Goal: Task Accomplishment & Management: Use online tool/utility

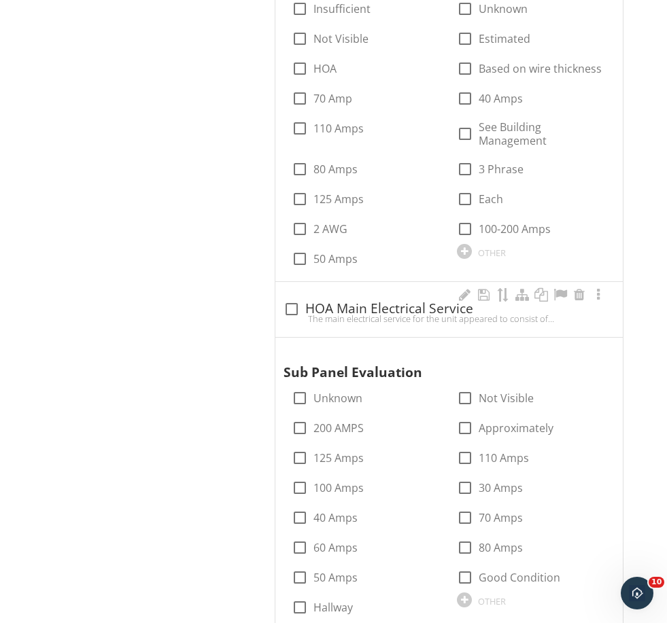
scroll to position [1027, 0]
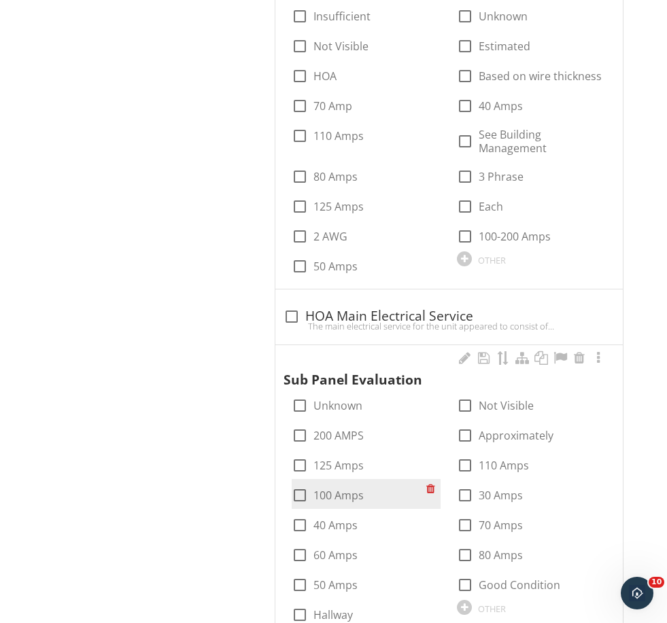
click at [341, 490] on label "100 Amps" at bounding box center [338, 496] width 50 height 14
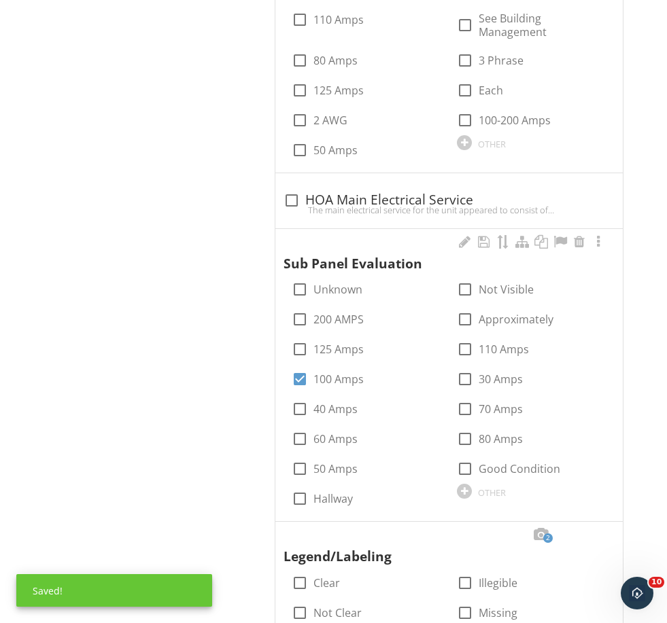
scroll to position [1146, 0]
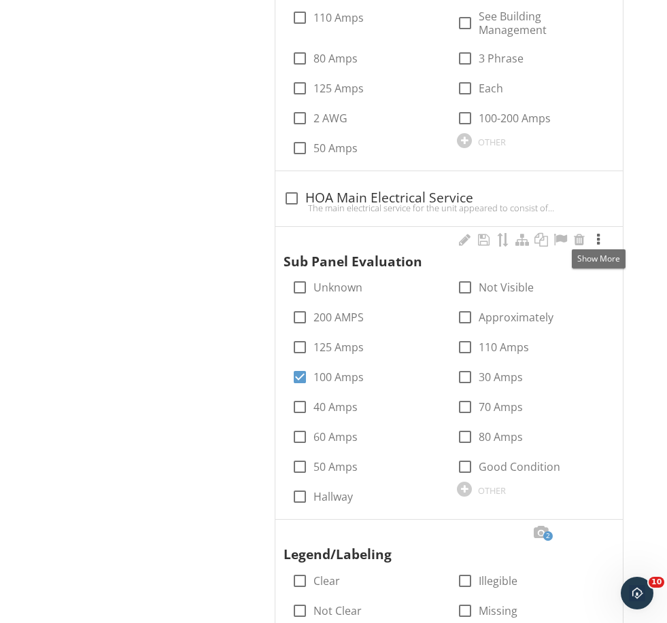
click at [598, 234] on div at bounding box center [598, 240] width 16 height 14
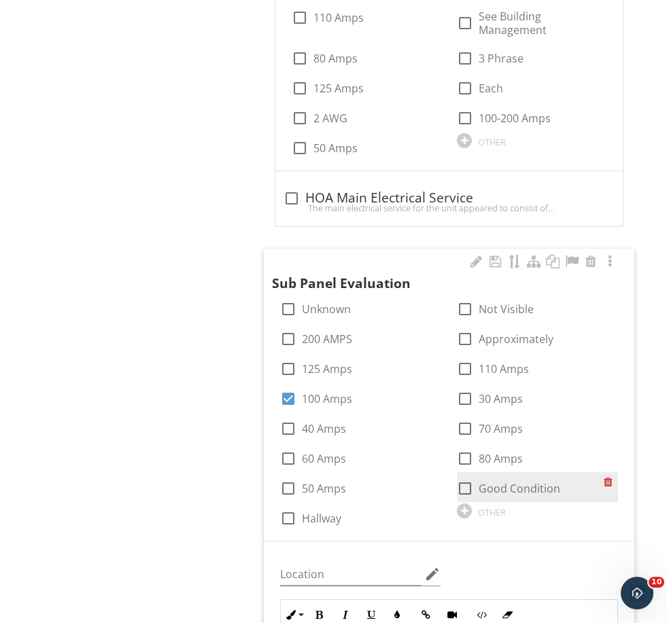
scroll to position [1224, 0]
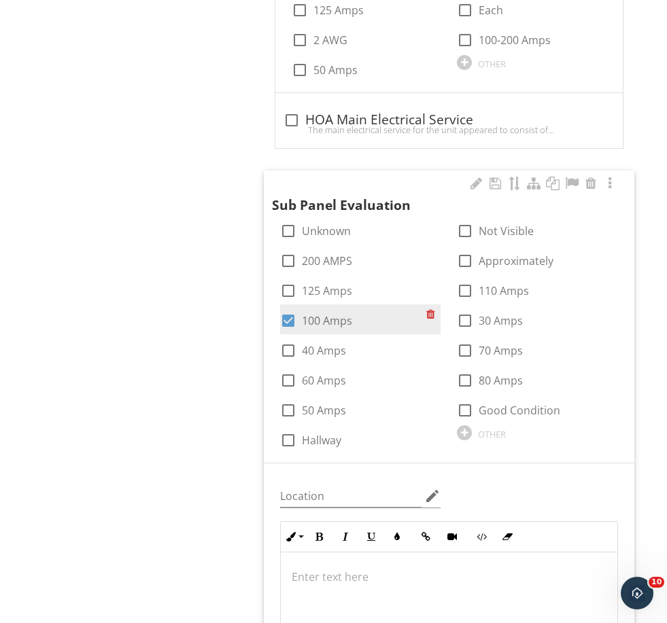
click at [316, 319] on label "100 Amps" at bounding box center [327, 321] width 50 height 14
checkbox input "false"
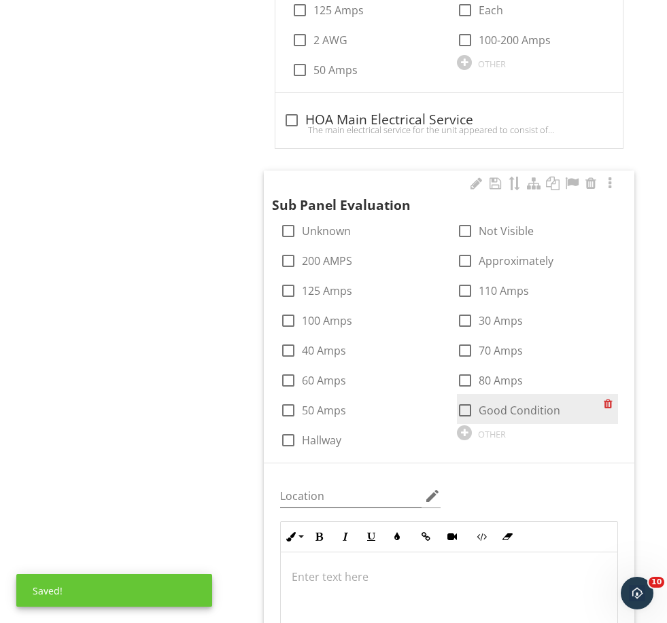
click at [515, 408] on label "Good Condition" at bounding box center [520, 411] width 82 height 14
checkbox input "true"
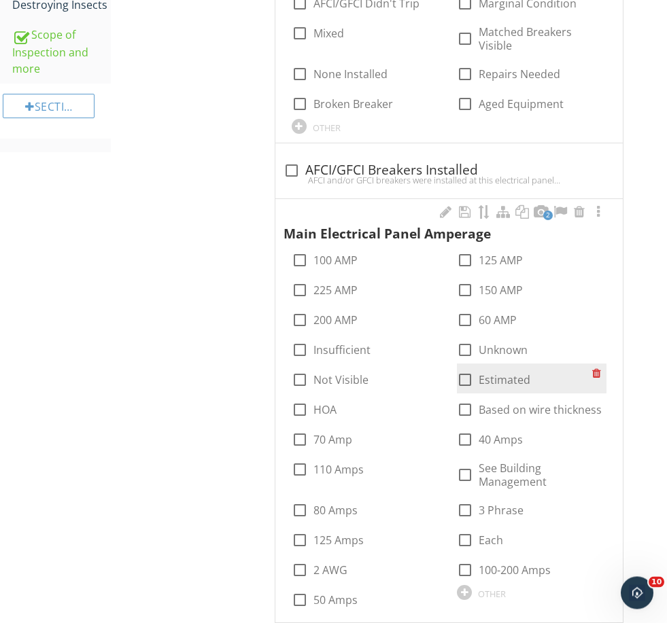
scroll to position [694, 0]
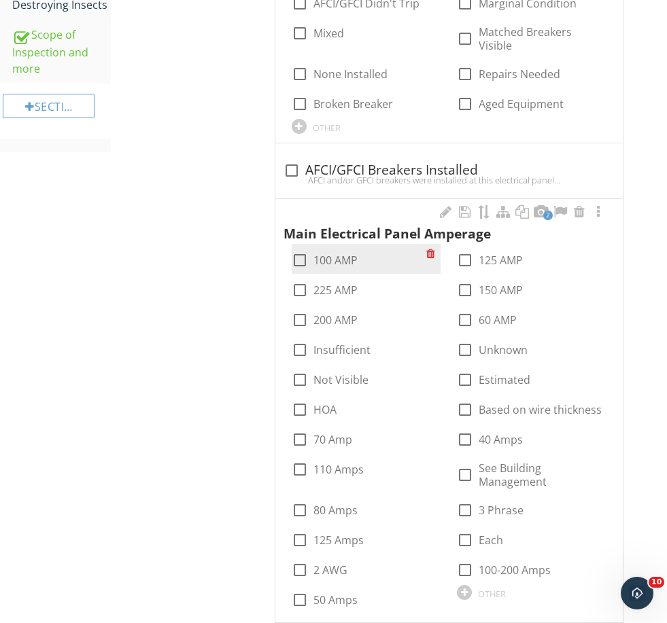
click at [318, 254] on label "100 AMP" at bounding box center [335, 261] width 44 height 14
checkbox input "true"
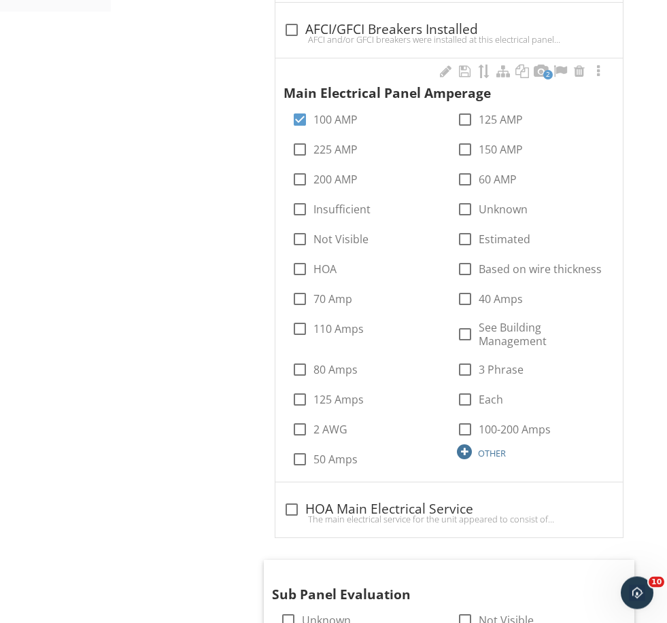
scroll to position [834, 0]
click at [598, 70] on div at bounding box center [598, 72] width 16 height 14
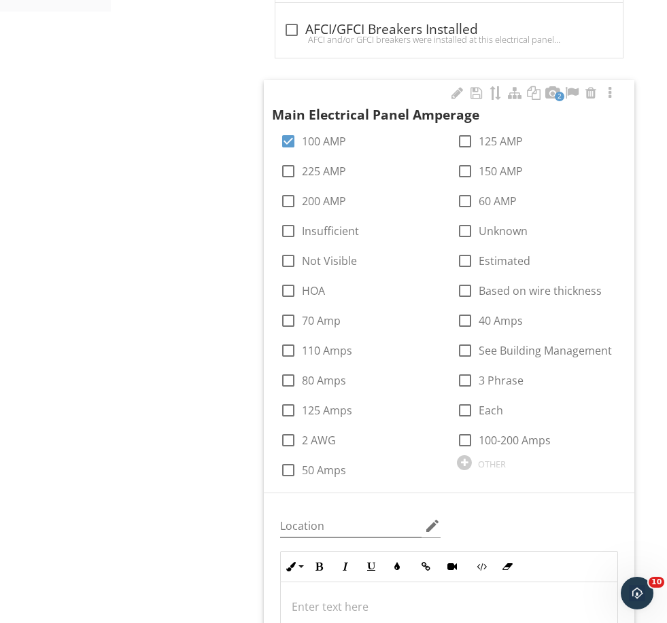
scroll to position [950, 0]
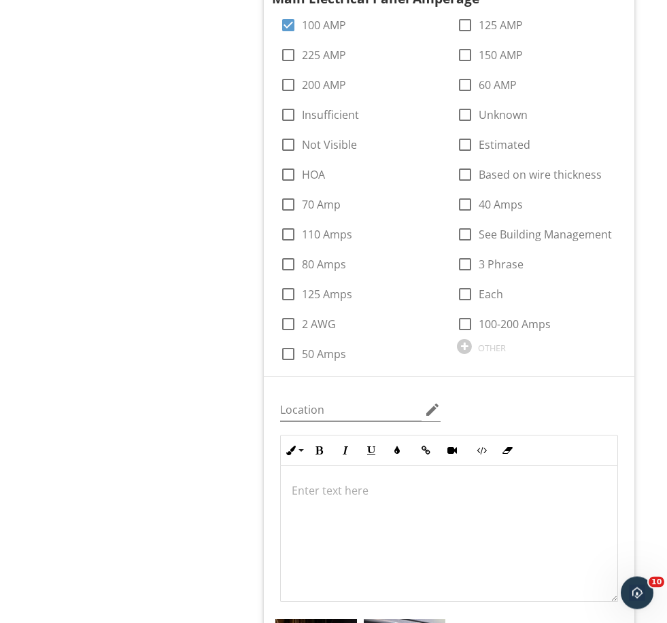
click at [429, 496] on div at bounding box center [449, 535] width 337 height 136
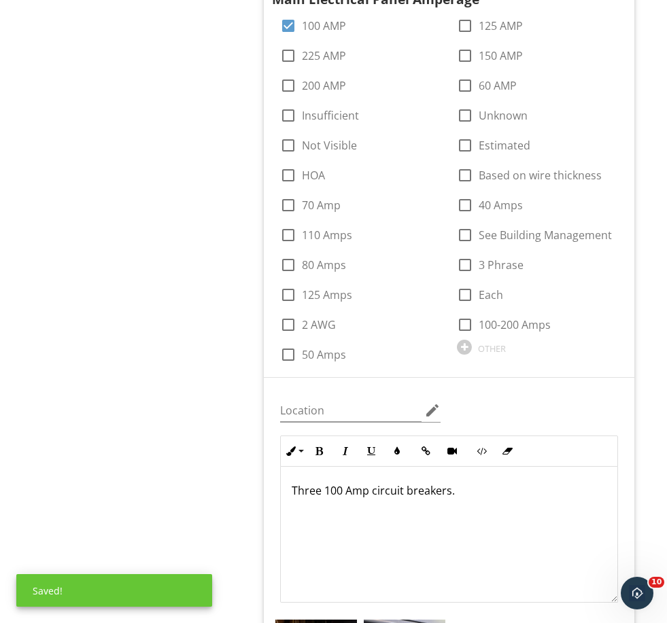
drag, startPoint x: 494, startPoint y: 496, endPoint x: 266, endPoint y: 465, distance: 230.6
click at [266, 465] on div "Location edit Inline Style XLarge Large Normal Small Light Small/Light Bold Ita…" at bounding box center [449, 599] width 371 height 442
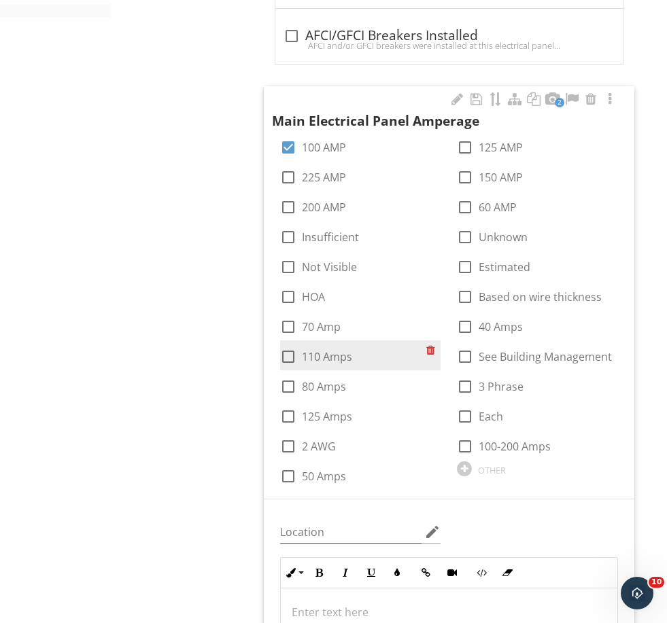
scroll to position [821, 0]
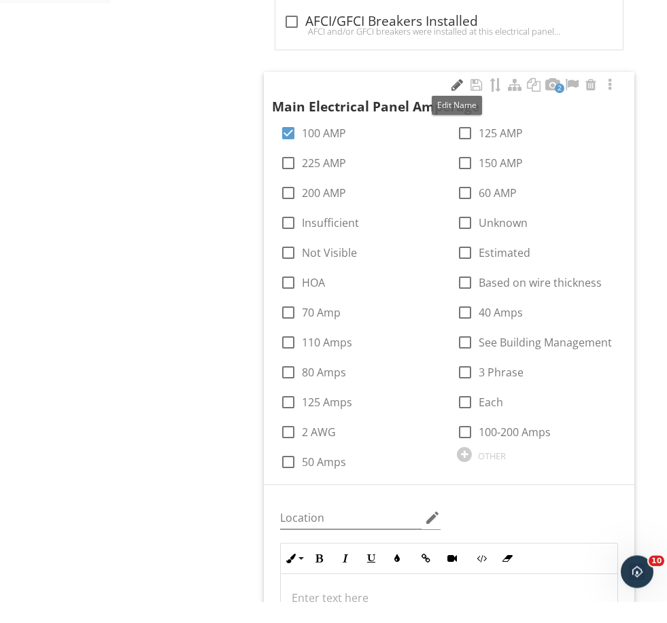
click at [458, 100] on div at bounding box center [457, 107] width 16 height 14
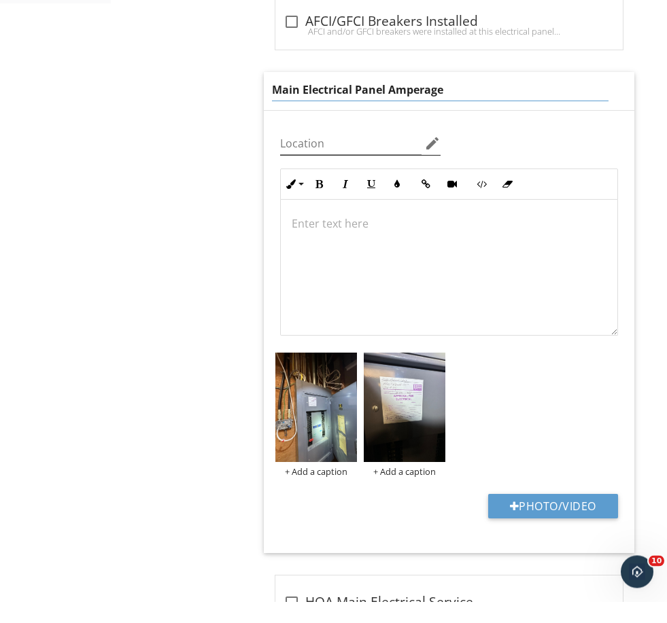
scroll to position [842, 0]
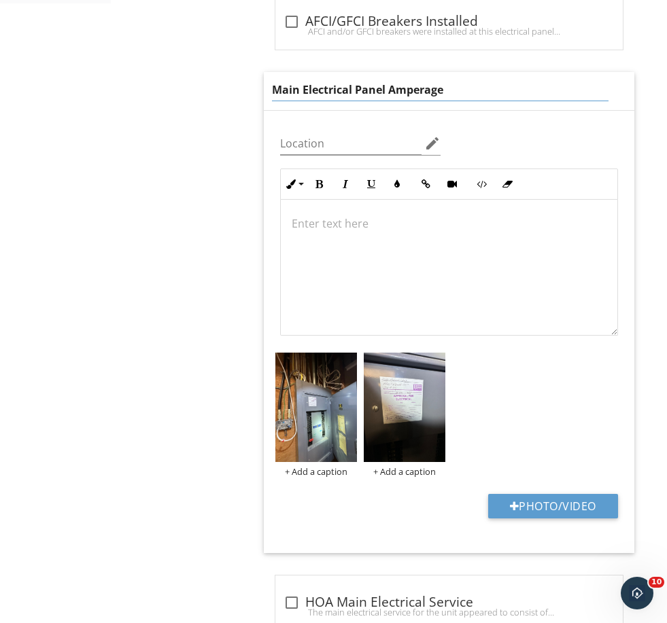
drag, startPoint x: 454, startPoint y: 85, endPoint x: 392, endPoint y: 86, distance: 62.6
click at [392, 86] on input "Main Electrical Panel Amperage" at bounding box center [440, 90] width 337 height 22
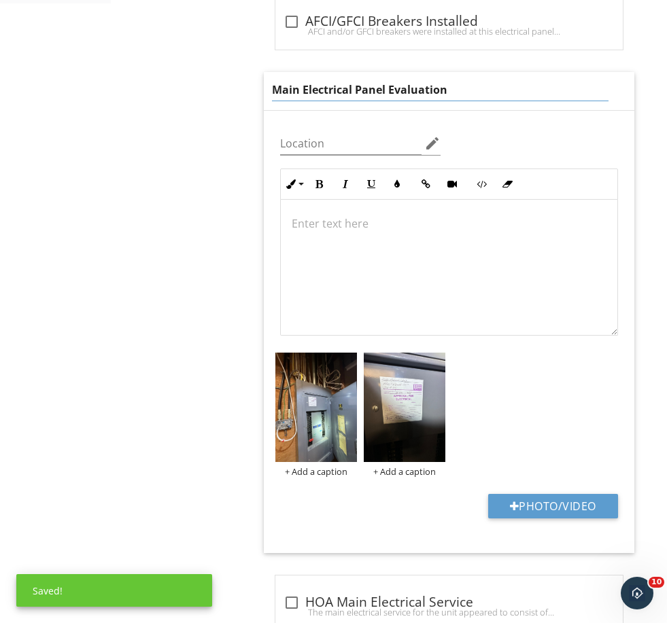
type input "Main Electrical Panel Evaluation"
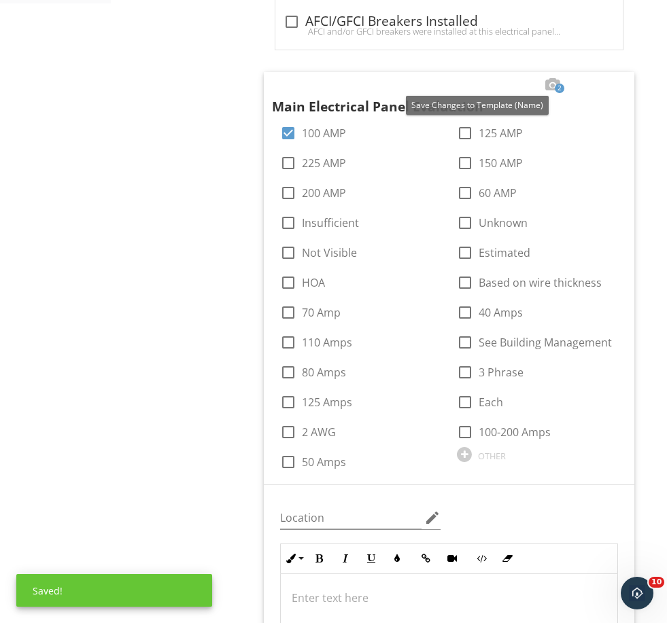
click at [475, 80] on div at bounding box center [476, 85] width 16 height 14
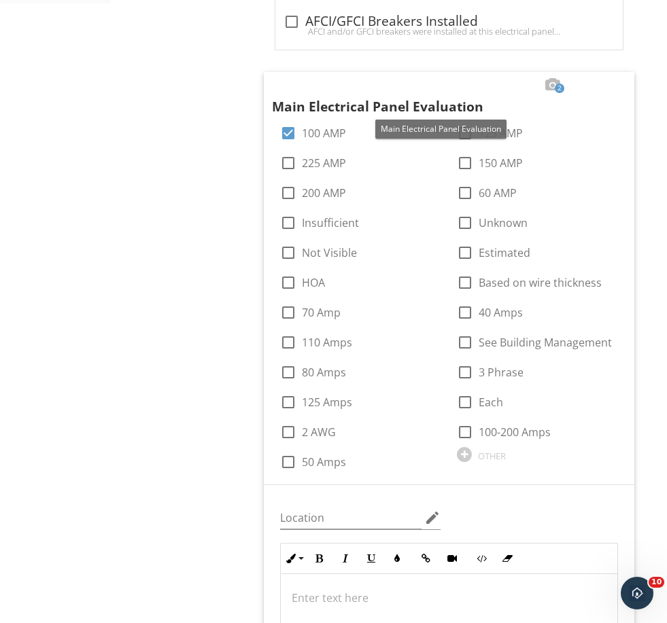
click at [324, 112] on div "Main Electrical Panel Evaluation" at bounding box center [440, 97] width 337 height 39
click at [324, 126] on label "100 AMP" at bounding box center [324, 133] width 44 height 14
checkbox input "false"
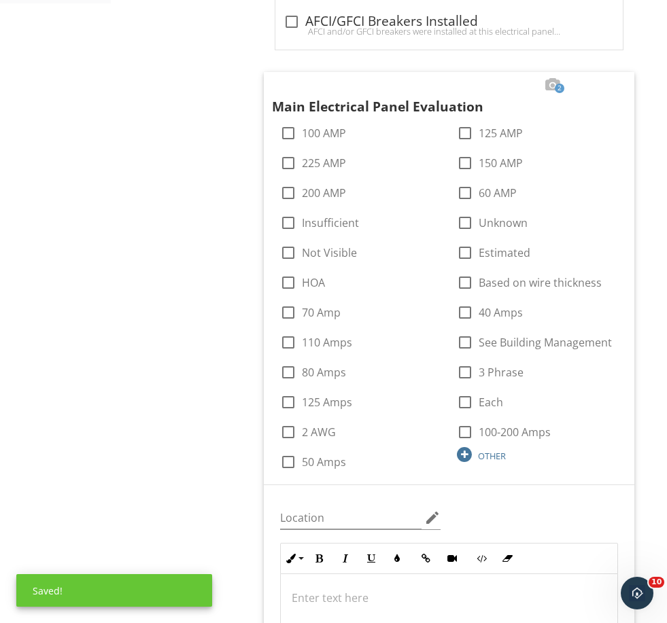
click at [483, 451] on div "OTHER" at bounding box center [492, 456] width 28 height 11
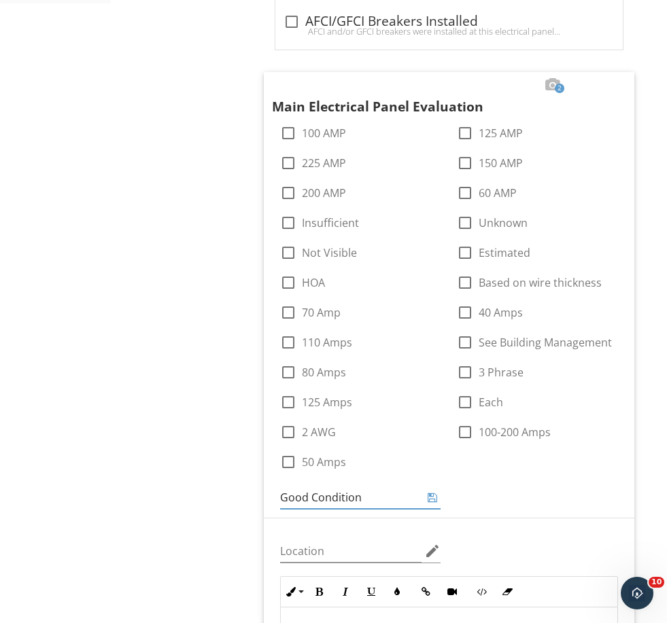
type input "Good Condition"
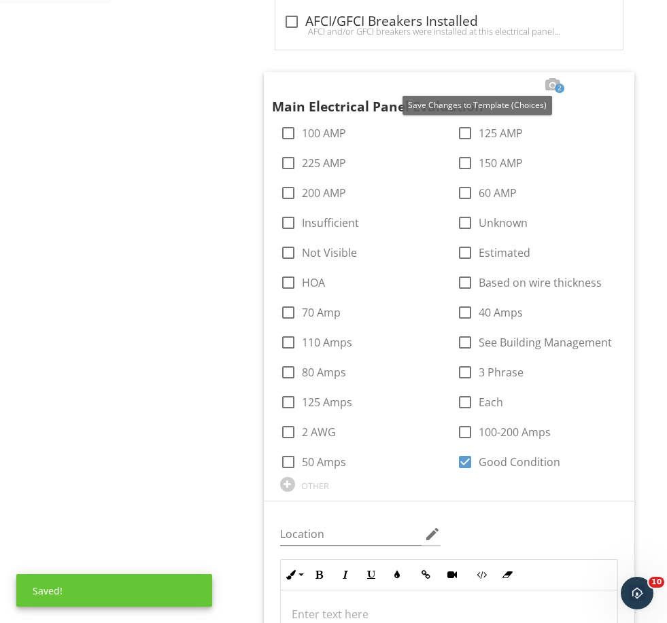
click at [473, 87] on div at bounding box center [476, 85] width 16 height 14
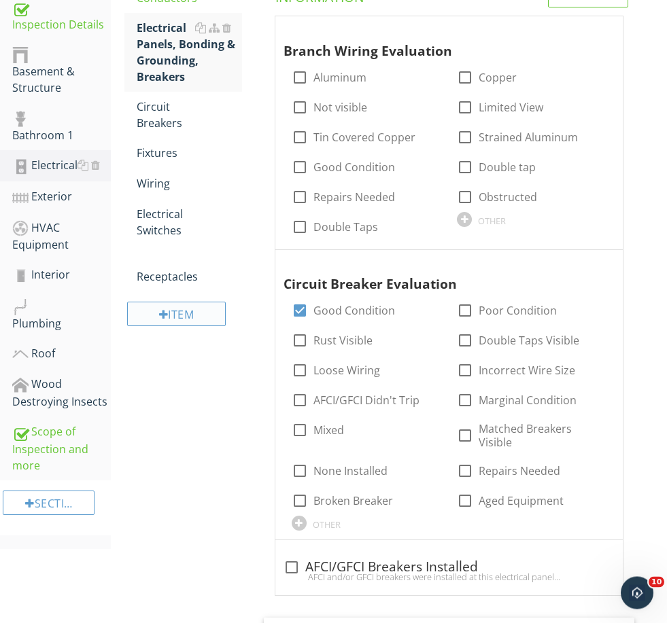
scroll to position [158, 0]
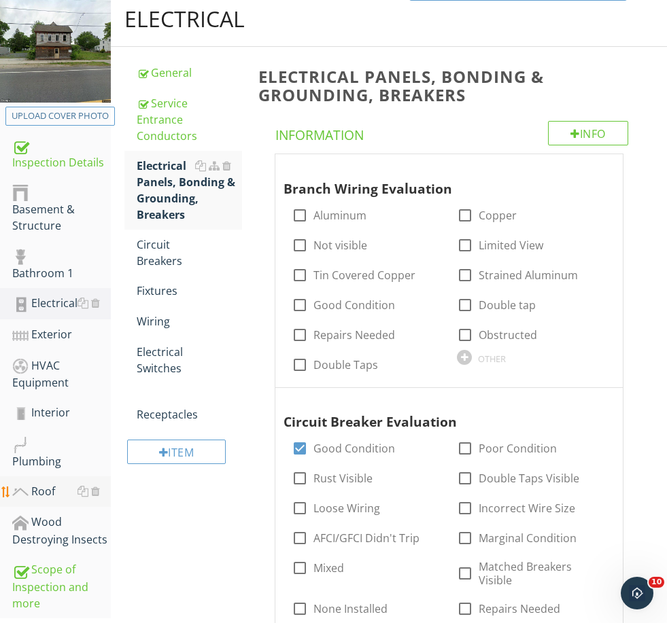
click at [46, 477] on link "Roof" at bounding box center [61, 492] width 99 height 31
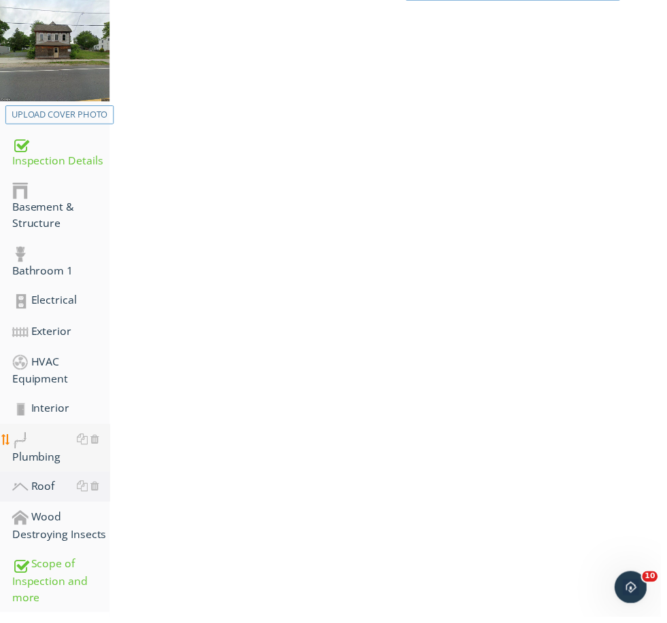
click at [49, 465] on div "Plumbing" at bounding box center [61, 453] width 99 height 34
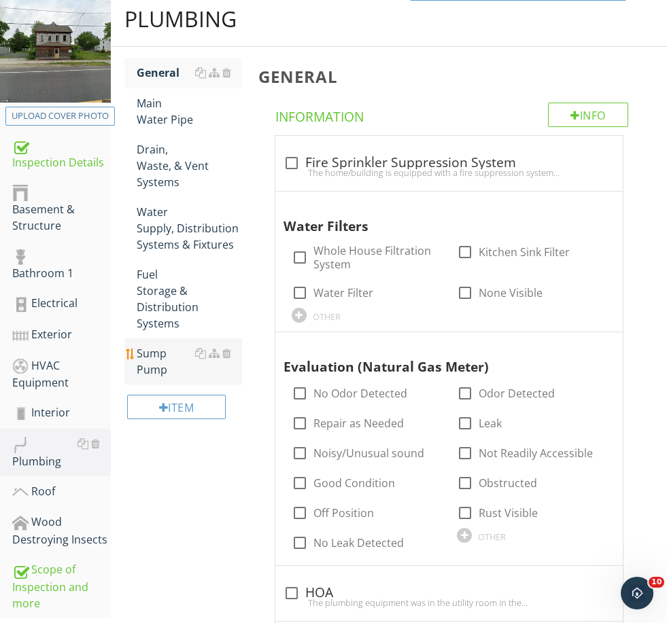
click at [144, 355] on div "Sump Pump" at bounding box center [189, 361] width 105 height 33
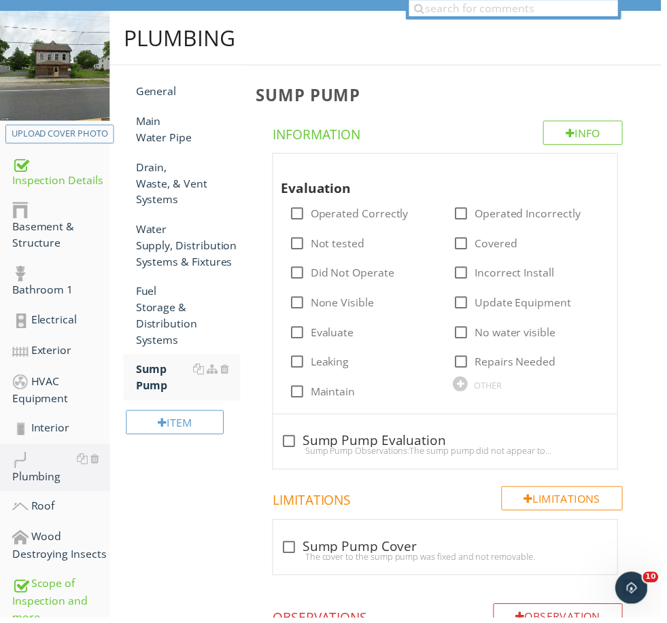
scroll to position [82, 0]
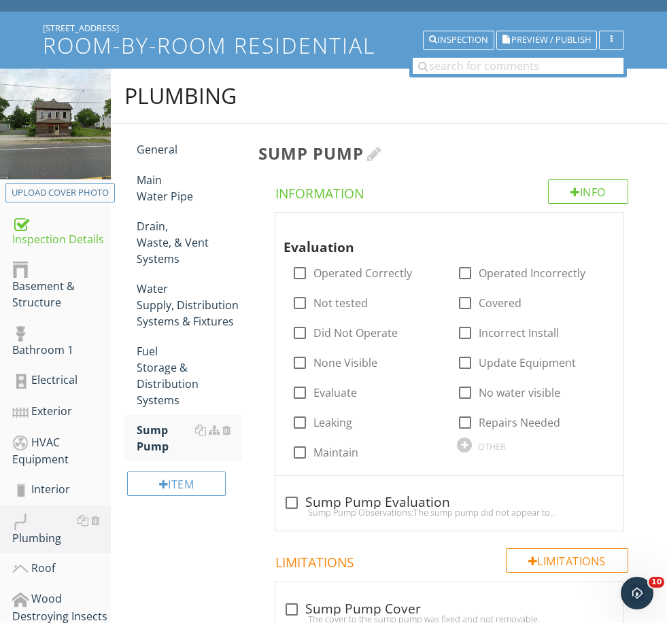
click at [373, 155] on div at bounding box center [374, 153] width 15 height 16
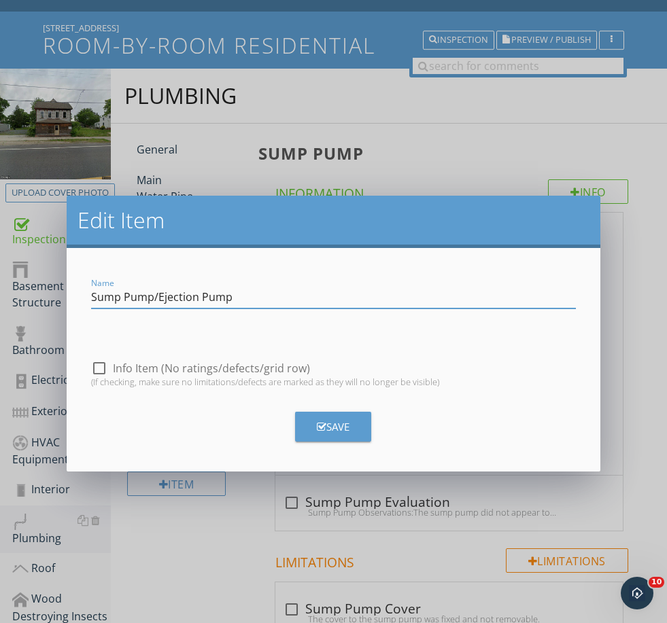
type input "Sump Pump/Ejection Pump"
click at [328, 433] on div "Save" at bounding box center [333, 428] width 33 height 16
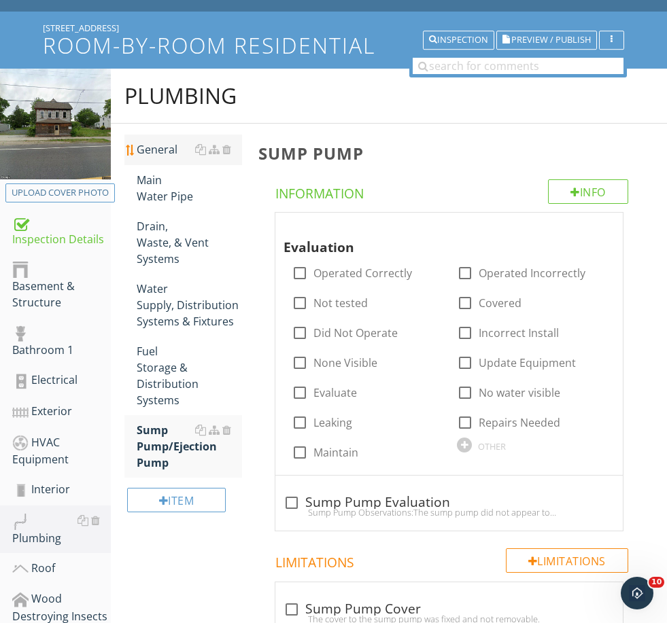
click at [158, 138] on link "General" at bounding box center [189, 150] width 105 height 30
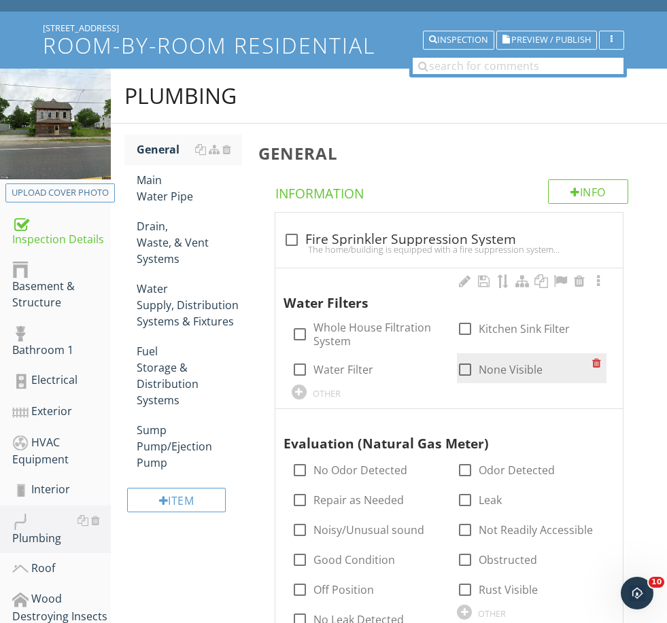
click at [494, 363] on label "None Visible" at bounding box center [511, 370] width 64 height 14
checkbox input "true"
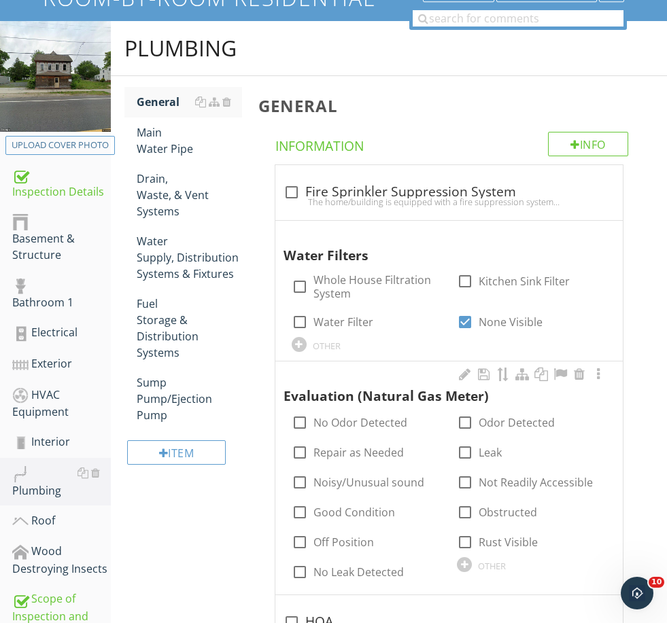
scroll to position [150, 0]
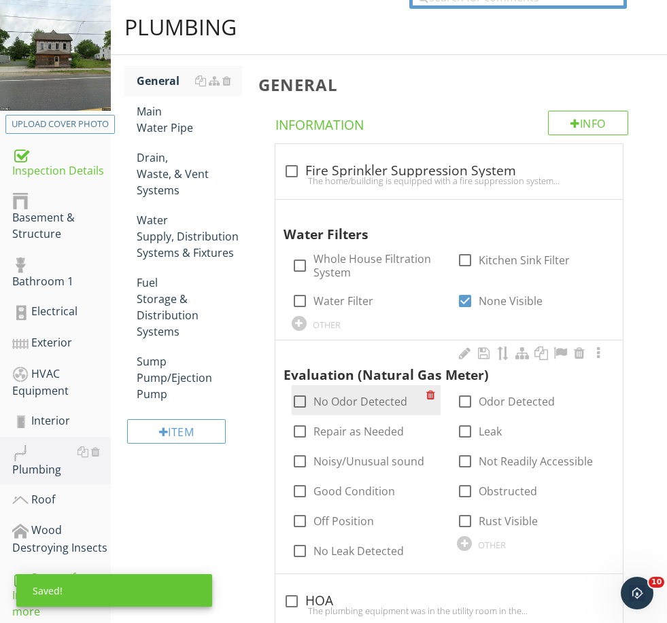
click at [352, 397] on label "No Odor Detected" at bounding box center [360, 402] width 94 height 14
checkbox input "true"
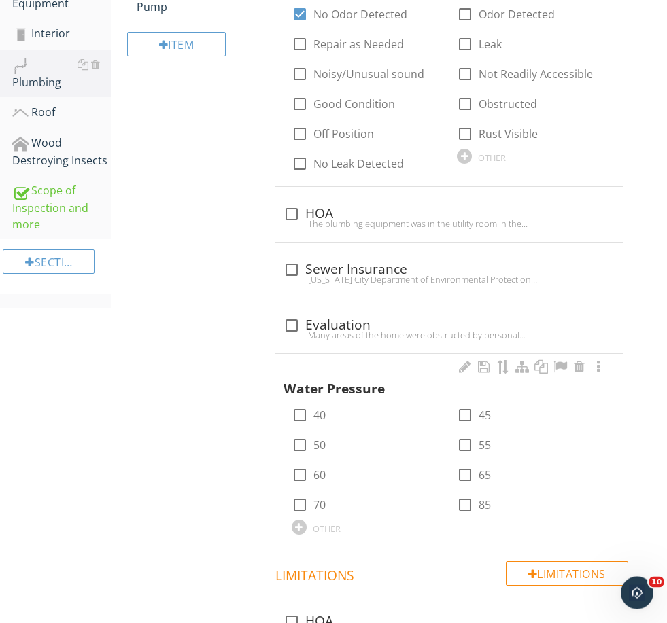
scroll to position [538, 0]
click at [581, 365] on div at bounding box center [579, 367] width 16 height 14
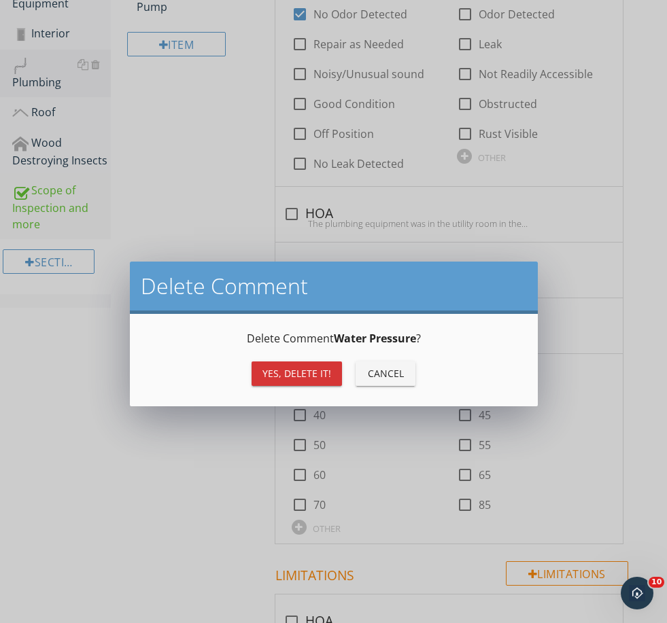
click at [307, 375] on div "Yes, Delete it!" at bounding box center [296, 373] width 69 height 14
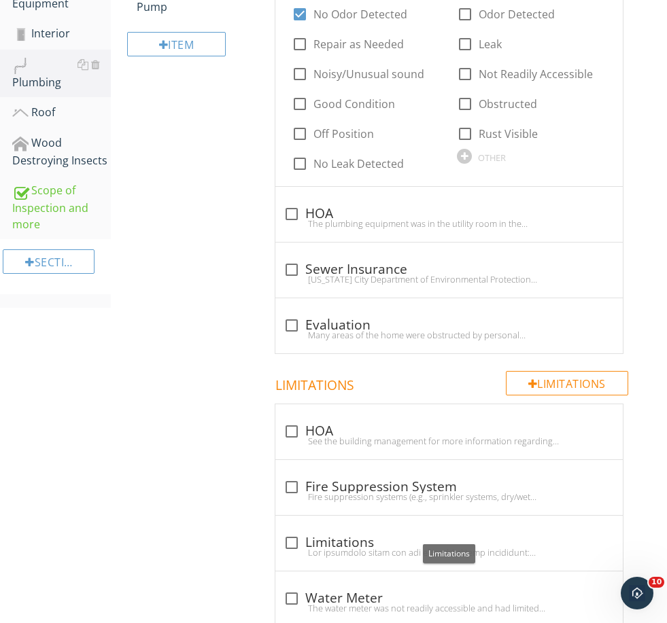
click at [339, 535] on div "check_box_outline_blank Limitations" at bounding box center [449, 543] width 331 height 16
checkbox input "true"
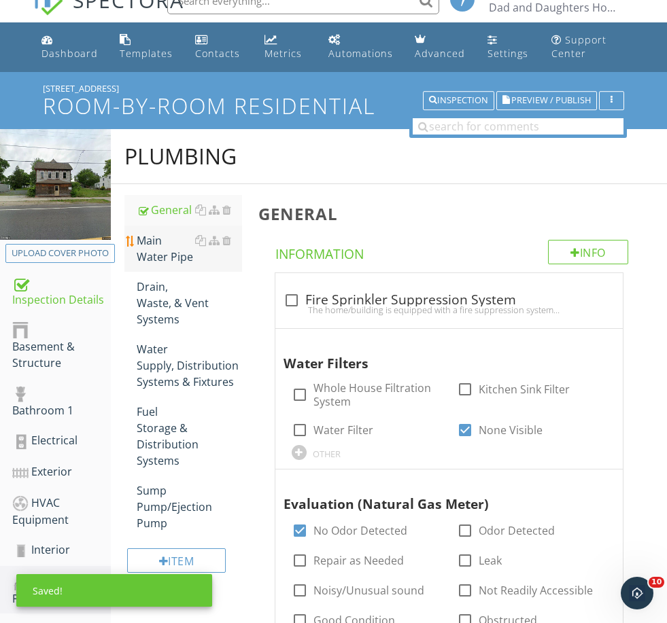
scroll to position [22, 0]
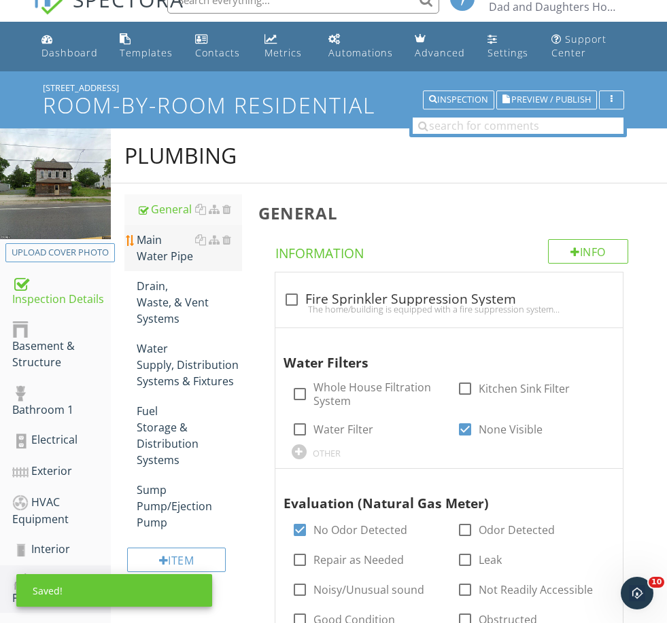
click at [172, 250] on div "Main Water Pipe" at bounding box center [189, 248] width 105 height 33
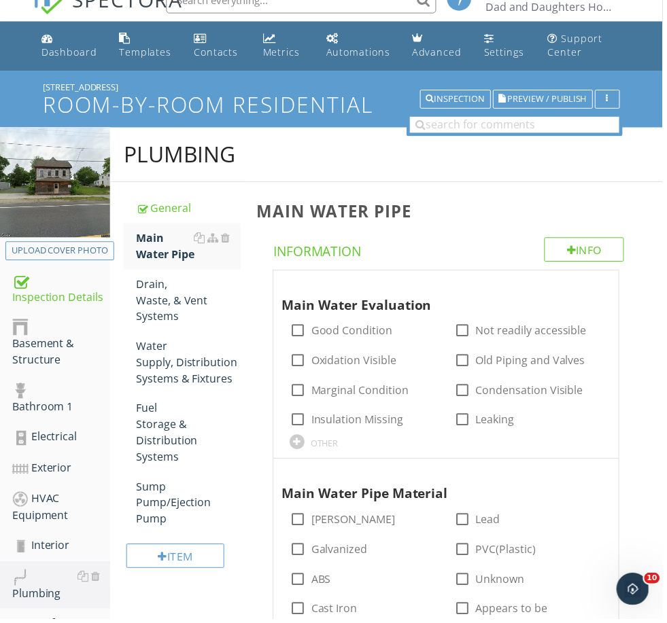
scroll to position [22, 0]
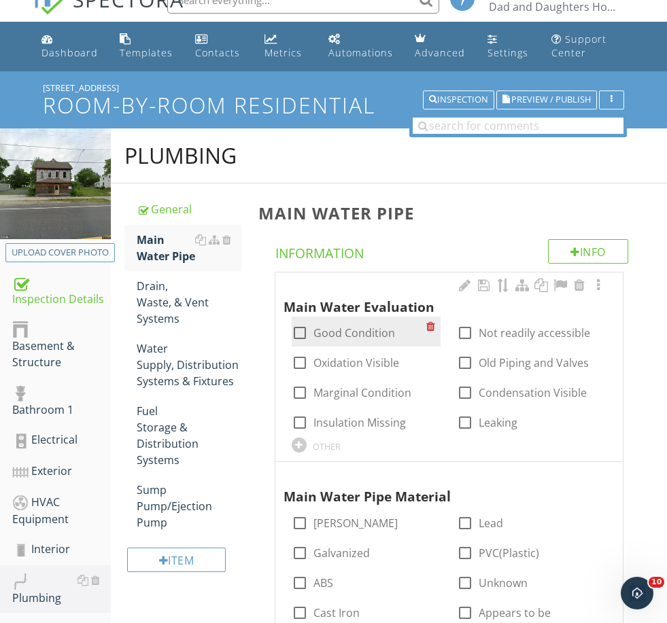
click at [345, 335] on label "Good Condition" at bounding box center [354, 333] width 82 height 14
checkbox input "true"
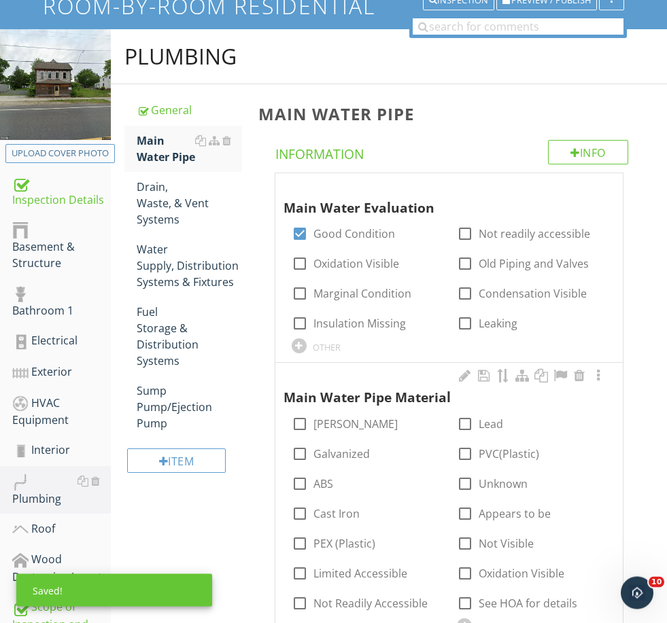
scroll to position [126, 0]
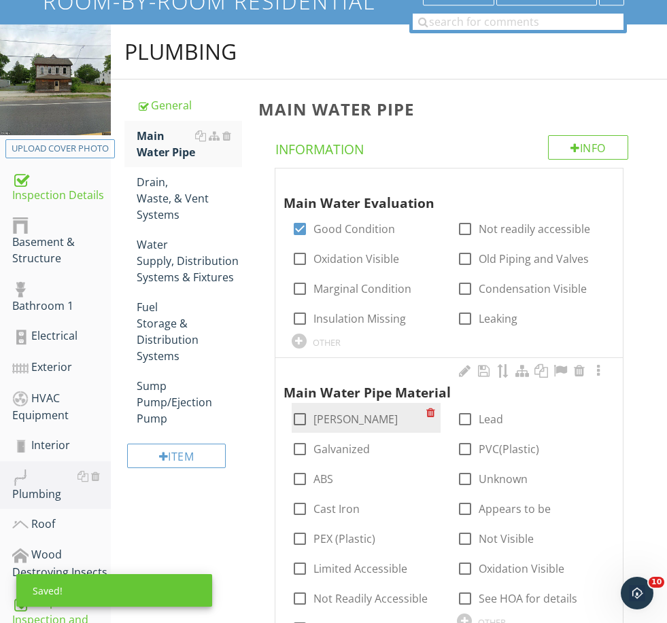
click at [337, 418] on label "[PERSON_NAME]" at bounding box center [355, 420] width 84 height 14
checkbox input "true"
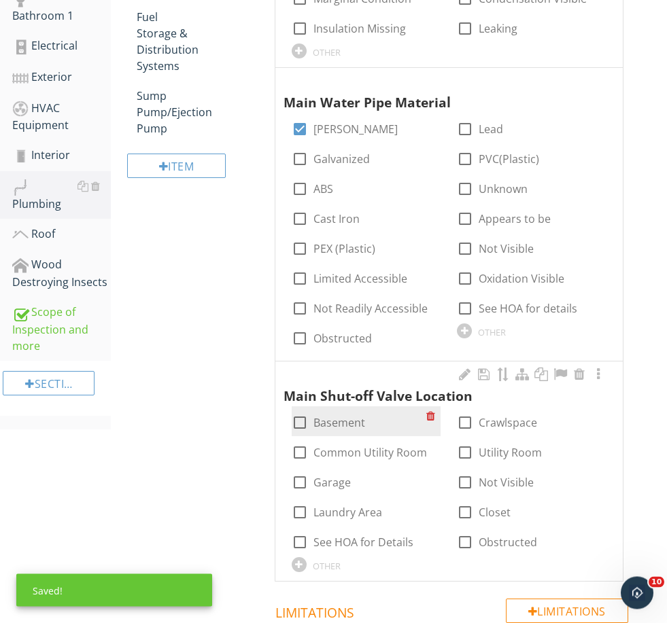
scroll to position [417, 0]
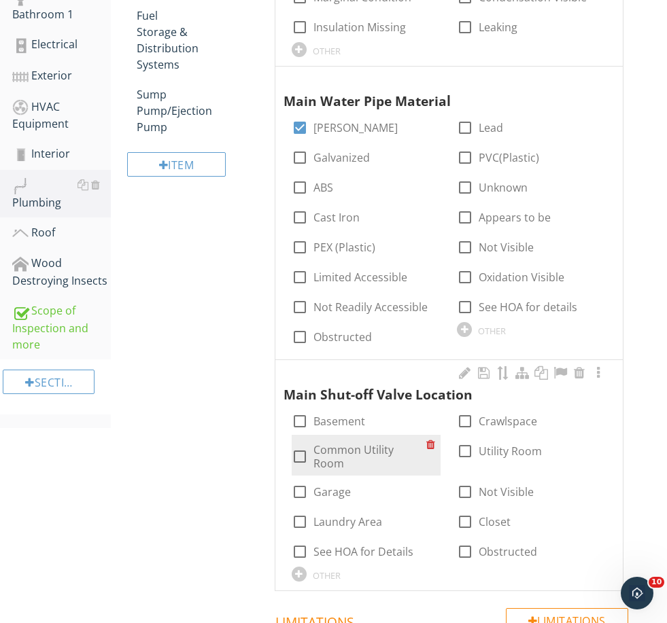
click at [349, 446] on label "Common Utility Room" at bounding box center [370, 456] width 114 height 27
checkbox input "false"
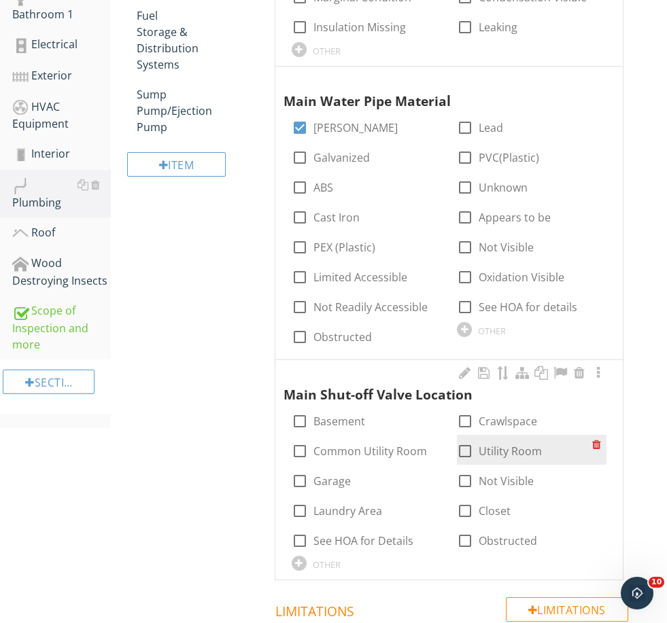
click at [498, 447] on label "Utility Room" at bounding box center [510, 452] width 63 height 14
checkbox input "true"
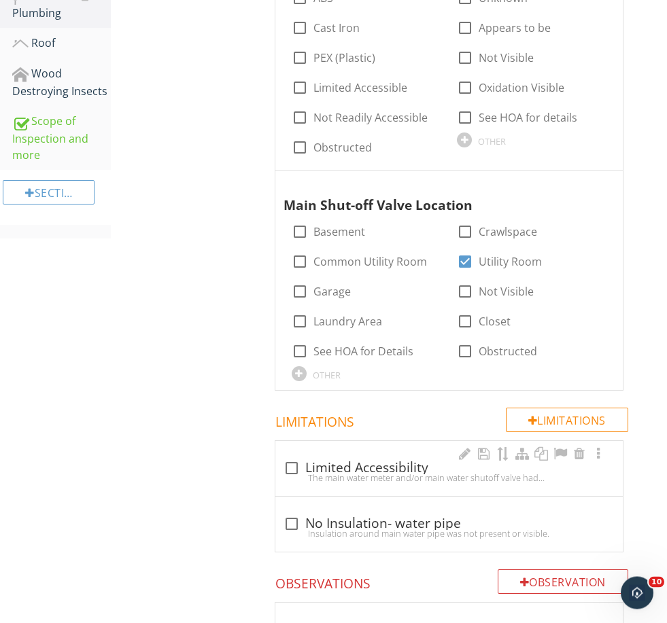
scroll to position [619, 0]
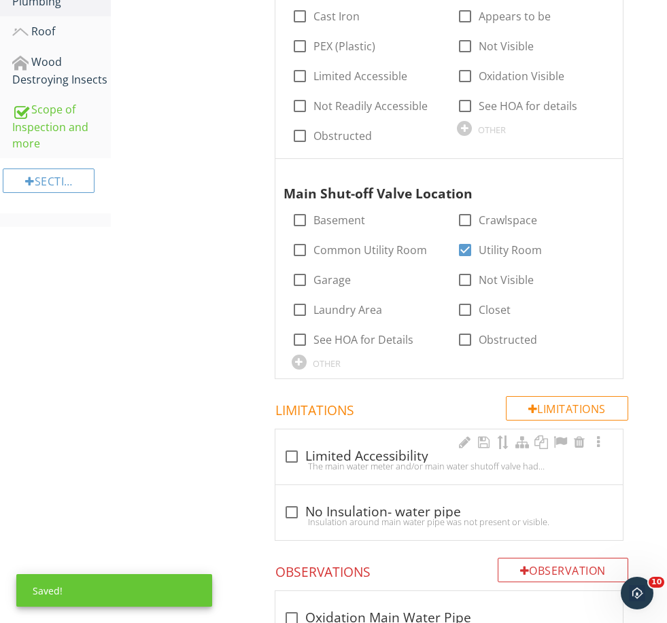
click at [378, 466] on div "The main water meter and/or main water shutoff valve had limited accessibility …" at bounding box center [449, 466] width 331 height 11
checkbox input "true"
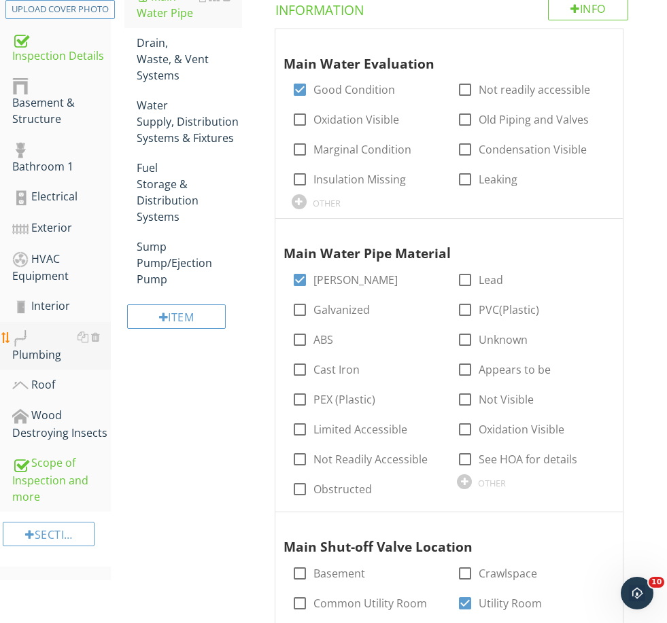
scroll to position [255, 0]
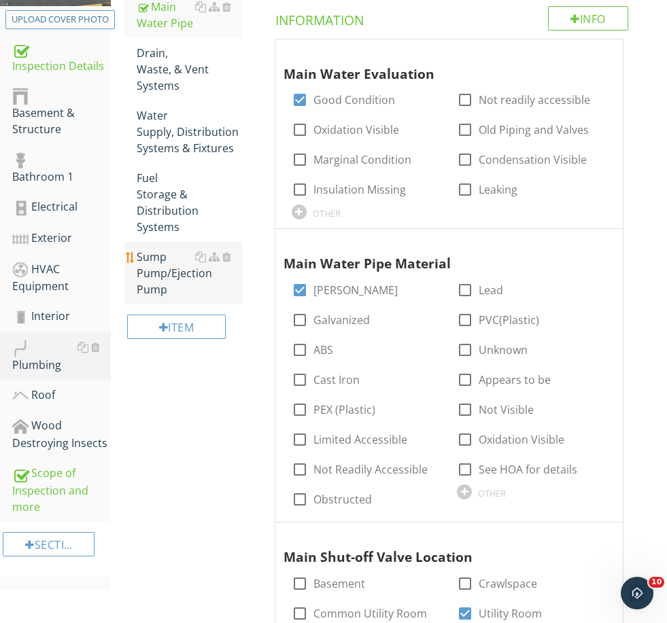
click at [180, 268] on div "Sump Pump/Ejection Pump" at bounding box center [189, 273] width 105 height 49
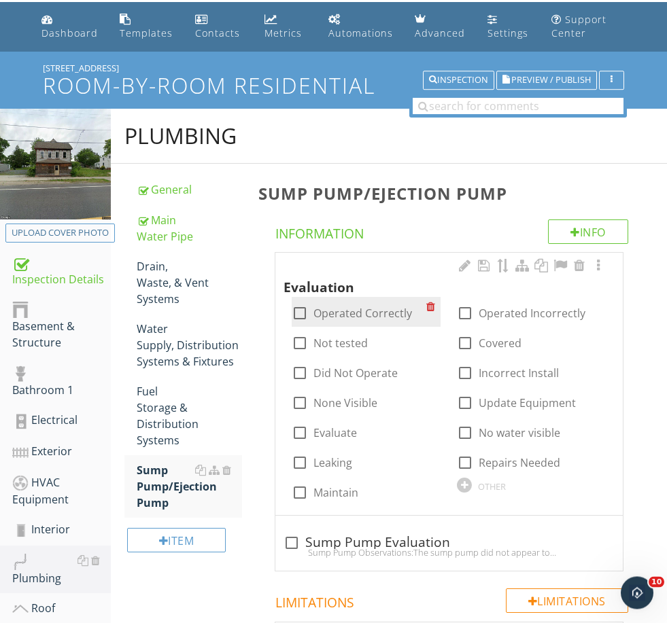
scroll to position [41, 0]
click at [343, 318] on label "Operated Correctly" at bounding box center [362, 314] width 99 height 14
checkbox input "true"
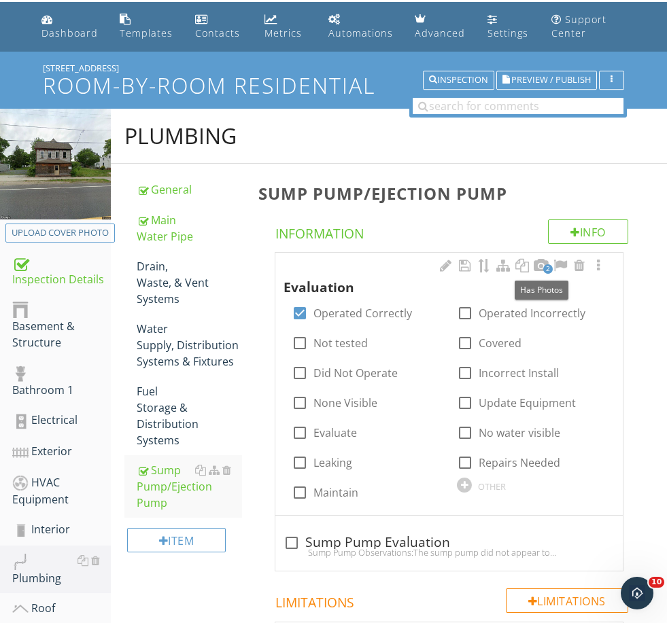
click at [542, 264] on div at bounding box center [541, 266] width 16 height 14
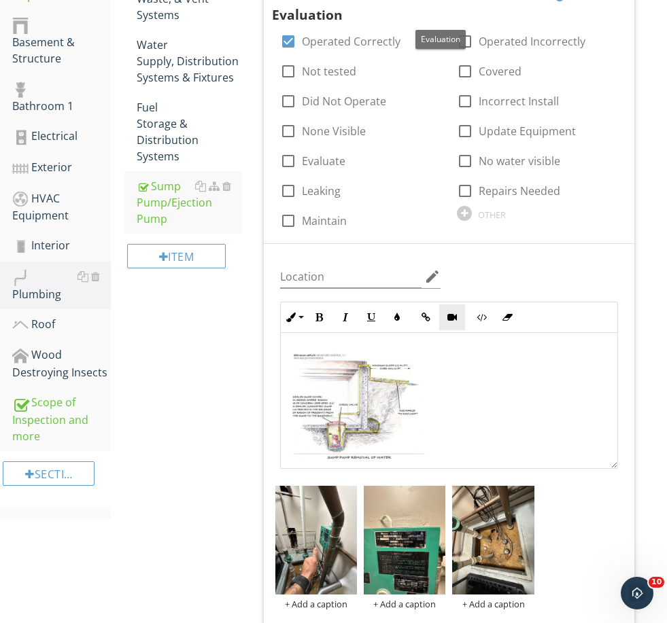
scroll to position [334, 0]
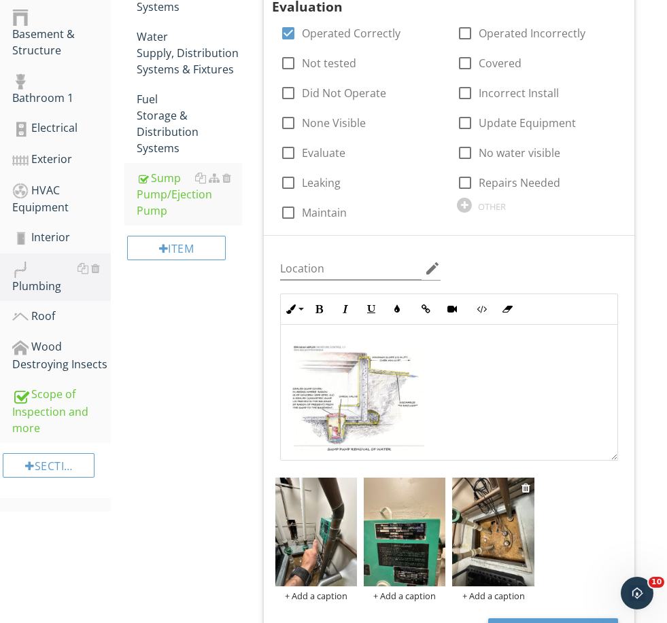
click at [484, 567] on img at bounding box center [493, 532] width 82 height 109
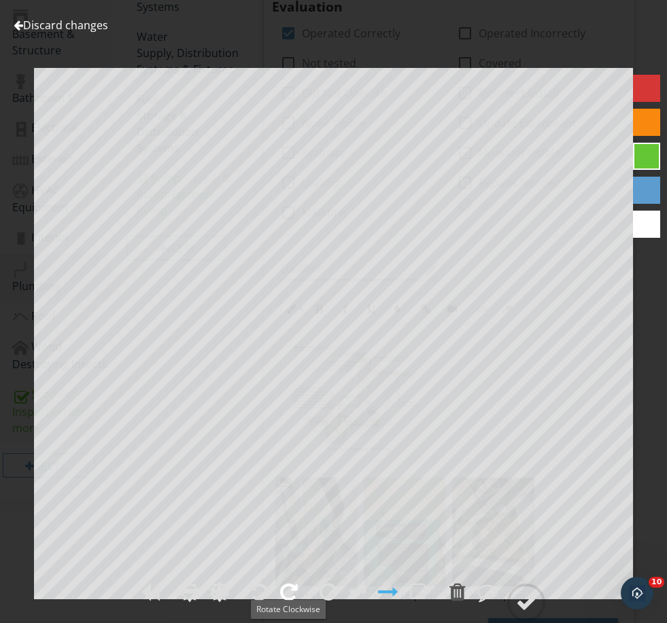
click at [286, 602] on div at bounding box center [289, 592] width 18 height 20
click at [521, 613] on div at bounding box center [526, 603] width 20 height 20
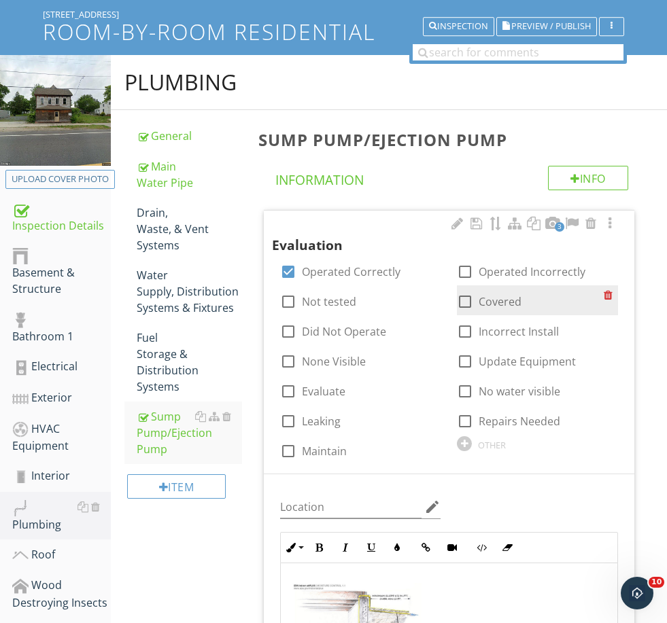
scroll to position [80, 0]
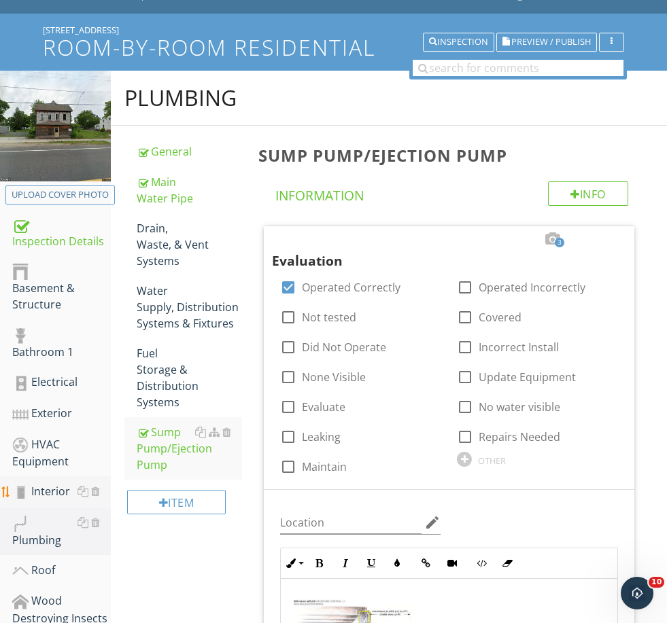
click at [48, 492] on div "Interior" at bounding box center [61, 492] width 99 height 18
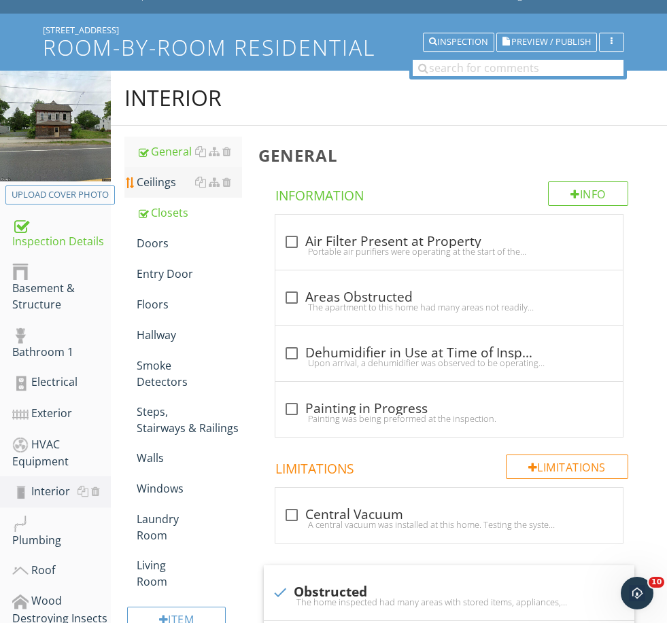
click at [163, 177] on div "Ceilings" at bounding box center [189, 182] width 105 height 16
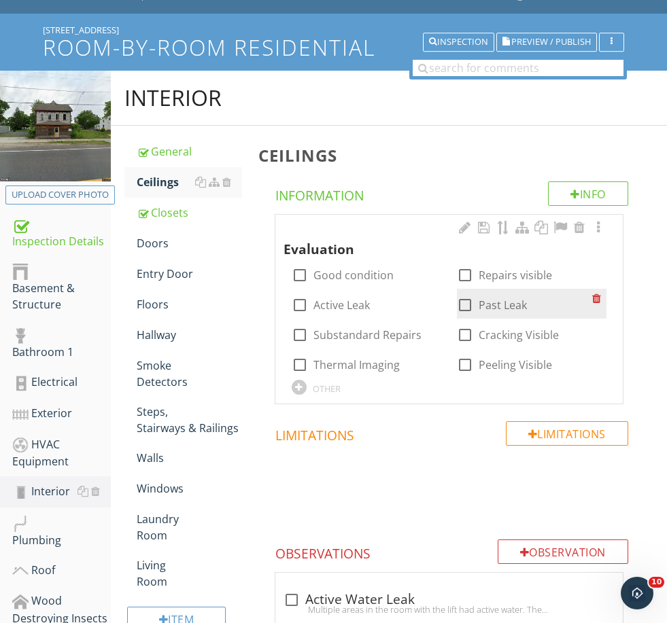
click at [499, 304] on label "Past Leak" at bounding box center [503, 305] width 48 height 14
checkbox input "true"
click at [322, 385] on div "OTHER" at bounding box center [327, 388] width 28 height 11
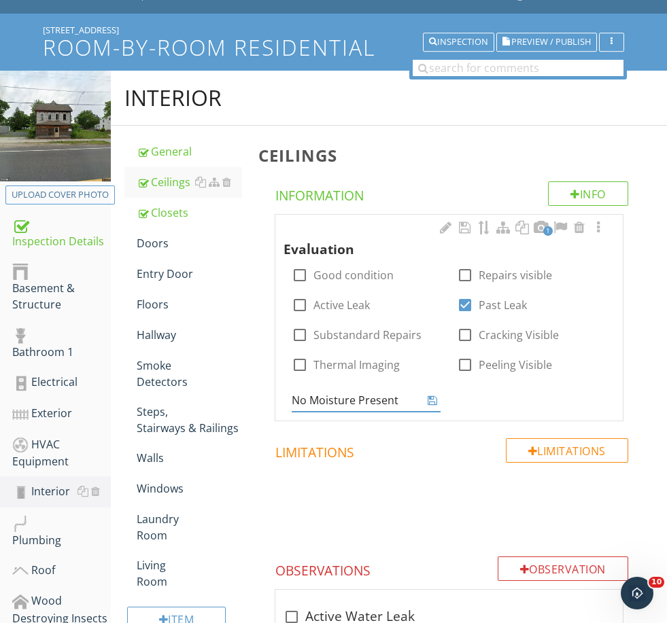
type input "No Moisture Present"
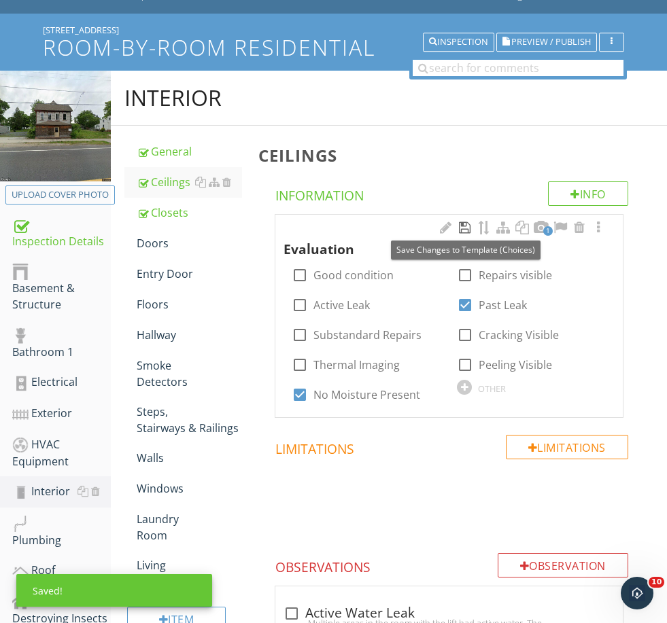
click at [461, 225] on div at bounding box center [465, 228] width 16 height 14
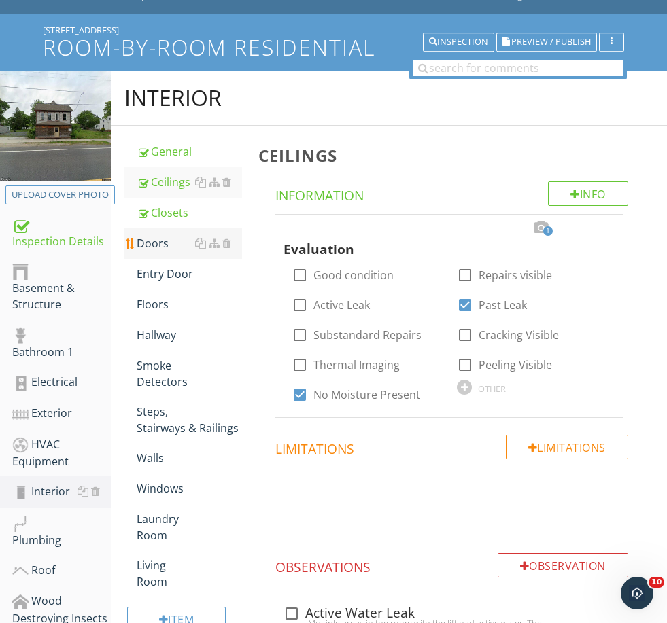
click at [156, 239] on div "Doors" at bounding box center [189, 243] width 105 height 16
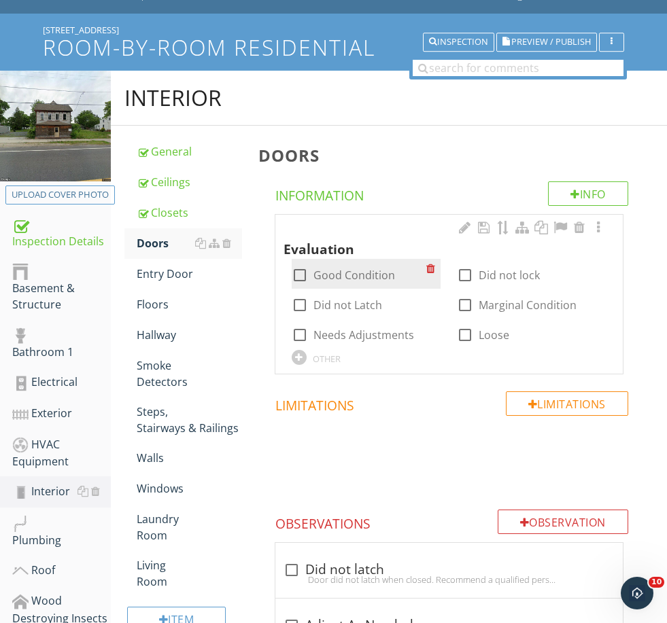
click at [356, 279] on label "Good Condition" at bounding box center [354, 276] width 82 height 14
checkbox input "true"
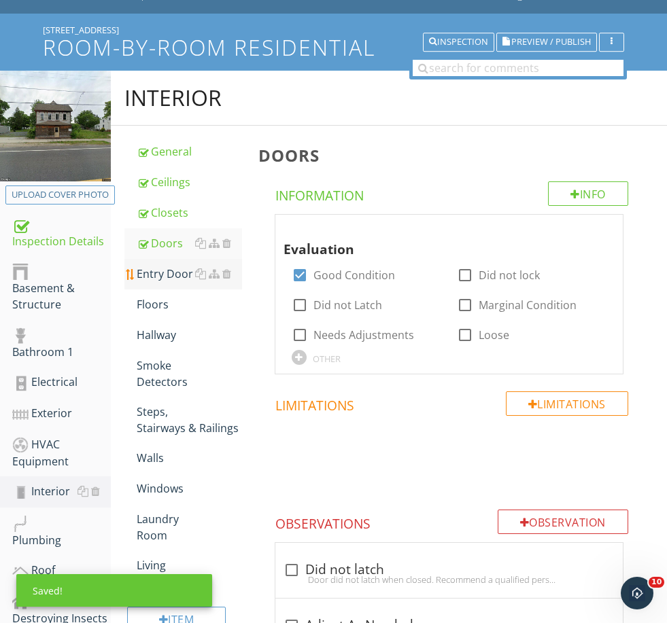
click at [164, 272] on div "Entry Door" at bounding box center [189, 274] width 105 height 16
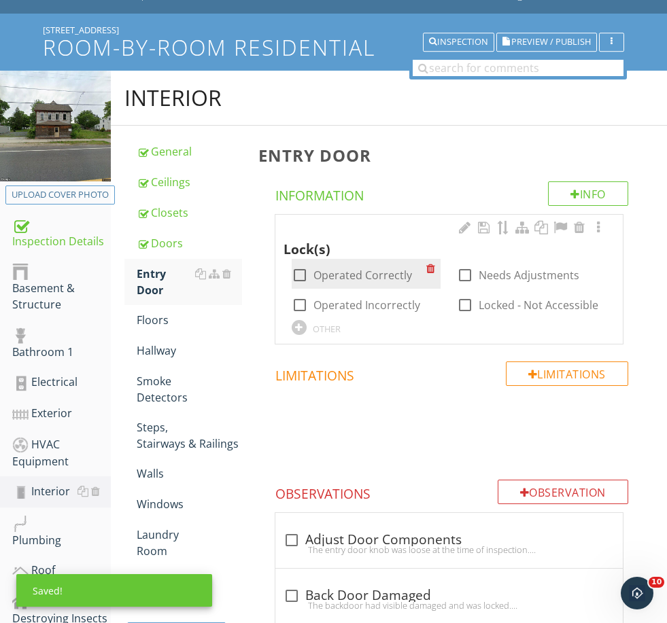
click at [345, 273] on label "Operated Correctly" at bounding box center [362, 276] width 99 height 14
checkbox input "true"
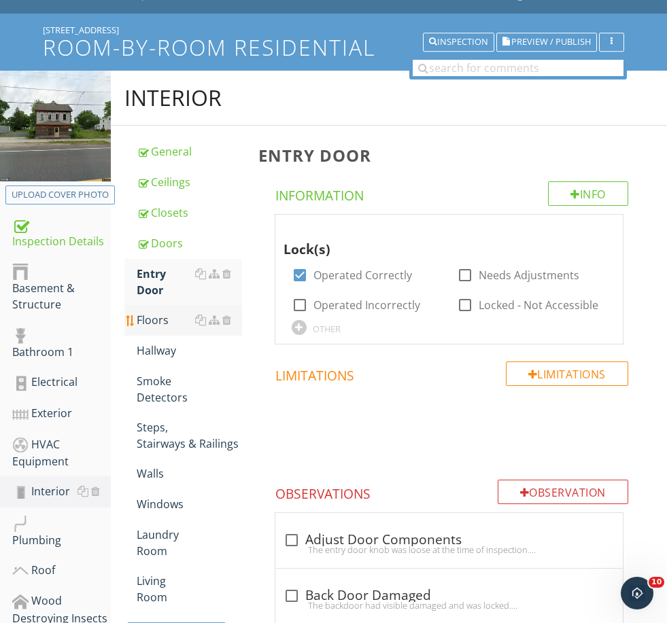
click at [144, 319] on div "Floors" at bounding box center [189, 320] width 105 height 16
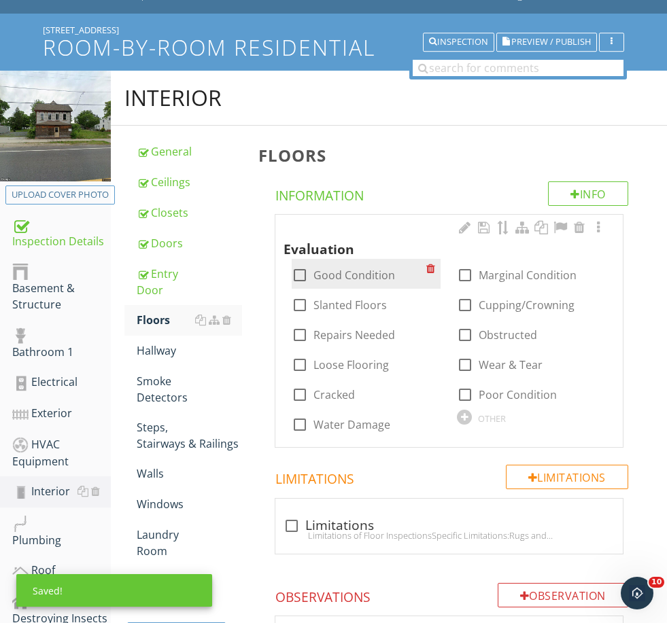
click at [363, 273] on label "Good Condition" at bounding box center [354, 276] width 82 height 14
checkbox input "true"
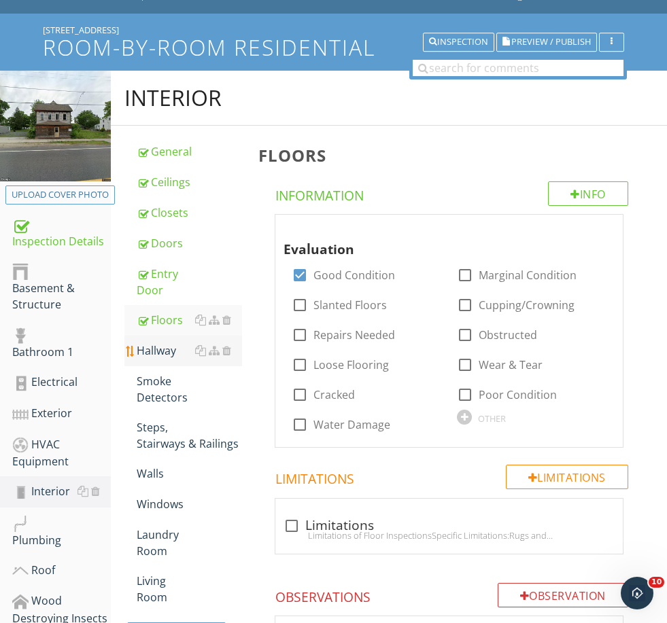
click at [159, 344] on div "Hallway" at bounding box center [189, 351] width 105 height 16
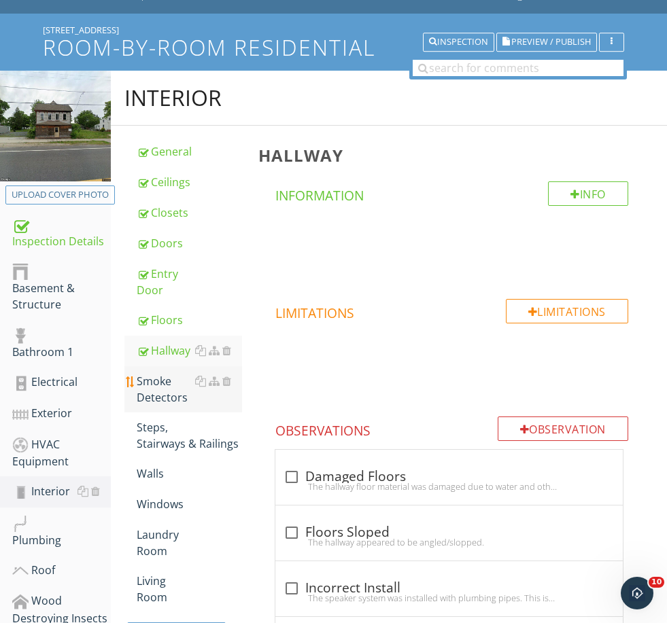
click at [164, 393] on div "Smoke Detectors" at bounding box center [189, 389] width 105 height 33
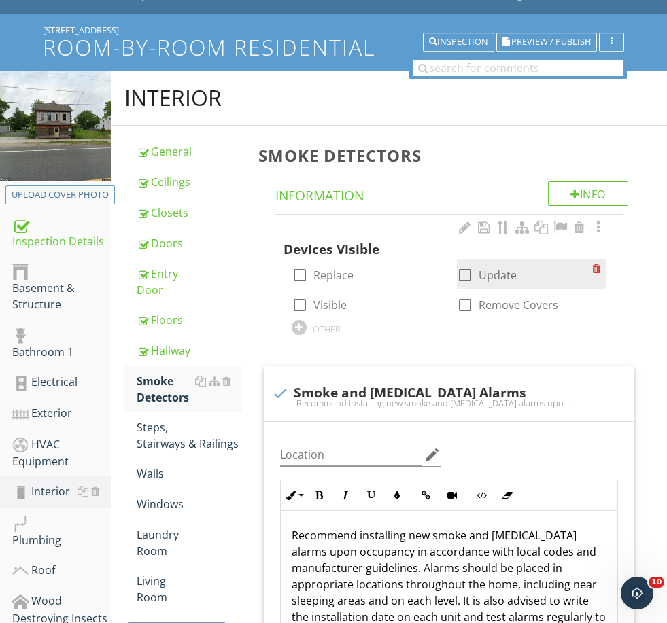
click at [500, 275] on label "Update" at bounding box center [498, 276] width 38 height 14
checkbox input "true"
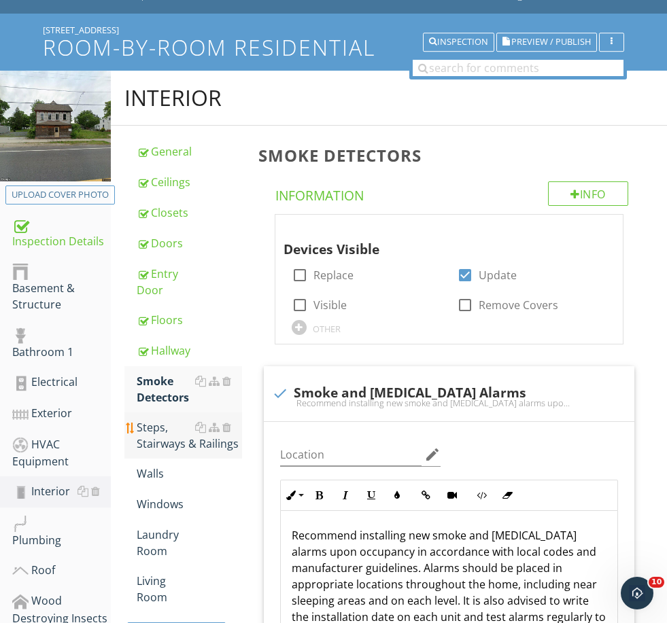
click at [162, 453] on link "Steps, Stairways & Railings" at bounding box center [189, 436] width 105 height 46
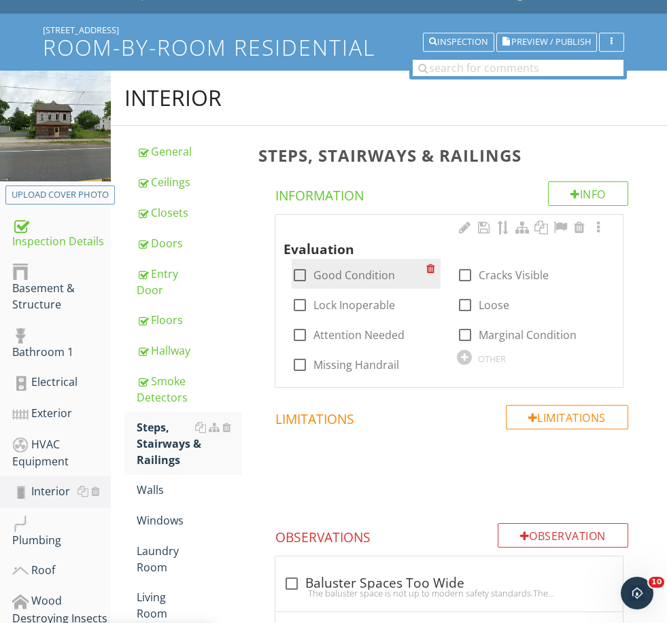
click at [352, 277] on label "Good Condition" at bounding box center [354, 276] width 82 height 14
checkbox input "true"
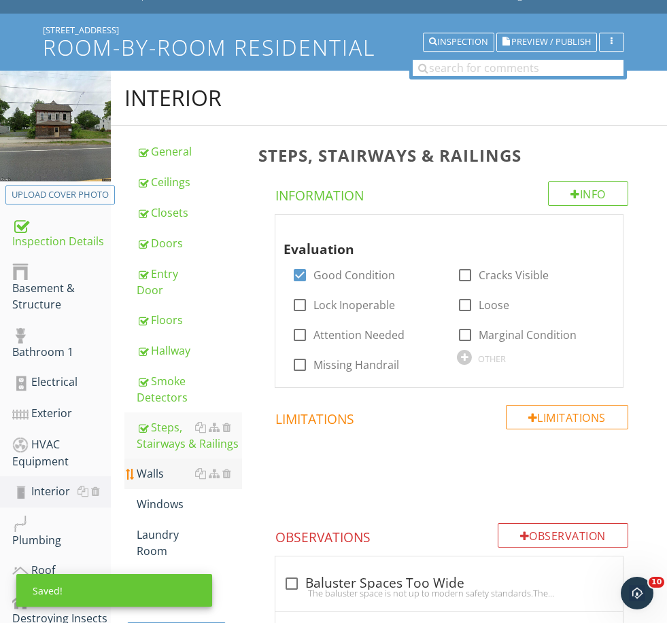
click at [152, 487] on link "Walls" at bounding box center [189, 474] width 105 height 30
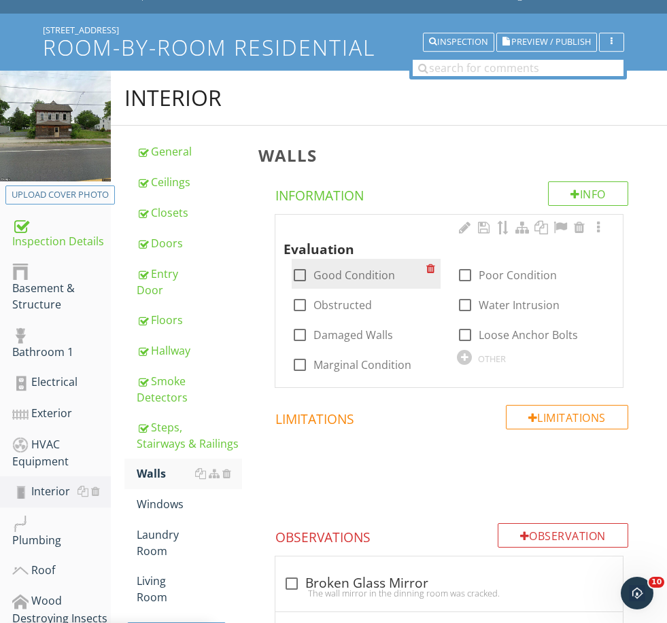
click at [346, 275] on label "Good Condition" at bounding box center [354, 276] width 82 height 14
checkbox input "true"
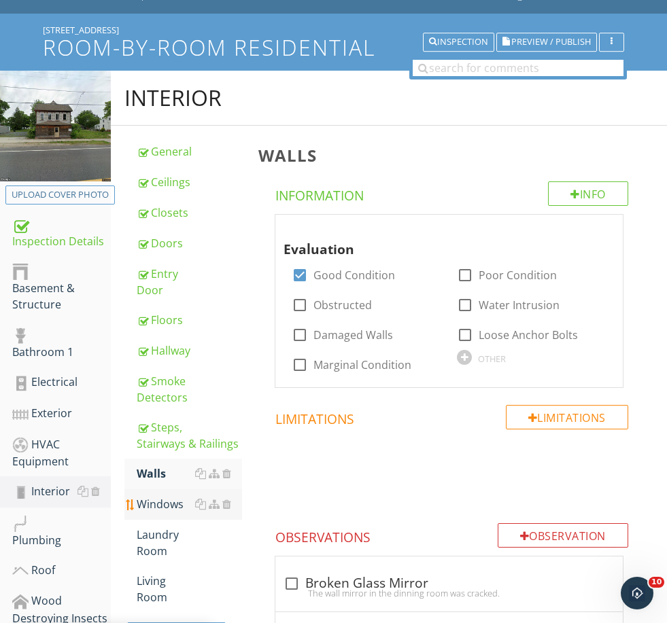
click at [153, 513] on link "Windows" at bounding box center [189, 505] width 105 height 30
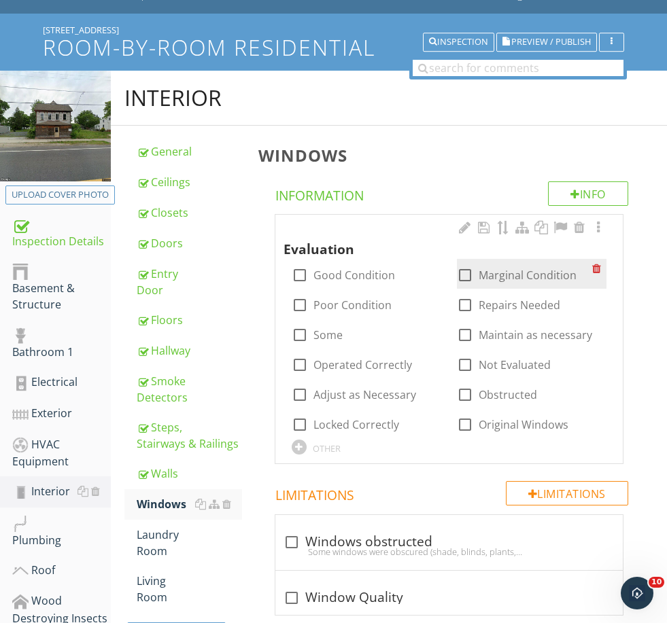
click at [511, 271] on label "Marginal Condition" at bounding box center [528, 276] width 98 height 14
checkbox input "true"
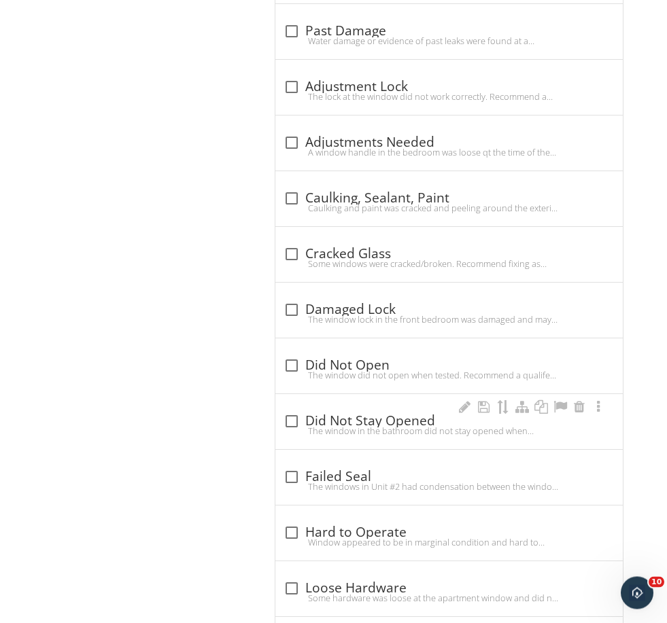
scroll to position [853, 0]
click at [356, 481] on div "The windows in Unit #2 had condensation between the window panes. This indicate…" at bounding box center [449, 486] width 331 height 11
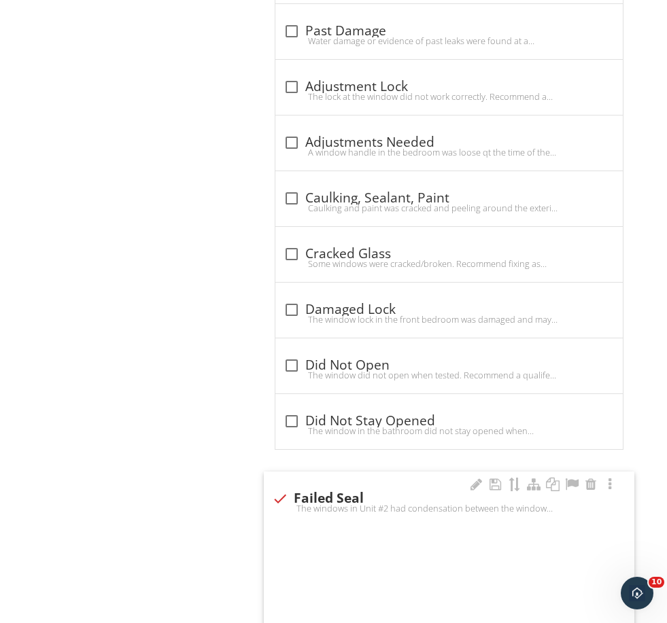
checkbox input "true"
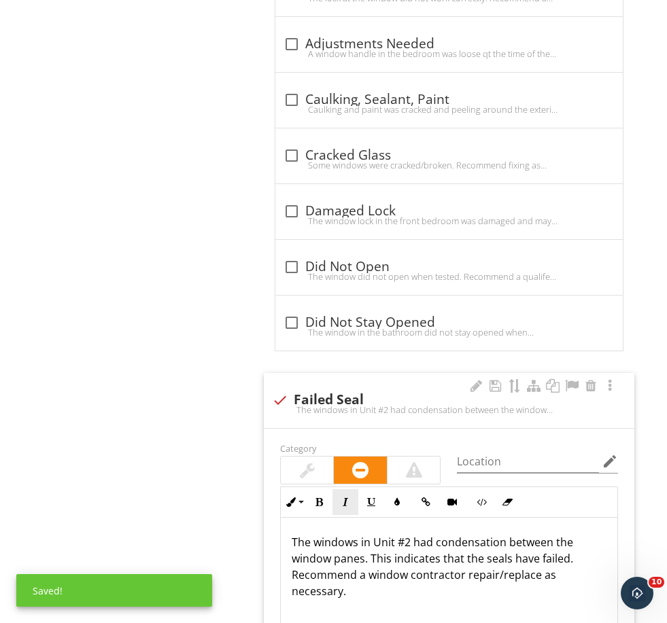
scroll to position [963, 0]
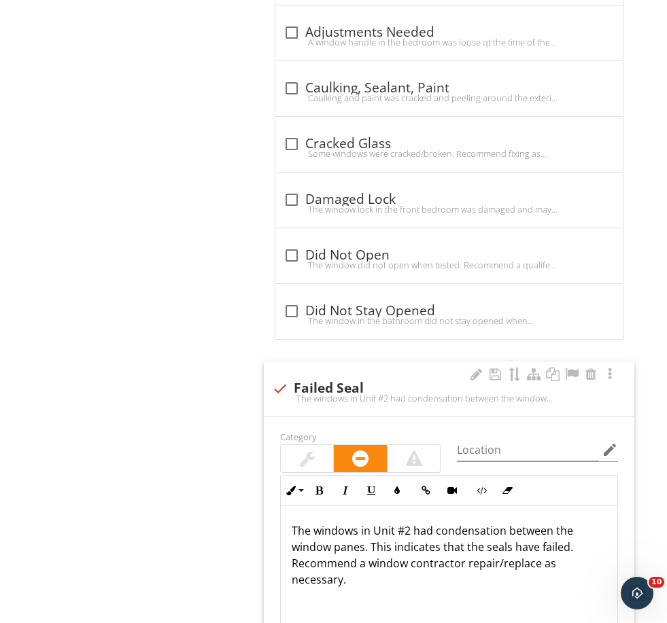
click at [412, 528] on p "The windows in Unit #2 had condensation between the window panes. This indicate…" at bounding box center [449, 555] width 315 height 65
drag, startPoint x: 412, startPoint y: 528, endPoint x: 364, endPoint y: 523, distance: 48.6
click at [364, 523] on p "The windows in Unit #2 had condensation between the window panes. This indicate…" at bounding box center [449, 555] width 315 height 65
click at [309, 532] on p "The window(s)had condensation between the window panes. This indicates that the…" at bounding box center [449, 547] width 315 height 49
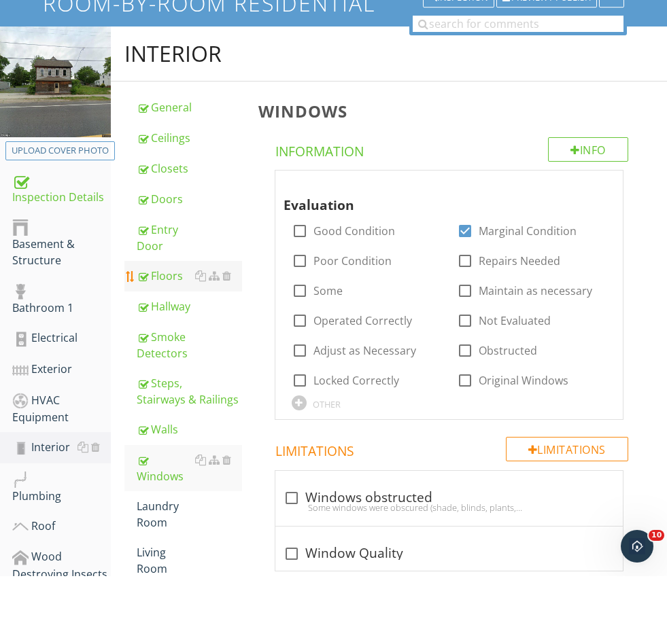
scroll to position [81, 0]
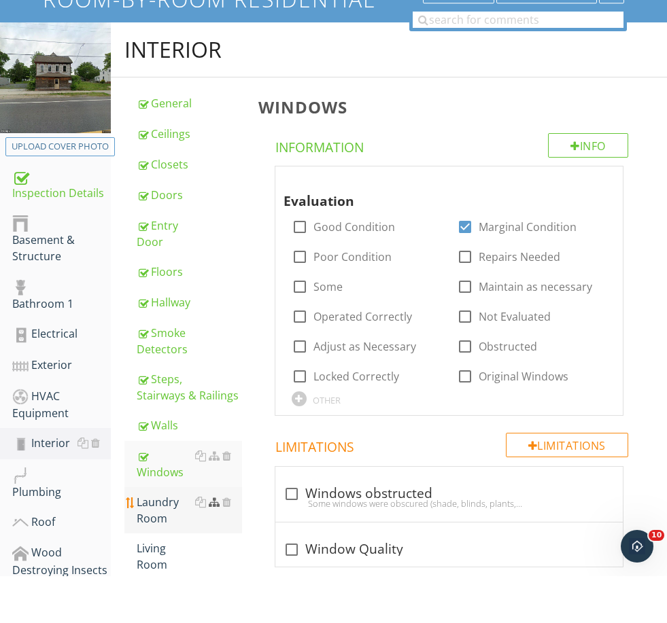
drag, startPoint x: 177, startPoint y: 508, endPoint x: 211, endPoint y: 497, distance: 35.0
click at [177, 541] on div "Laundry Room" at bounding box center [189, 557] width 105 height 33
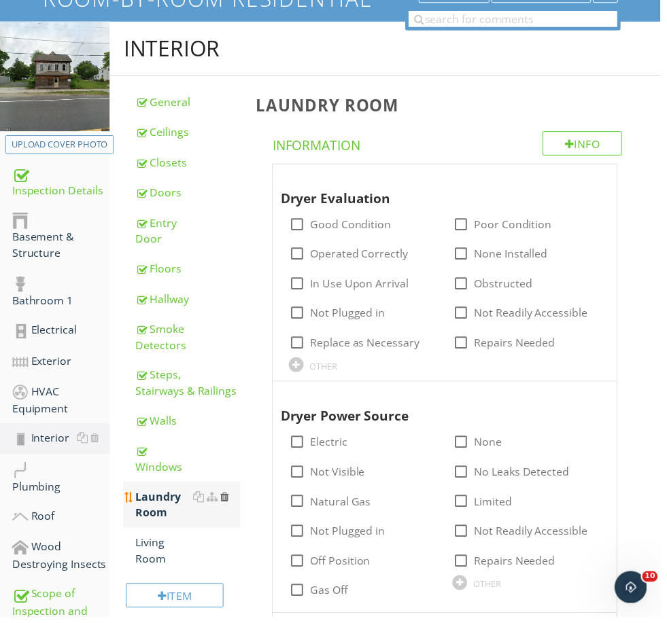
click at [230, 507] on div at bounding box center [226, 501] width 9 height 11
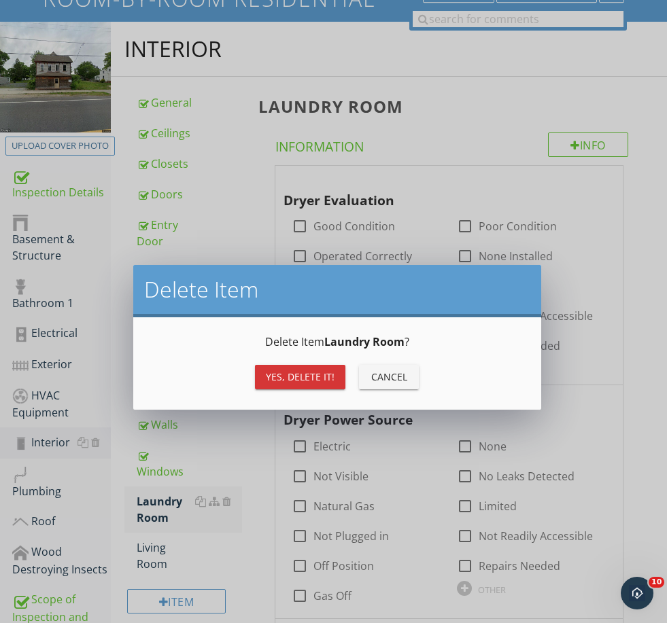
click at [315, 375] on div "Yes, Delete it!" at bounding box center [300, 377] width 69 height 14
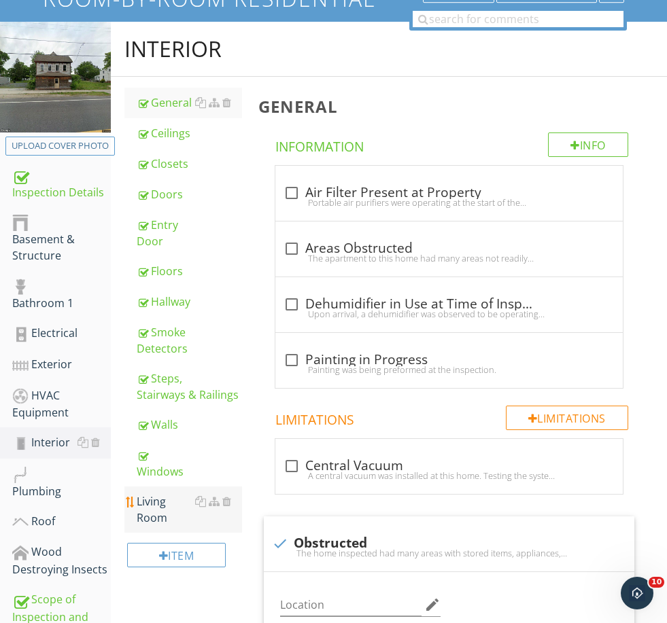
click at [231, 500] on div "Living Room" at bounding box center [189, 510] width 105 height 33
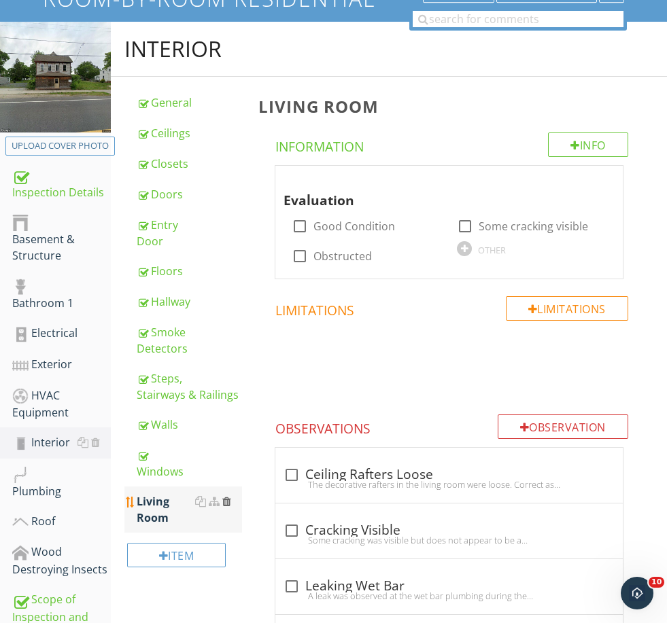
click at [226, 502] on div at bounding box center [226, 501] width 9 height 11
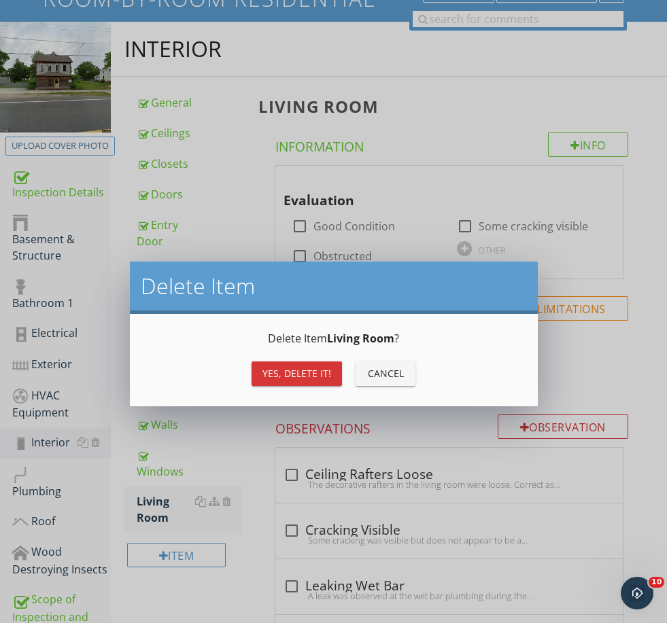
click at [309, 372] on div "Yes, Delete it!" at bounding box center [296, 373] width 69 height 14
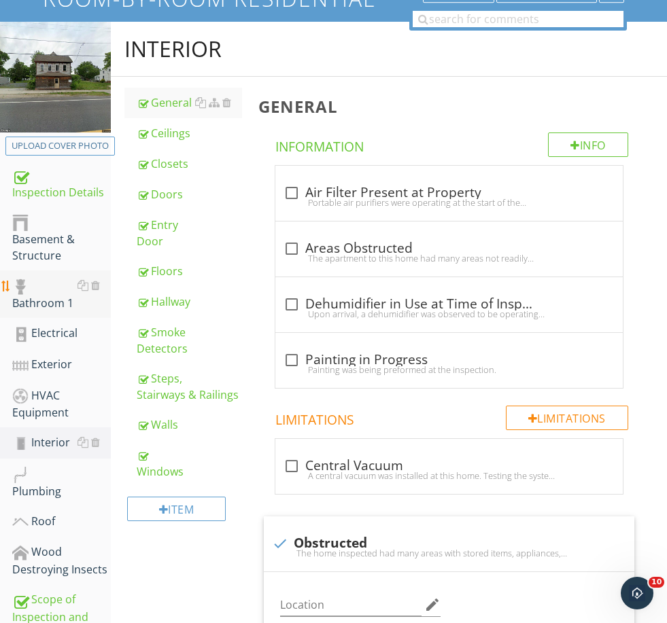
click at [48, 307] on div "Bathroom 1" at bounding box center [61, 294] width 99 height 34
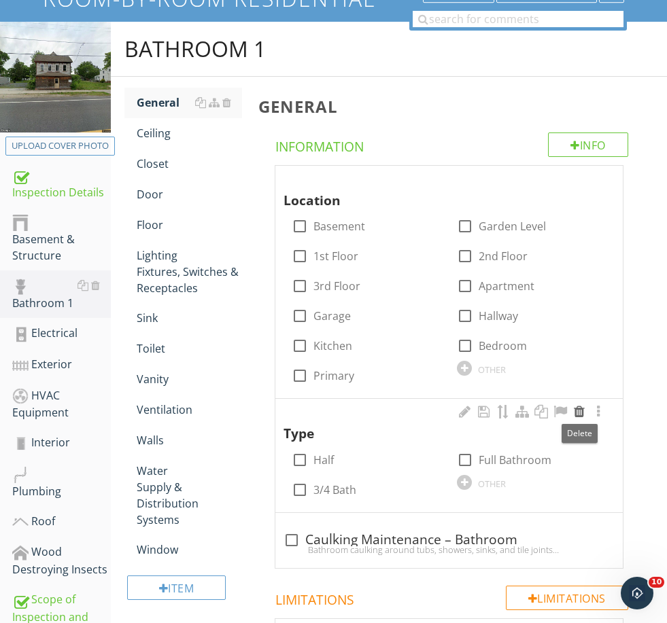
click at [577, 407] on div at bounding box center [579, 412] width 16 height 14
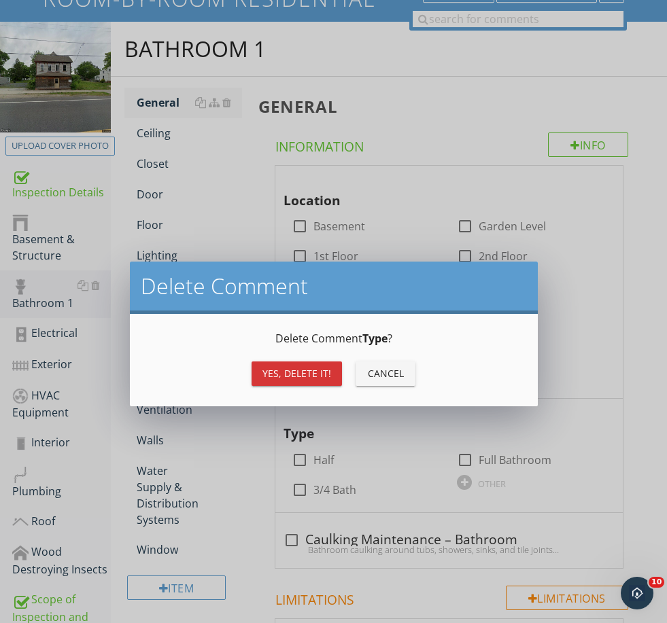
click at [297, 375] on div "Yes, Delete it!" at bounding box center [296, 373] width 69 height 14
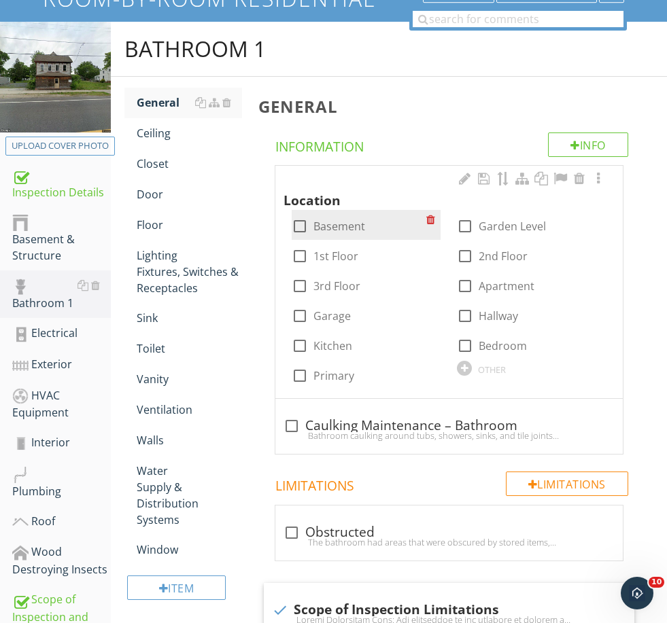
click at [340, 222] on label "Basement" at bounding box center [339, 227] width 52 height 14
checkbox input "true"
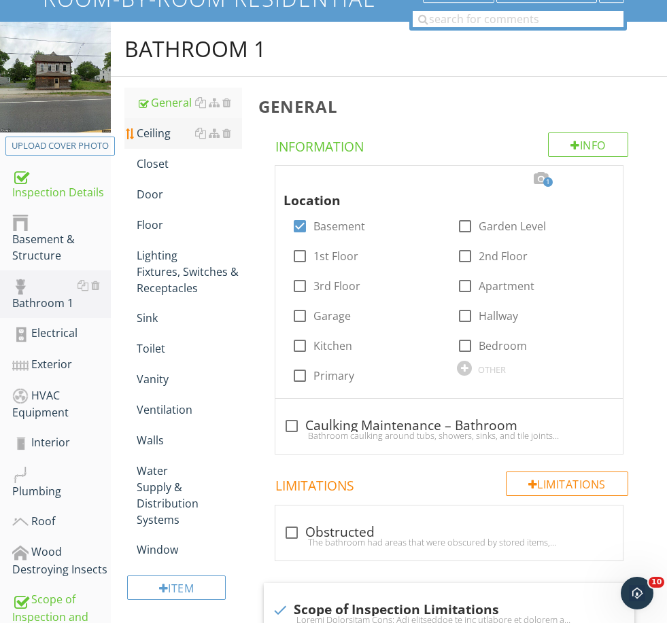
click at [170, 135] on div "Ceiling" at bounding box center [189, 133] width 105 height 16
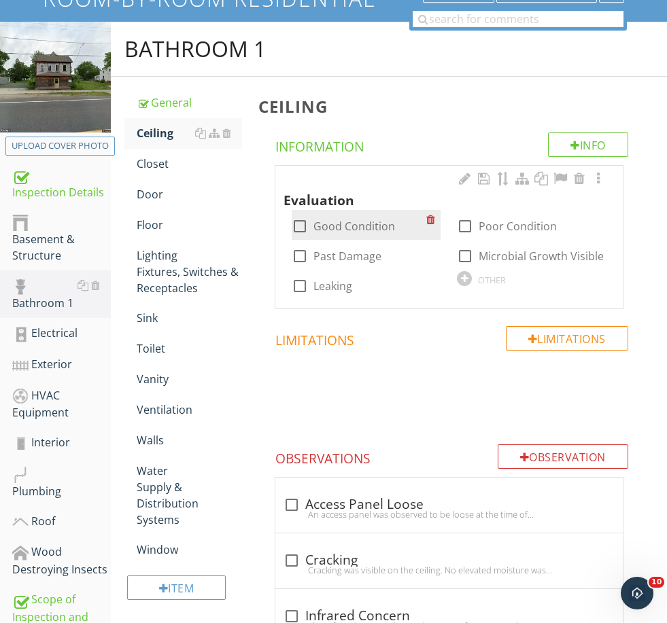
click at [347, 225] on label "Good Condition" at bounding box center [354, 227] width 82 height 14
checkbox input "true"
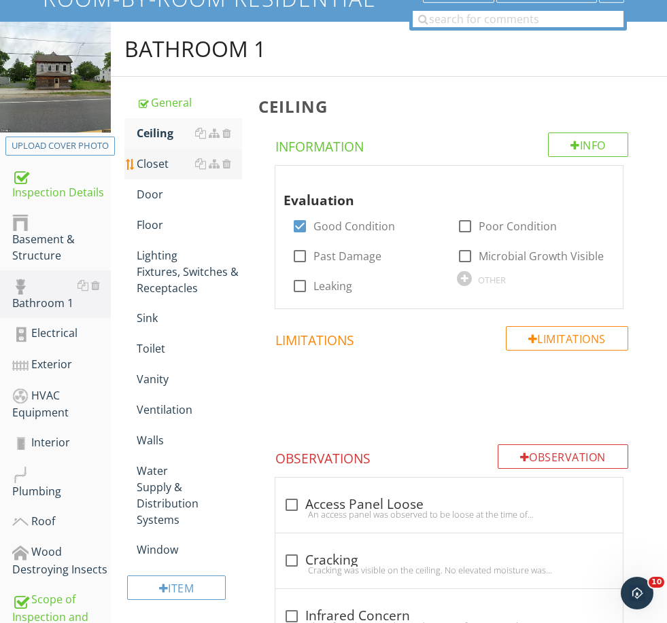
click at [172, 169] on div "Closet" at bounding box center [189, 164] width 105 height 16
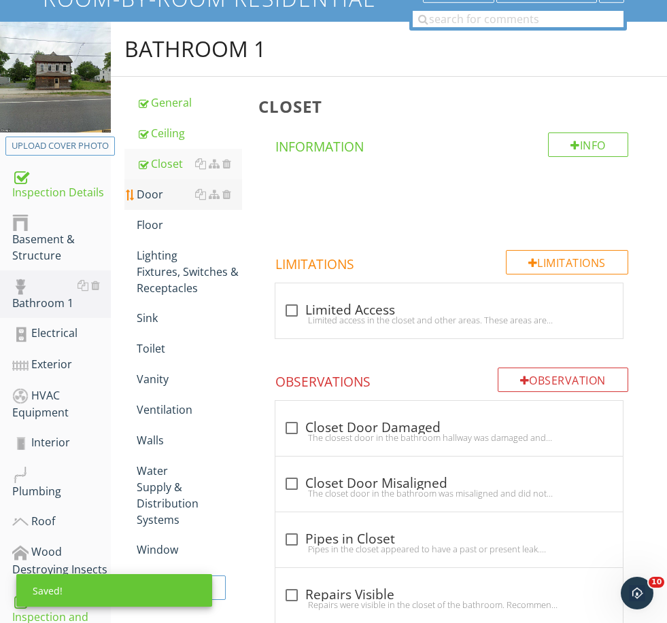
click at [162, 195] on div "Door" at bounding box center [189, 194] width 105 height 16
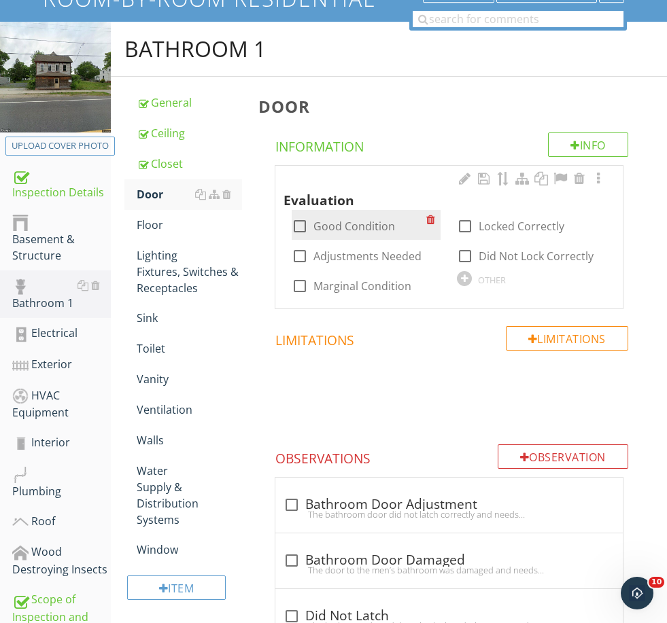
click at [369, 222] on label "Good Condition" at bounding box center [354, 227] width 82 height 14
checkbox input "true"
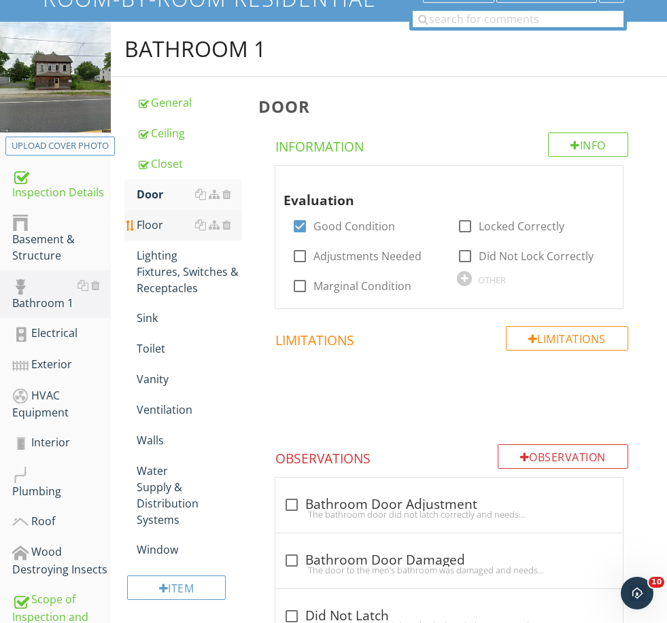
click at [156, 224] on div "Floor" at bounding box center [189, 225] width 105 height 16
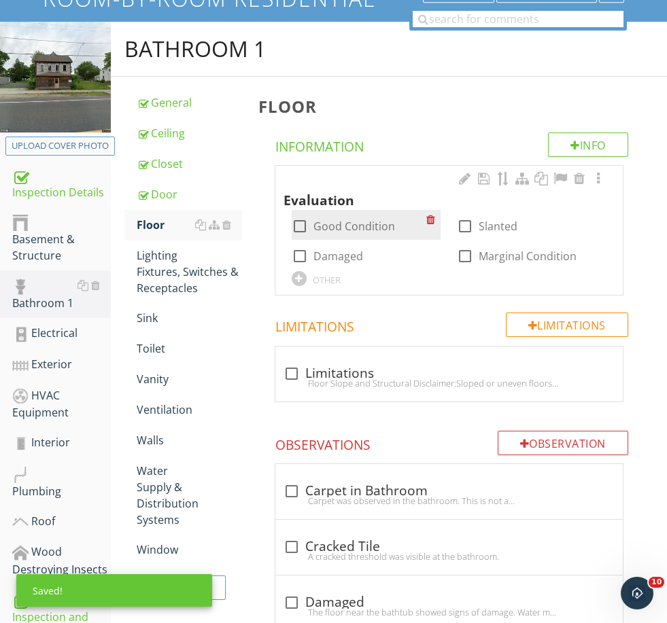
click at [343, 220] on label "Good Condition" at bounding box center [354, 227] width 82 height 14
checkbox input "true"
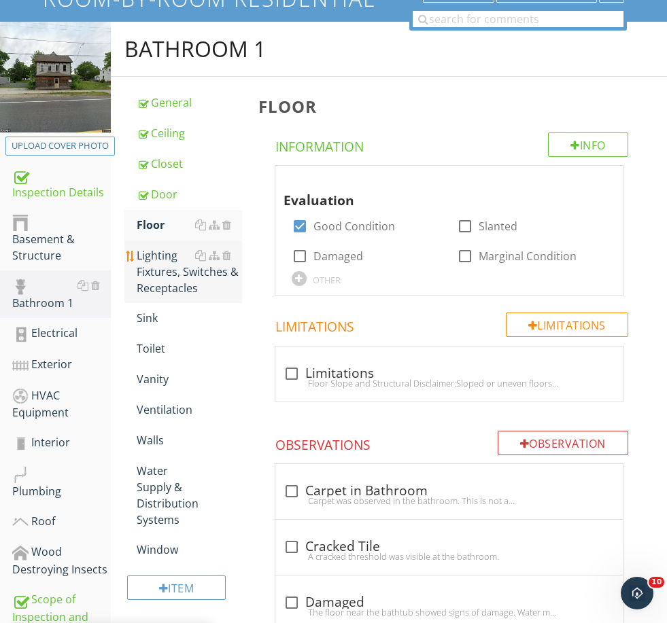
click at [162, 276] on div "Lighting Fixtures, Switches & Receptacles" at bounding box center [189, 271] width 105 height 49
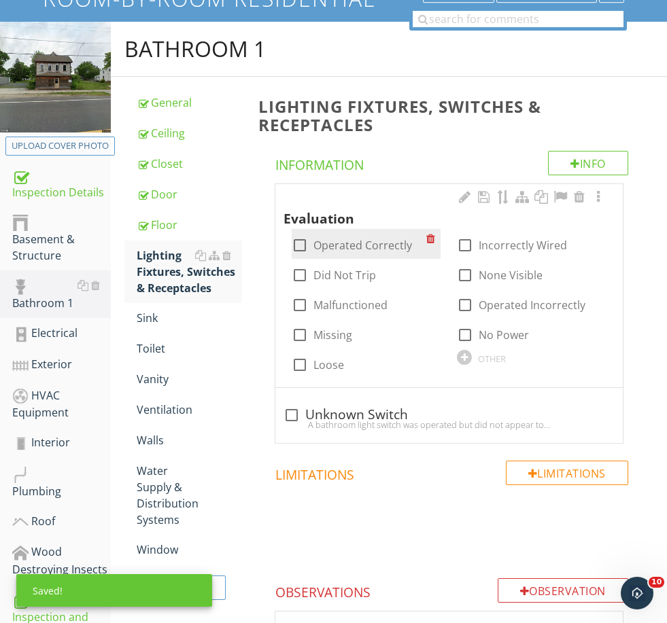
click at [337, 239] on label "Operated Correctly" at bounding box center [362, 246] width 99 height 14
checkbox input "true"
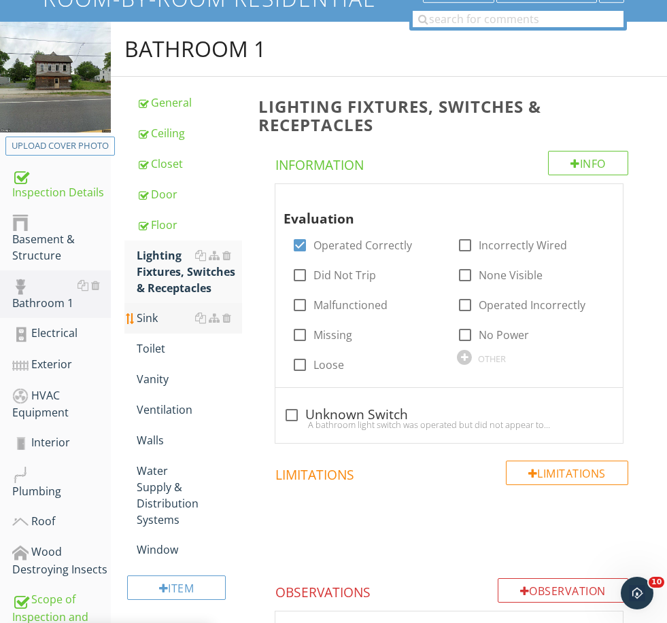
click at [154, 308] on link "Sink" at bounding box center [189, 318] width 105 height 30
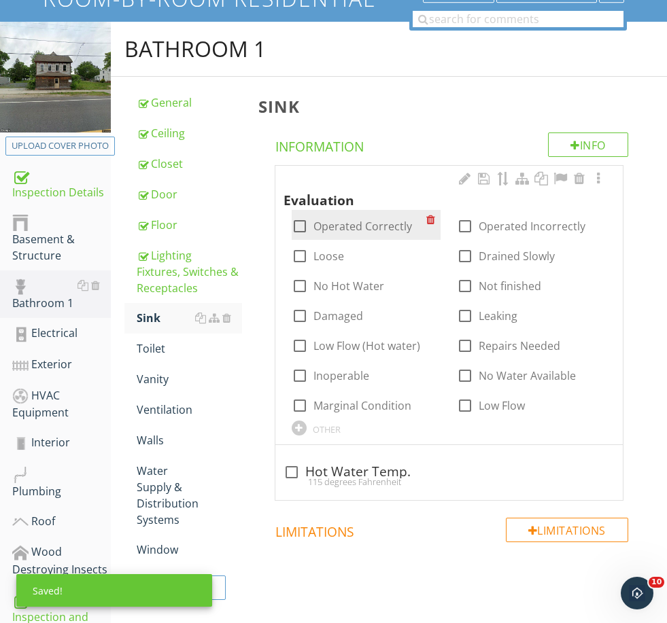
click at [349, 220] on label "Operated Correctly" at bounding box center [362, 227] width 99 height 14
checkbox input "true"
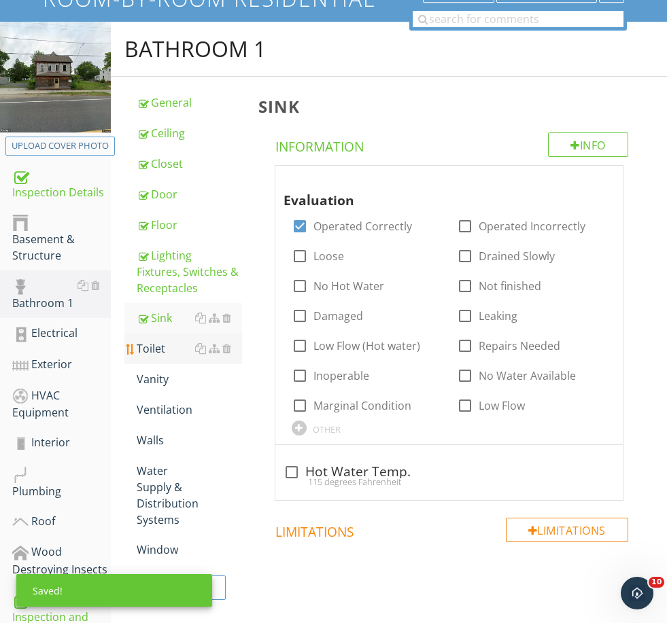
click at [154, 343] on div "Toilet" at bounding box center [189, 349] width 105 height 16
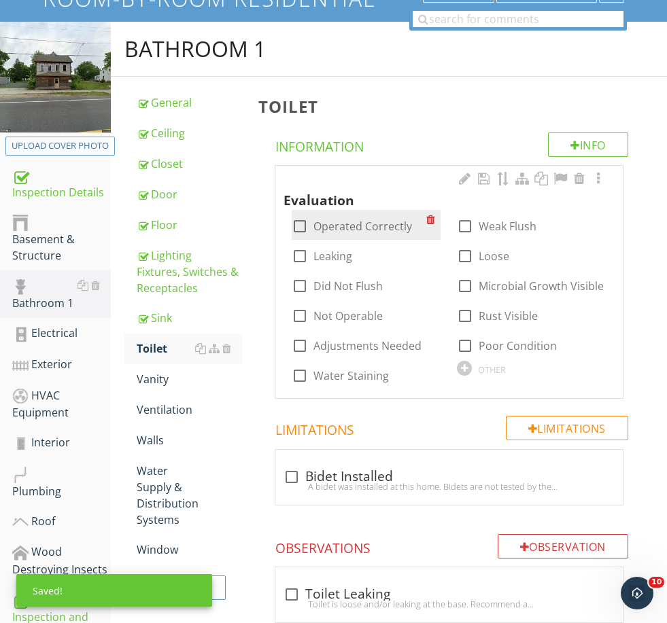
click at [366, 226] on label "Operated Correctly" at bounding box center [362, 227] width 99 height 14
checkbox input "true"
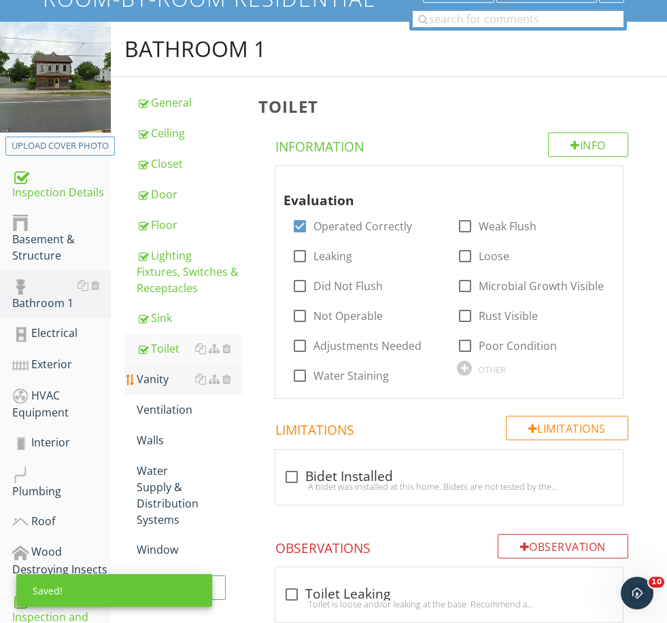
click at [159, 376] on div "Vanity" at bounding box center [189, 379] width 105 height 16
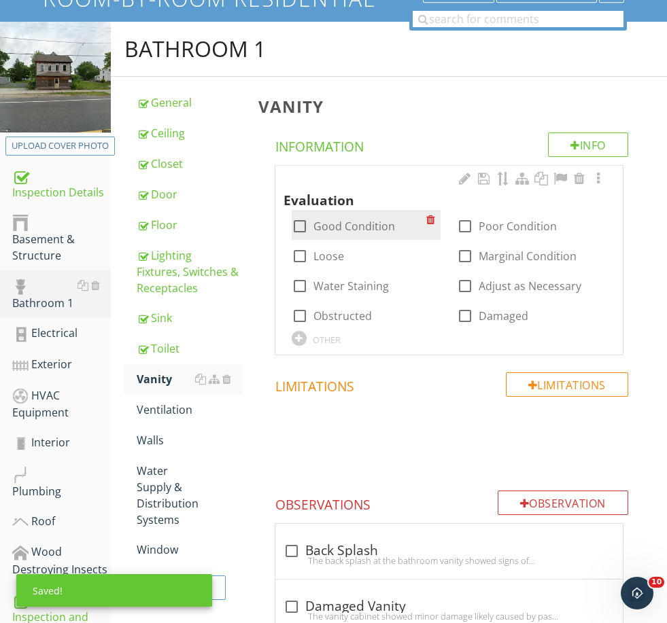
click at [332, 227] on label "Good Condition" at bounding box center [354, 227] width 82 height 14
checkbox input "true"
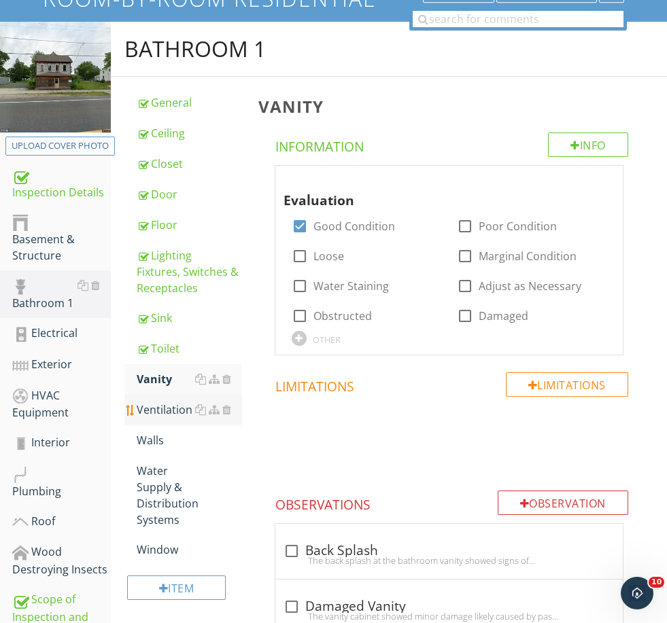
click at [159, 415] on div "Ventilation" at bounding box center [189, 410] width 105 height 16
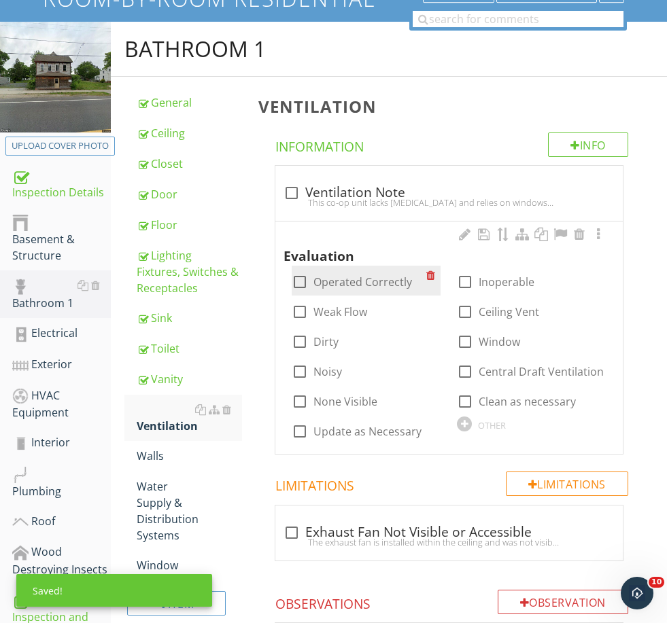
click at [337, 281] on label "Operated Correctly" at bounding box center [362, 282] width 99 height 14
checkbox input "true"
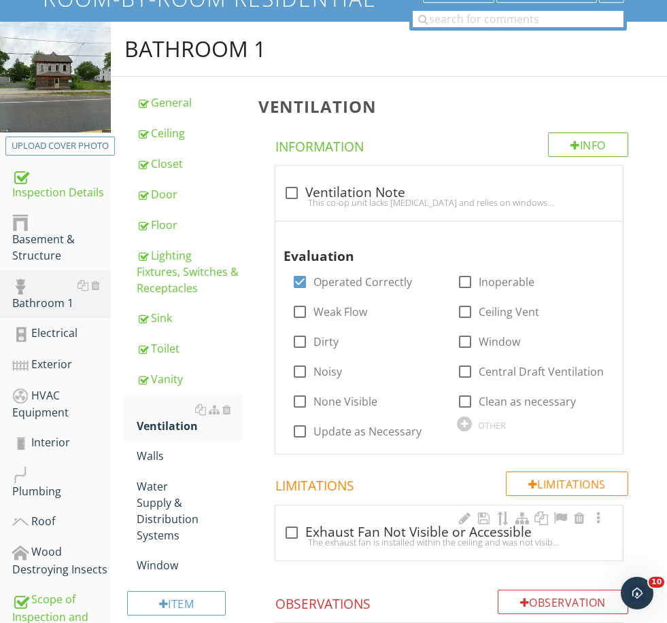
click at [341, 540] on div "The exhaust fan is installed within the ceiling and was not visible or readily …" at bounding box center [449, 542] width 331 height 11
checkbox input "true"
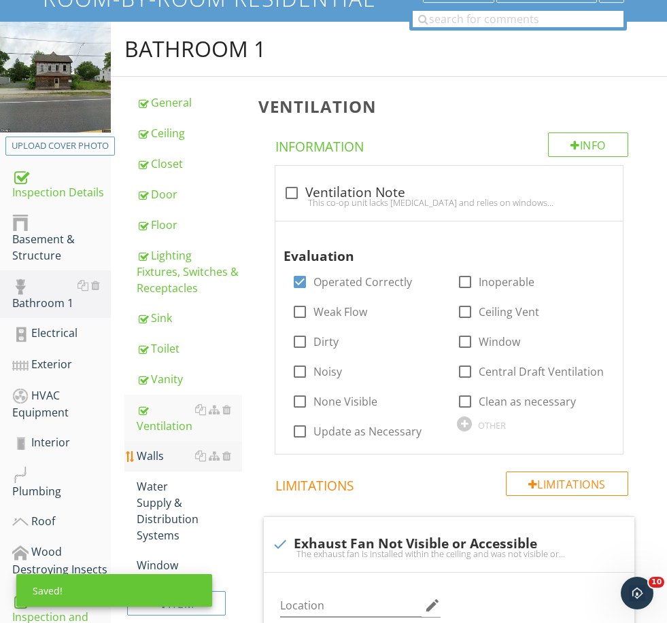
click at [154, 453] on div "Walls" at bounding box center [189, 456] width 105 height 16
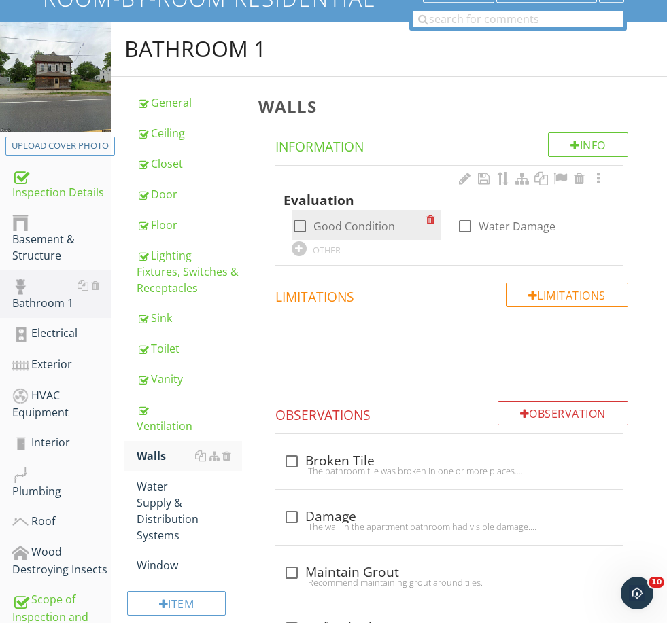
click at [360, 220] on label "Good Condition" at bounding box center [354, 227] width 82 height 14
checkbox input "true"
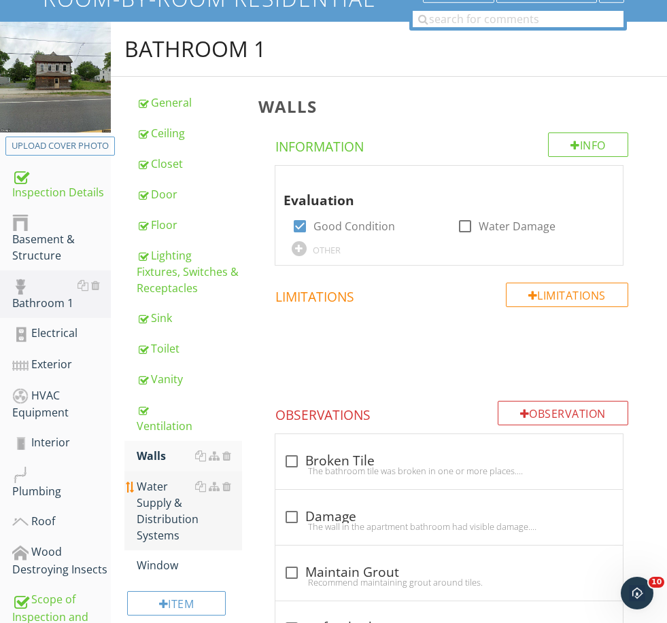
click at [141, 491] on div "Water Supply & Distribution Systems" at bounding box center [189, 511] width 105 height 65
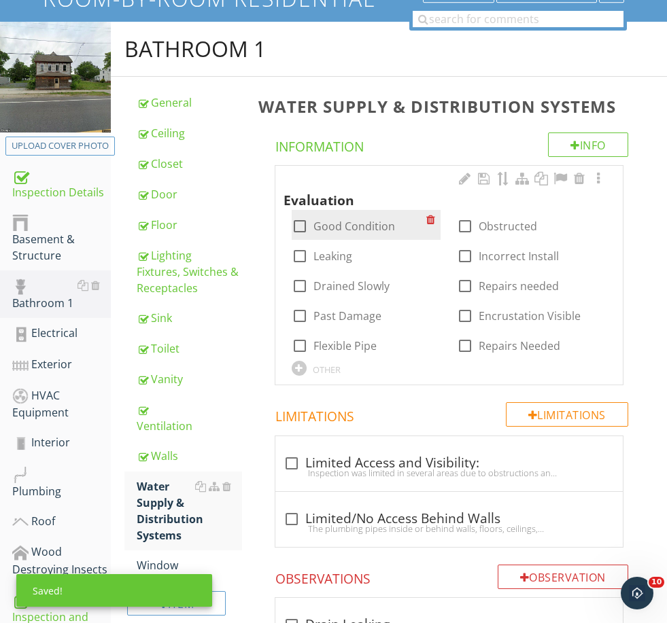
click at [347, 232] on label "Good Condition" at bounding box center [354, 227] width 82 height 14
checkbox input "true"
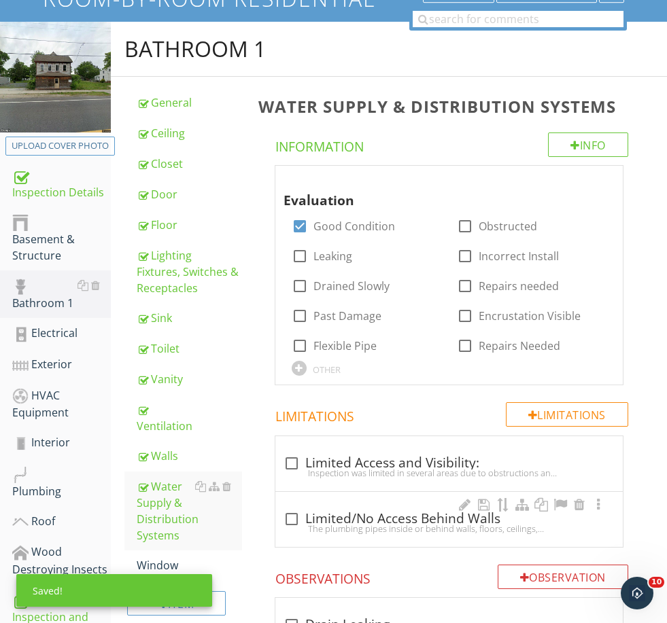
click at [338, 526] on div "The plumbing pipes inside or behind walls, floors, ceilings, ground, etc at all…" at bounding box center [449, 529] width 331 height 11
checkbox input "true"
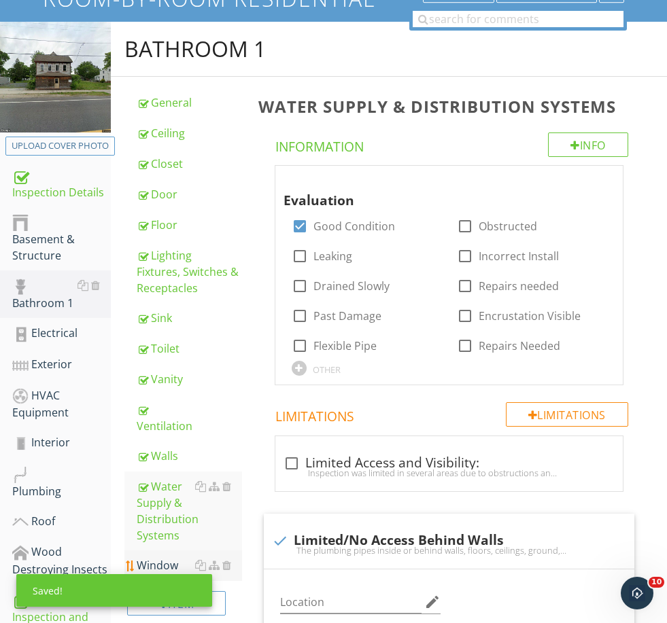
click at [167, 558] on div "Window" at bounding box center [189, 566] width 105 height 16
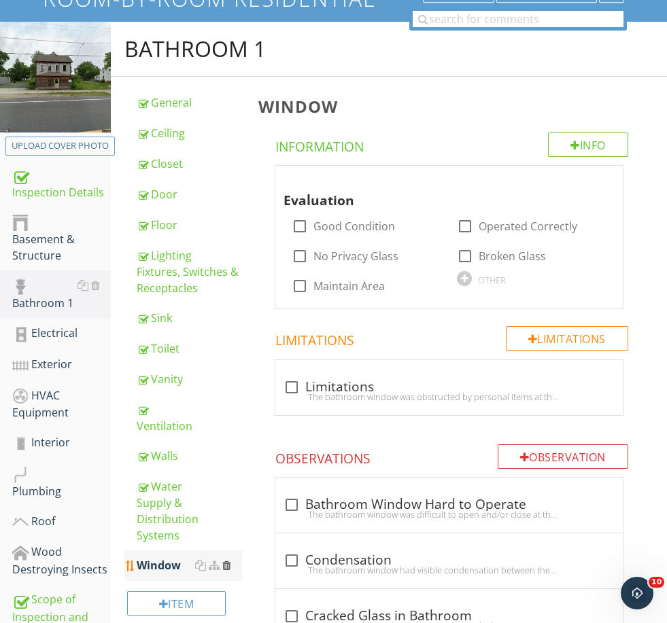
click at [226, 560] on div at bounding box center [226, 565] width 9 height 11
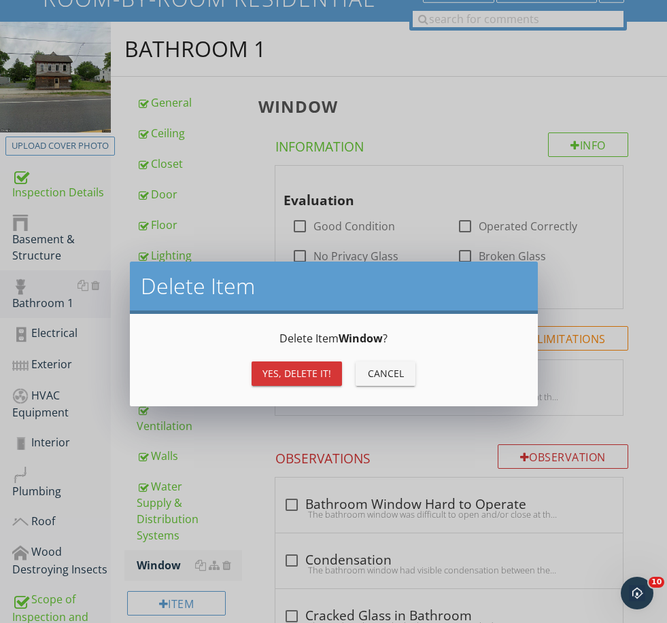
click at [323, 369] on div "Yes, Delete it!" at bounding box center [296, 373] width 69 height 14
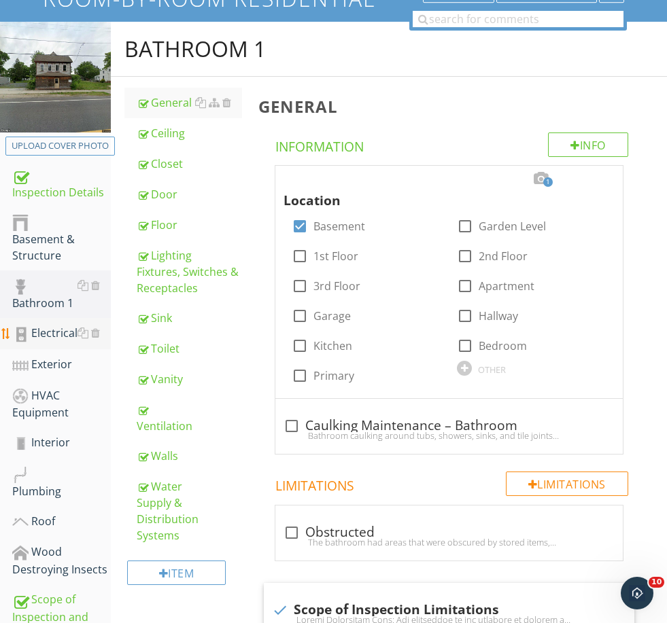
click at [51, 319] on link "Electrical" at bounding box center [61, 333] width 99 height 31
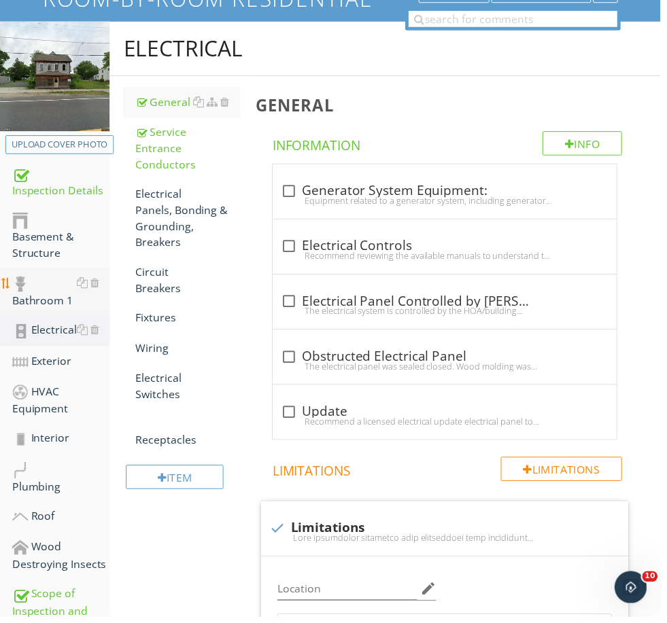
click at [52, 299] on div "Bathroom 1" at bounding box center [61, 294] width 99 height 34
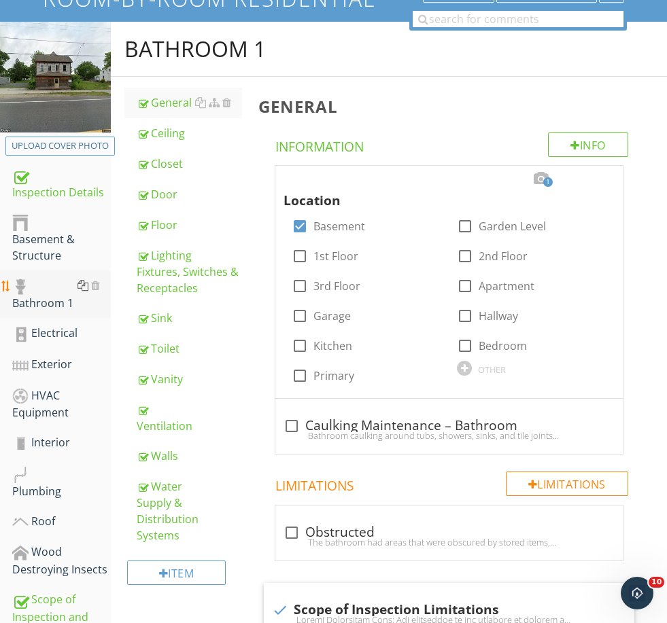
click at [81, 286] on div at bounding box center [83, 285] width 11 height 11
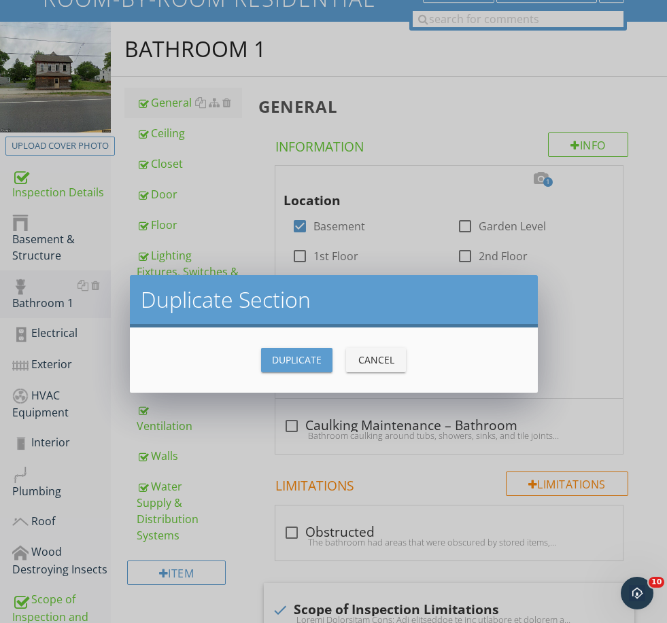
click at [287, 358] on div "Duplicate" at bounding box center [297, 360] width 50 height 14
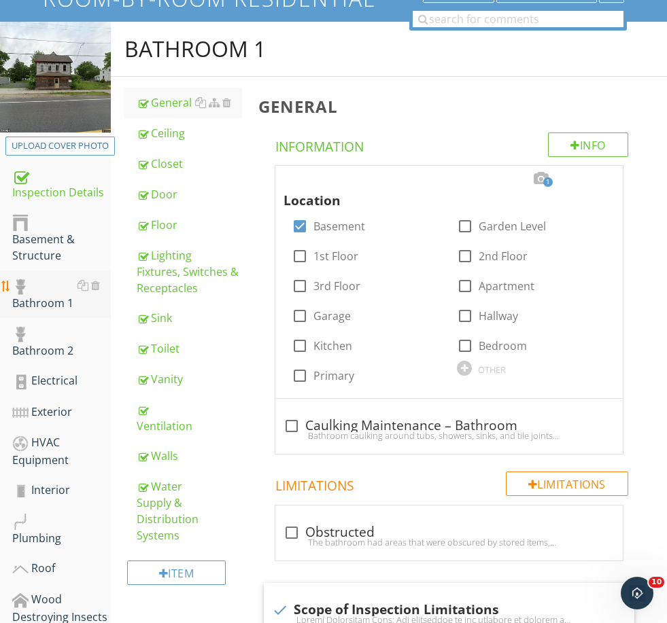
click at [42, 297] on div "Bathroom 1" at bounding box center [61, 294] width 99 height 34
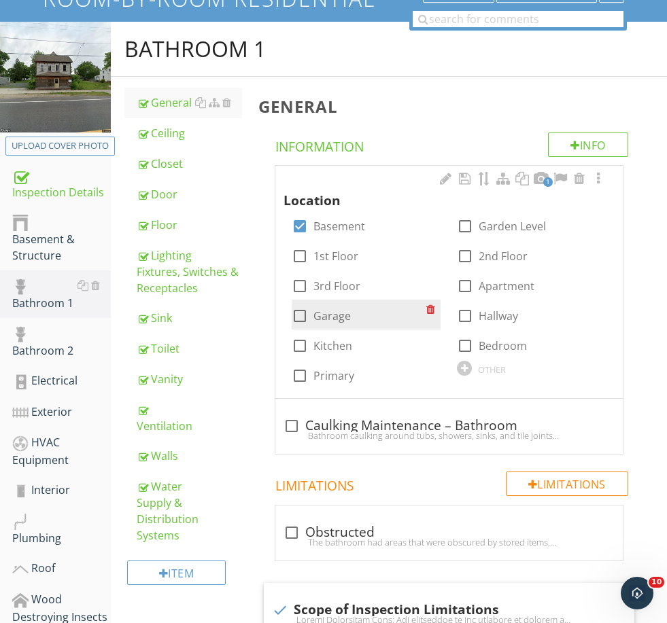
click at [330, 309] on label "Garage" at bounding box center [331, 316] width 37 height 14
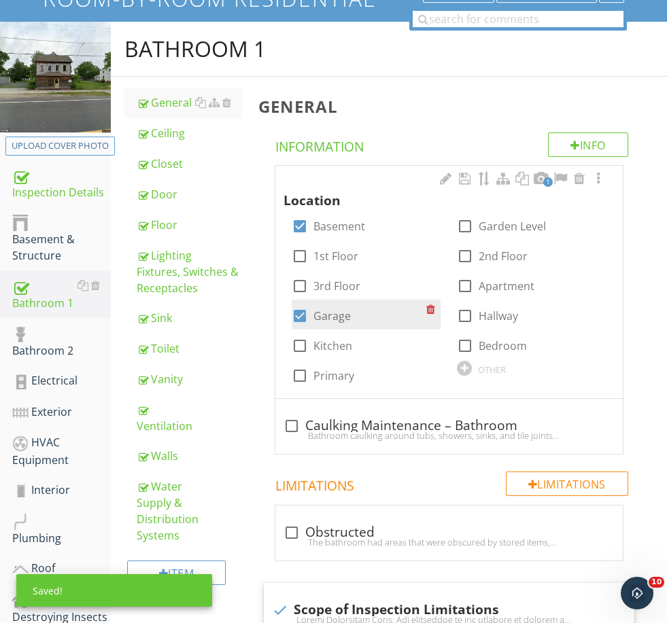
click at [330, 310] on label "Garage" at bounding box center [331, 316] width 37 height 14
checkbox input "false"
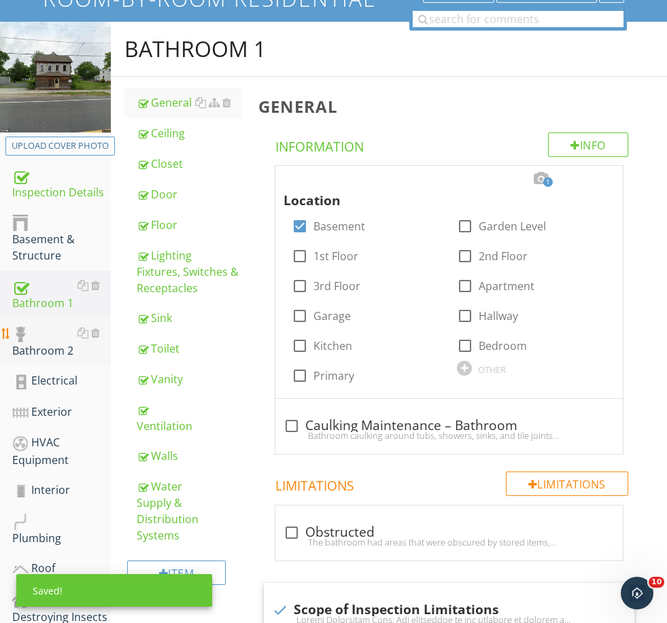
click at [53, 352] on div "Bathroom 2" at bounding box center [61, 342] width 99 height 34
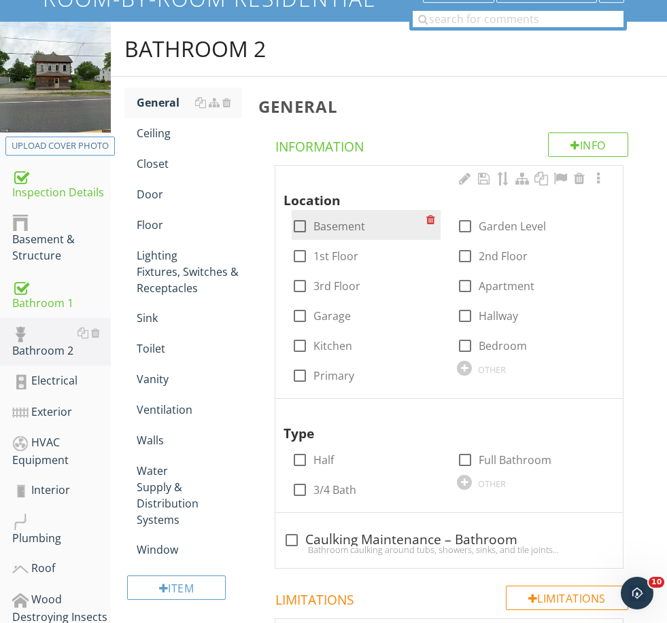
click at [341, 226] on label "Basement" at bounding box center [339, 227] width 52 height 14
checkbox input "true"
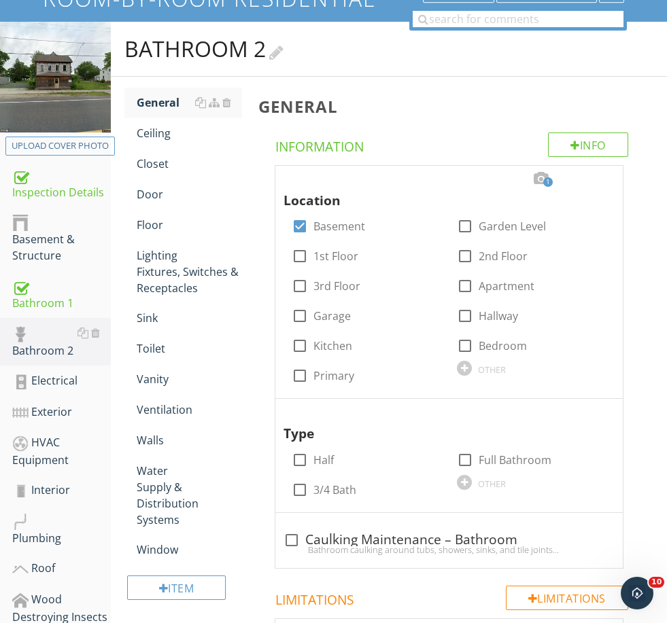
click at [290, 56] on h2 "Bathroom 2" at bounding box center [388, 48] width 529 height 27
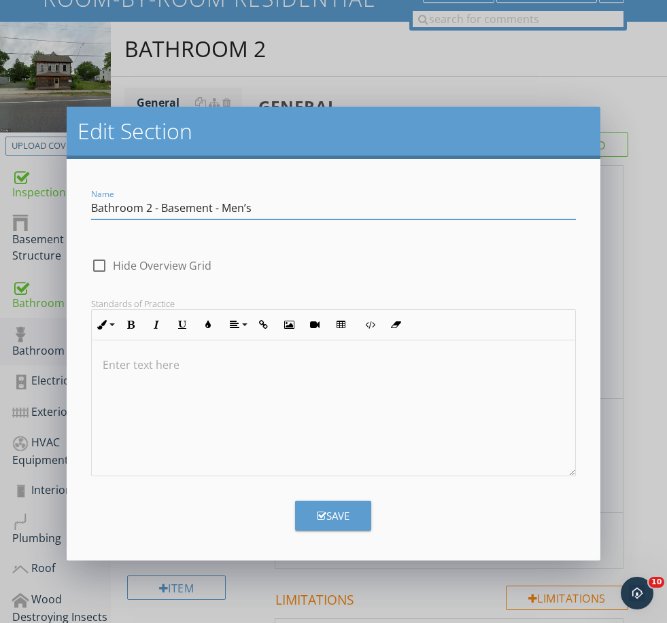
type input "Bathroom 2 - Basement - Men’s"
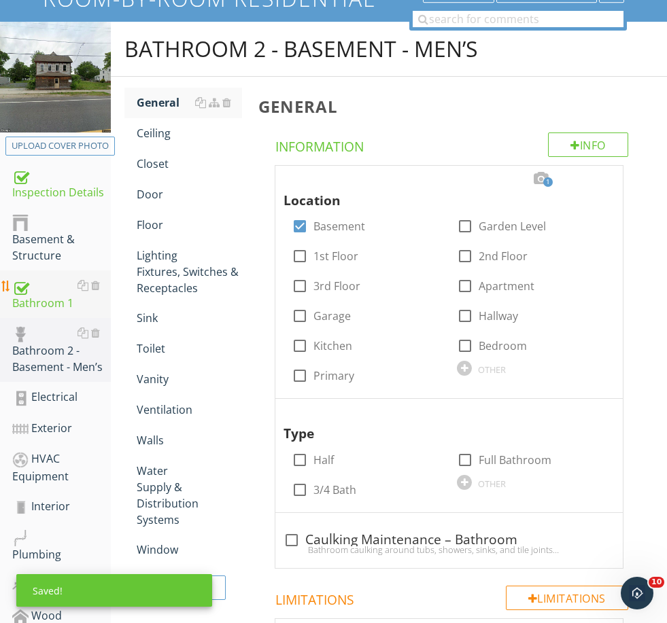
click at [68, 297] on div "Bathroom 1" at bounding box center [61, 294] width 99 height 34
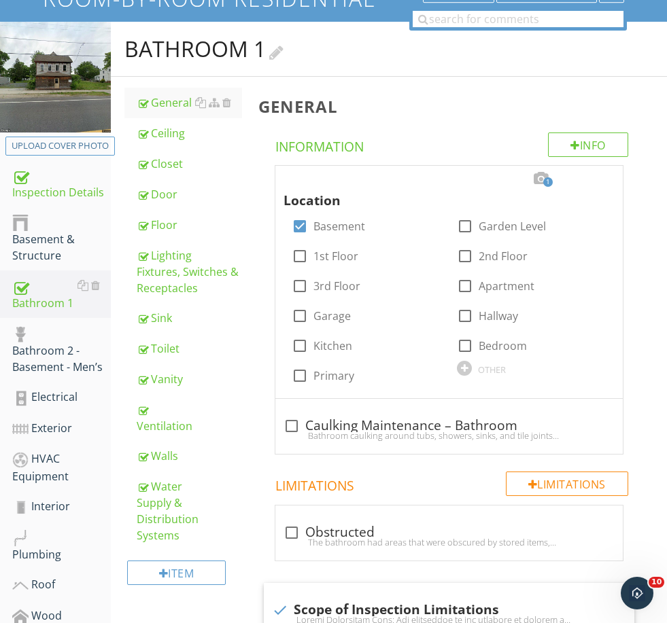
click at [264, 50] on div "Bathroom 1" at bounding box center [203, 48] width 159 height 27
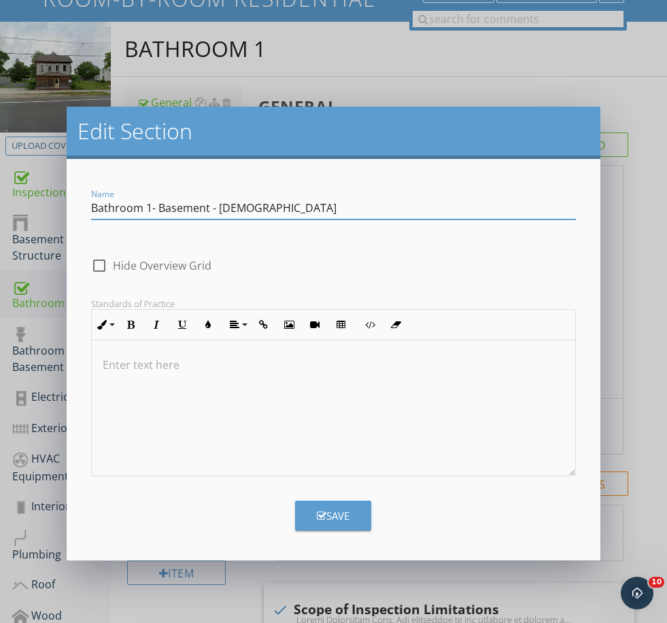
type input "Bathroom 1- Basement - [DEMOGRAPHIC_DATA]"
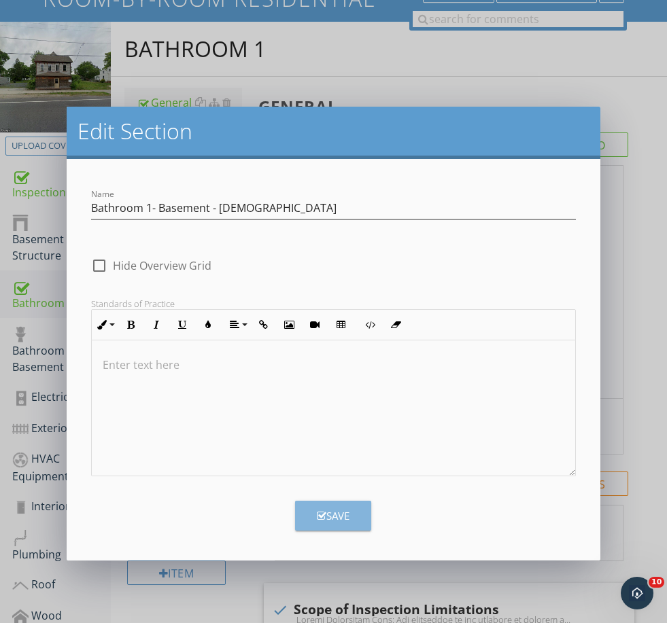
click at [331, 530] on button "Save" at bounding box center [333, 516] width 76 height 30
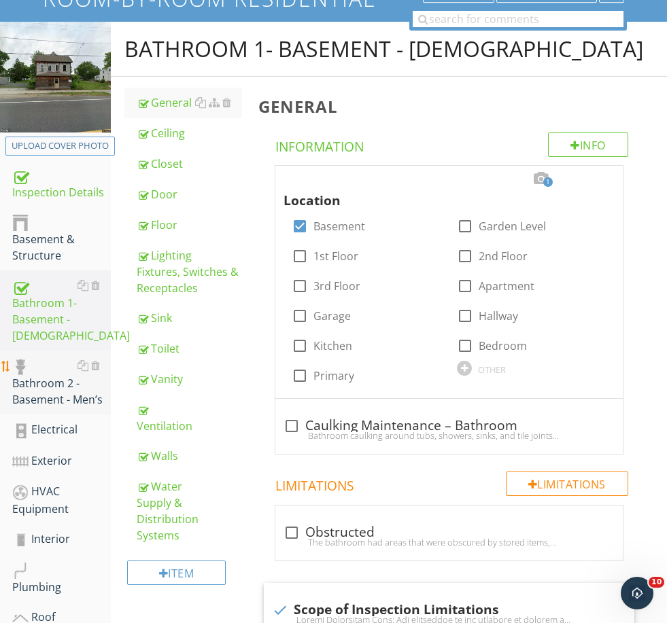
click at [59, 388] on div "Bathroom 2 - Basement - Men’s" at bounding box center [61, 383] width 99 height 50
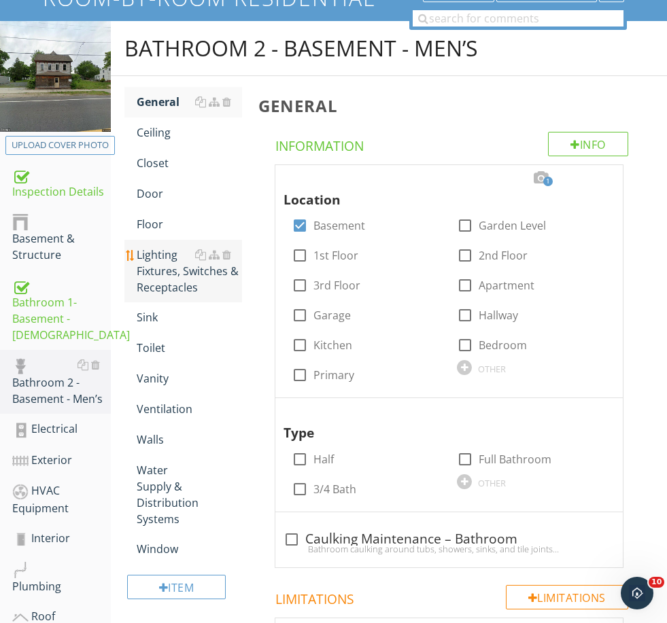
scroll to position [129, 0]
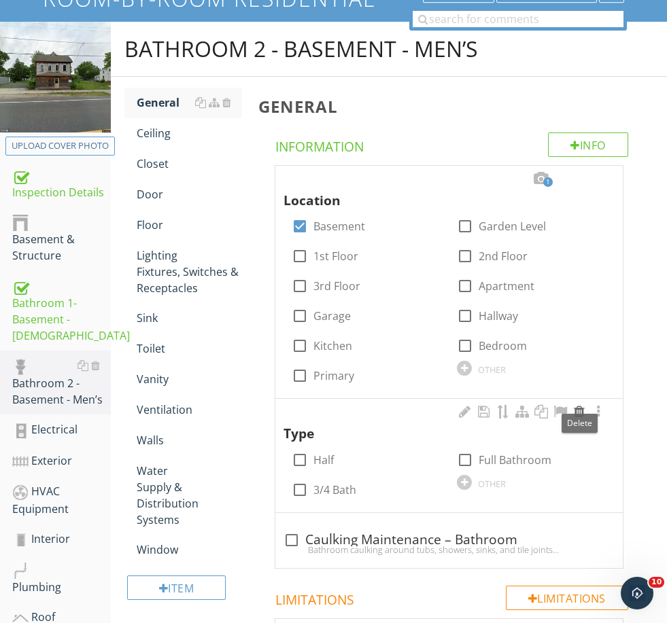
click at [577, 405] on div at bounding box center [579, 412] width 16 height 14
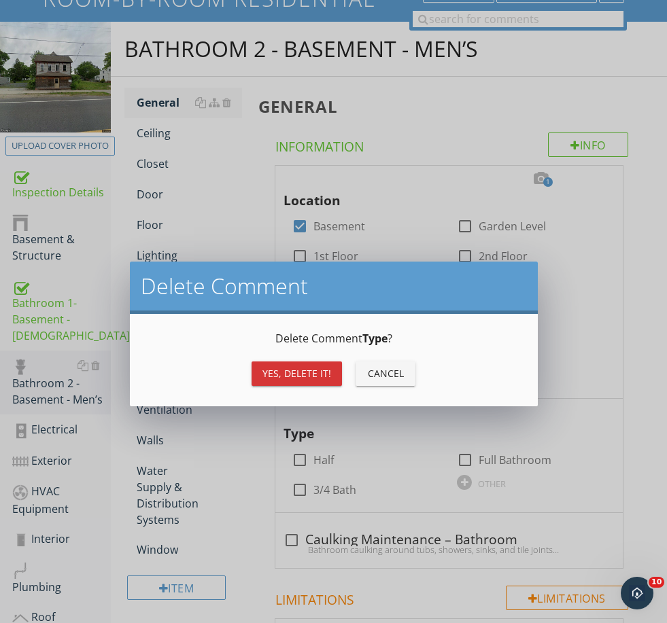
click at [293, 370] on div "Yes, Delete it!" at bounding box center [296, 373] width 69 height 14
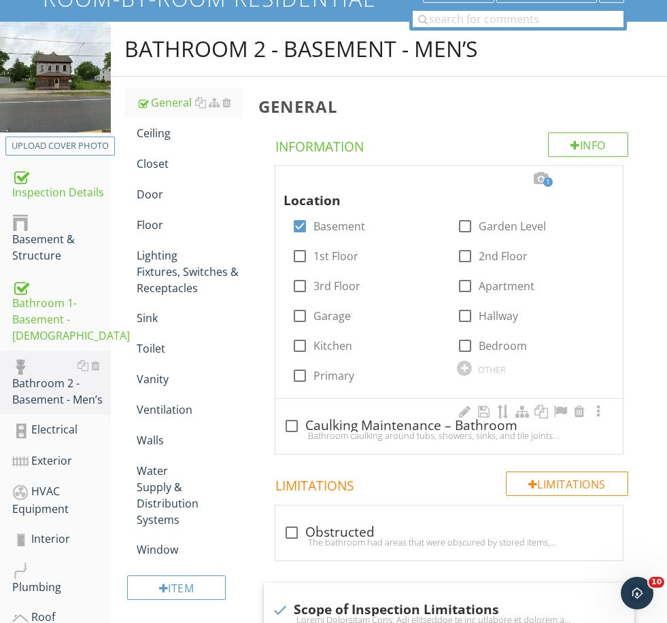
click at [369, 435] on div "Bathroom caulking around tubs, showers, sinks, and tile joints should be inspec…" at bounding box center [449, 435] width 331 height 11
checkbox input "true"
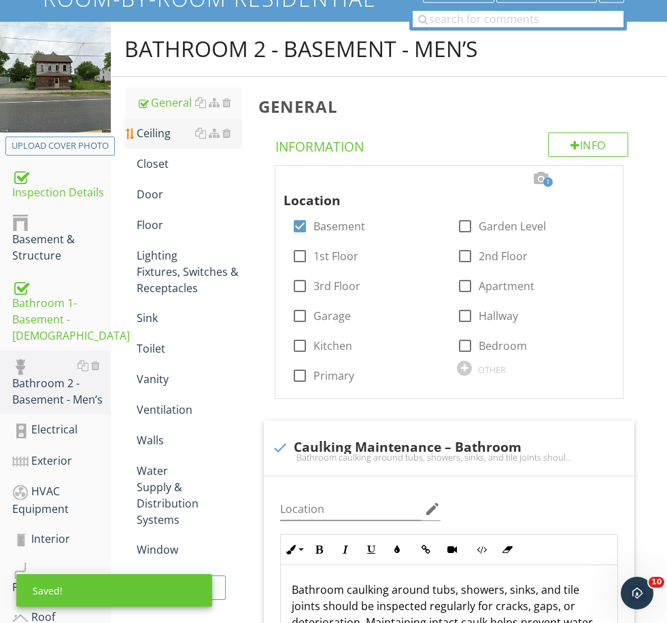
click at [160, 133] on div "Ceiling" at bounding box center [189, 133] width 105 height 16
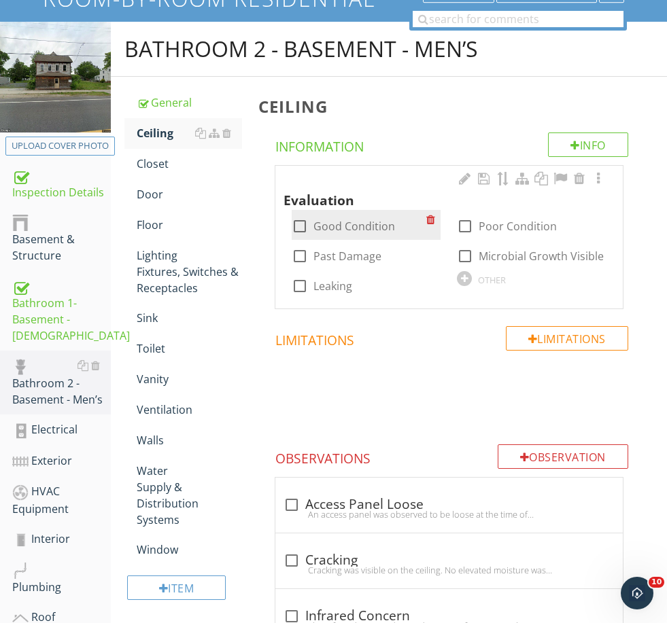
click at [345, 228] on label "Good Condition" at bounding box center [354, 227] width 82 height 14
checkbox input "true"
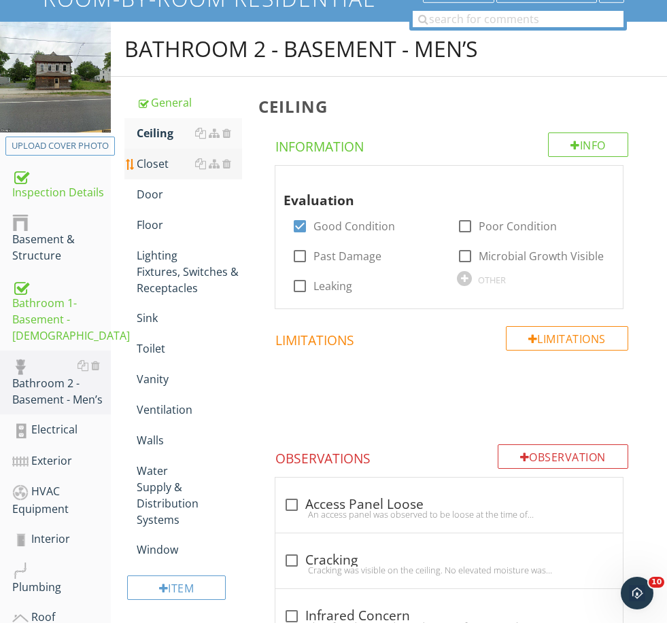
click at [151, 163] on div "Closet" at bounding box center [189, 164] width 105 height 16
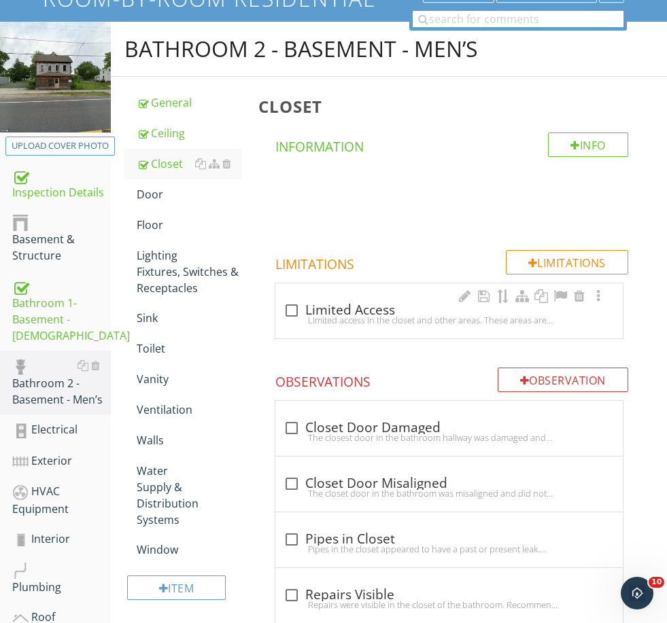
click at [345, 315] on div "Limited access in the closet and other areas. These areas are unknown and exclu…" at bounding box center [449, 320] width 331 height 11
checkbox input "true"
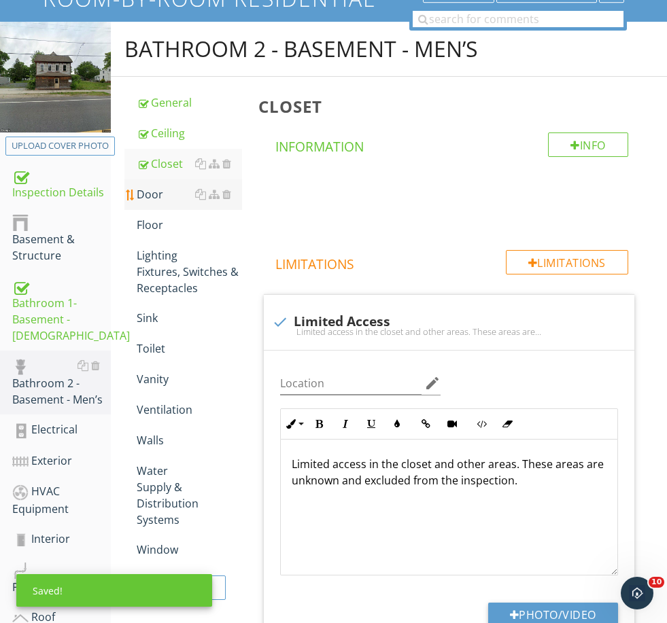
click at [154, 193] on div "Door" at bounding box center [189, 194] width 105 height 16
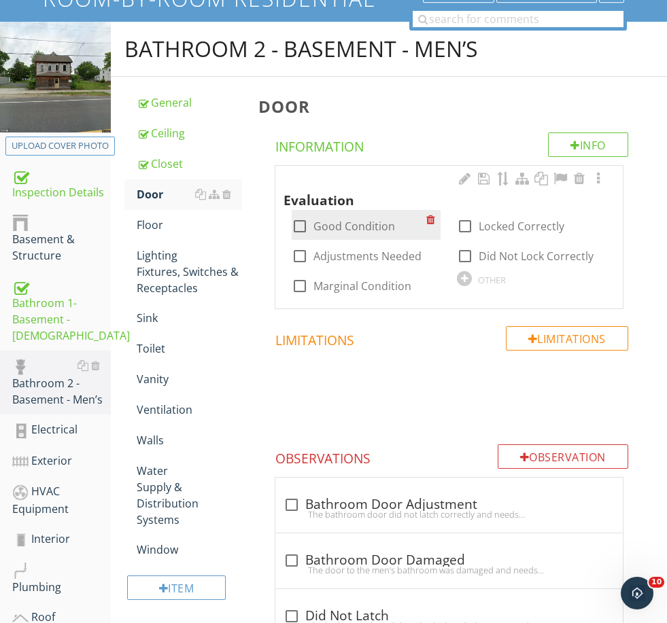
click at [331, 227] on label "Good Condition" at bounding box center [354, 227] width 82 height 14
checkbox input "true"
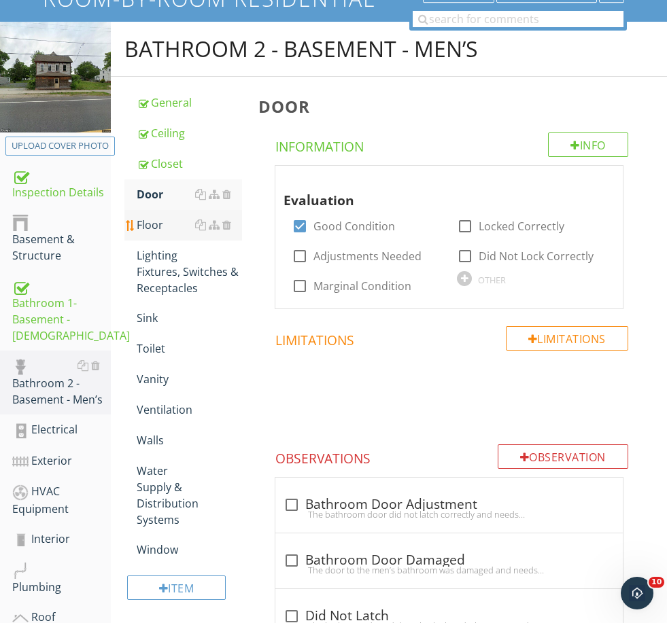
click at [145, 228] on div "Floor" at bounding box center [189, 225] width 105 height 16
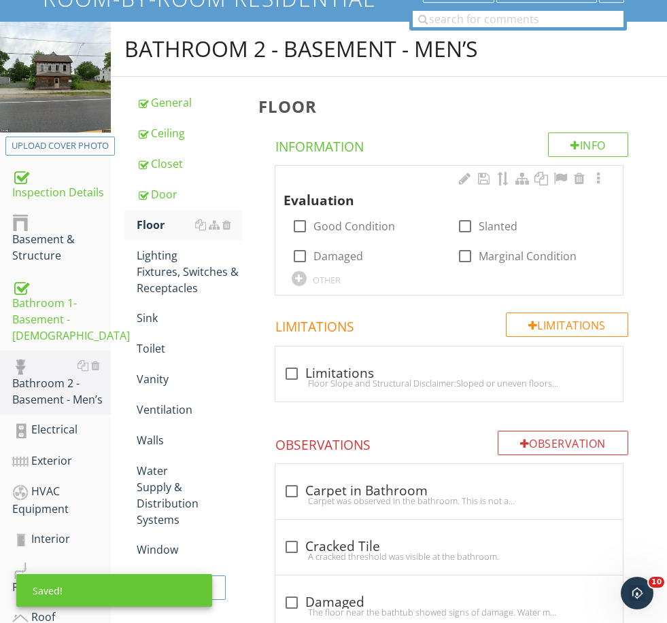
click at [357, 207] on div "Evaluation" at bounding box center [441, 190] width 315 height 39
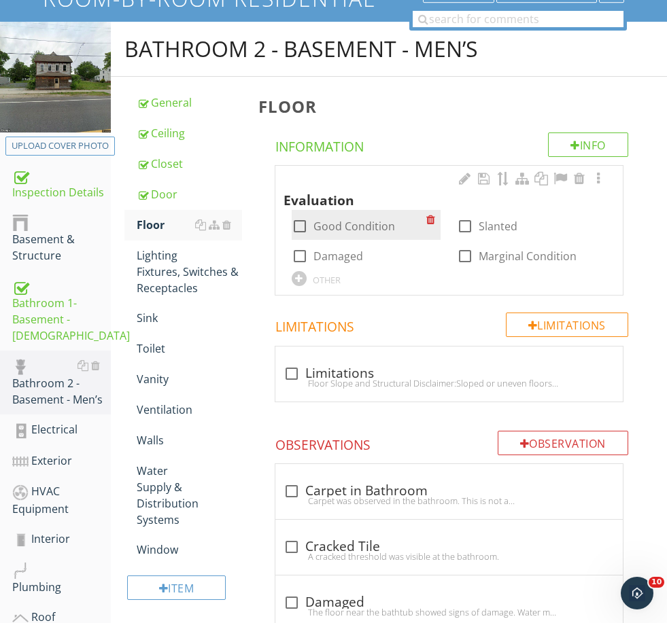
click at [305, 221] on div at bounding box center [299, 226] width 23 height 23
checkbox input "true"
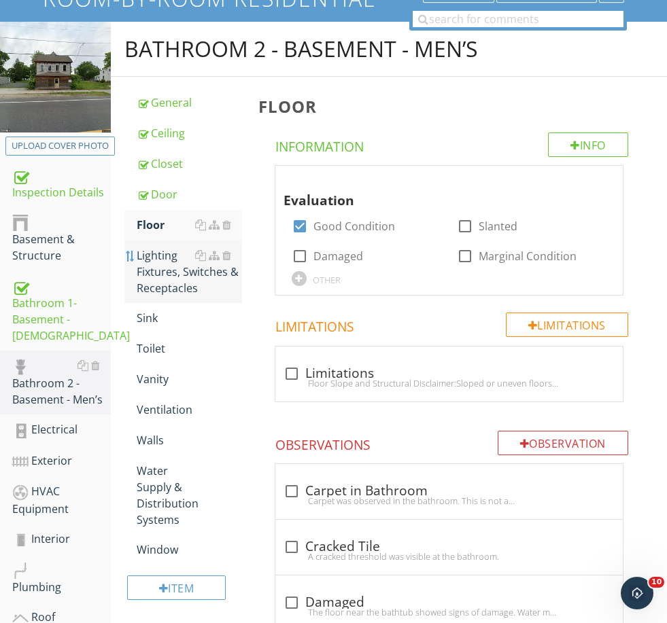
click at [136, 258] on div at bounding box center [130, 256] width 11 height 11
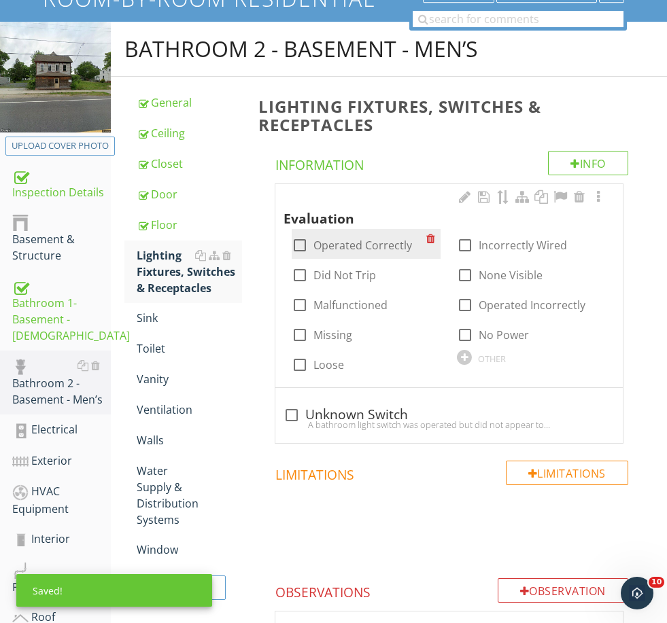
click at [345, 245] on label "Operated Correctly" at bounding box center [362, 246] width 99 height 14
checkbox input "true"
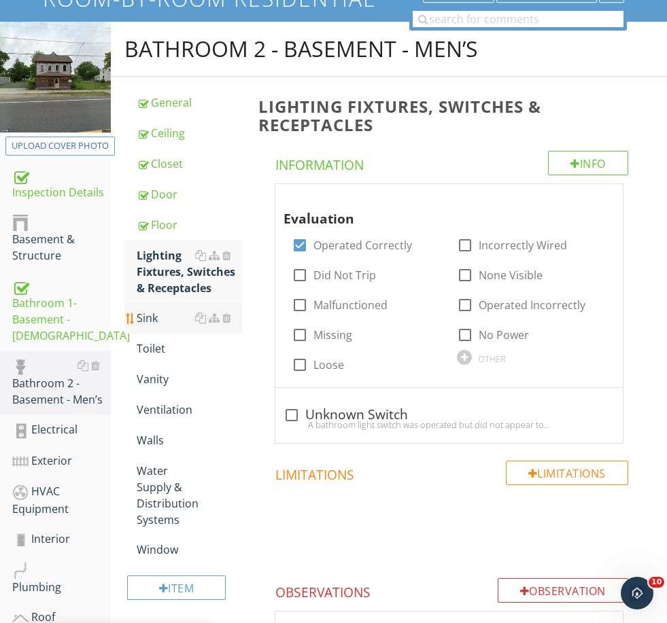
click at [156, 320] on div "Sink" at bounding box center [189, 318] width 105 height 16
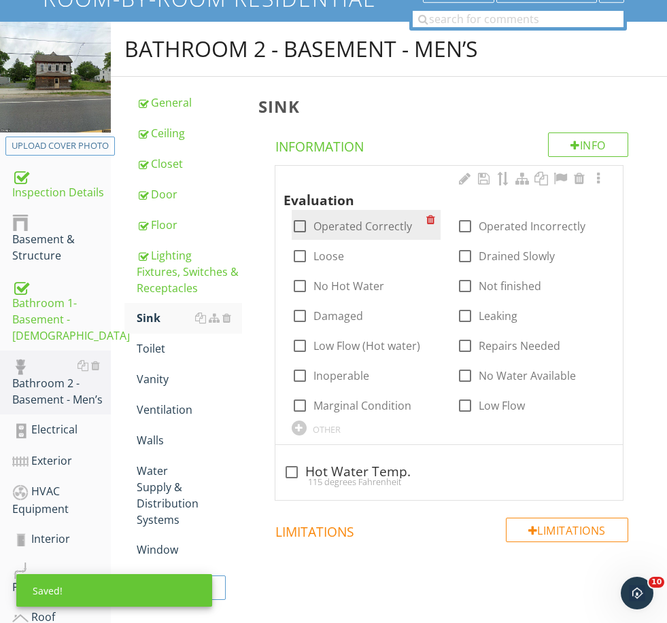
click at [358, 216] on div "check_box_outline_blank Operated Correctly" at bounding box center [359, 225] width 135 height 19
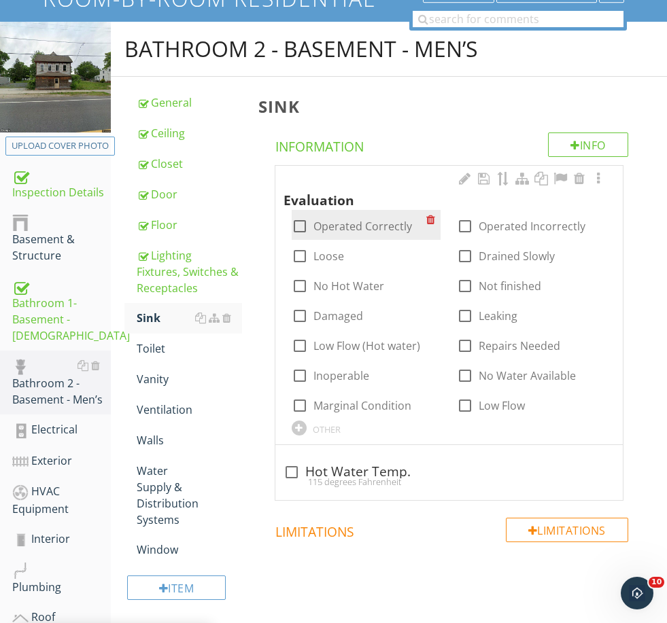
click at [323, 226] on label "Operated Correctly" at bounding box center [362, 227] width 99 height 14
checkbox input "true"
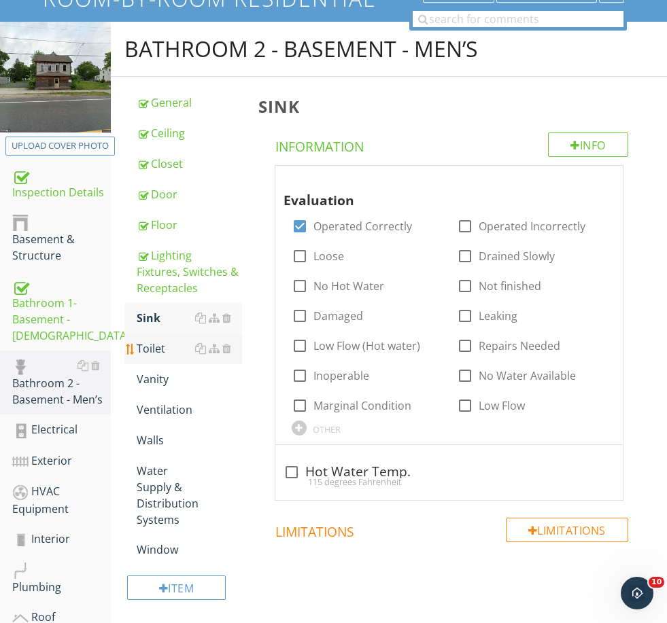
click at [161, 336] on link "Toilet" at bounding box center [189, 349] width 105 height 30
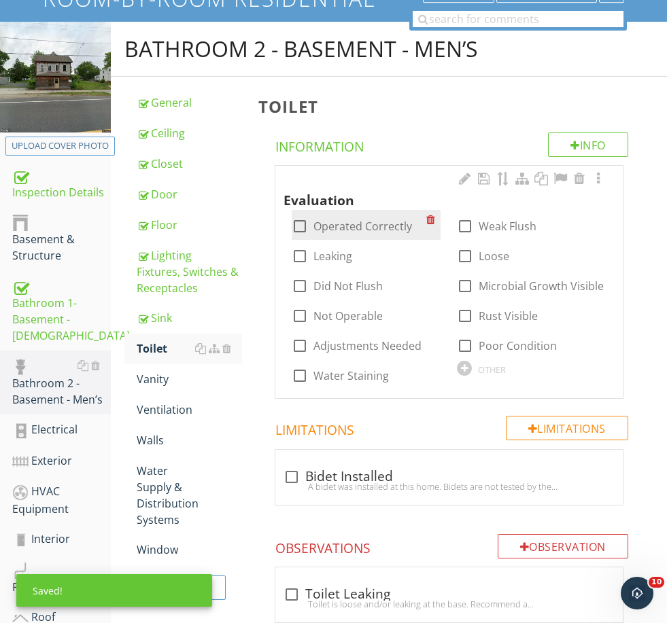
click at [348, 224] on label "Operated Correctly" at bounding box center [362, 227] width 99 height 14
checkbox input "true"
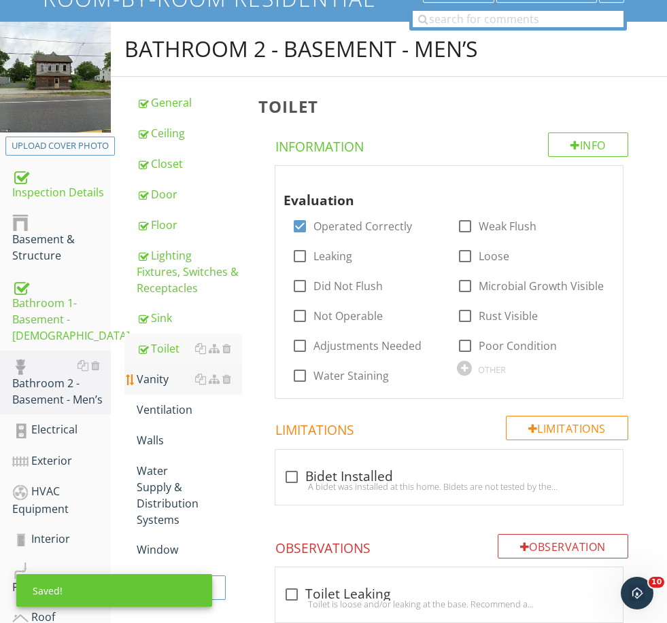
click at [158, 380] on div "Vanity" at bounding box center [189, 379] width 105 height 16
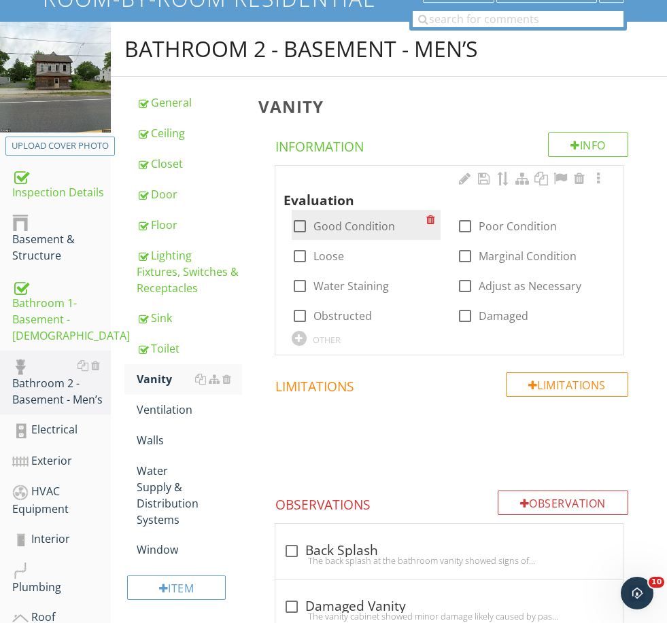
click at [341, 218] on div "check_box_outline_blank Good Condition" at bounding box center [359, 225] width 135 height 19
click at [341, 220] on label "Good Condition" at bounding box center [354, 227] width 82 height 14
checkbox input "true"
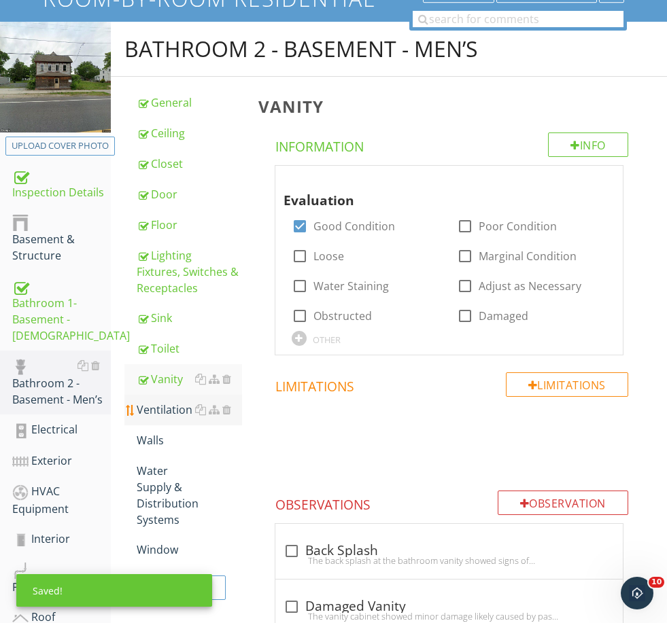
click at [166, 403] on div "Ventilation" at bounding box center [189, 410] width 105 height 16
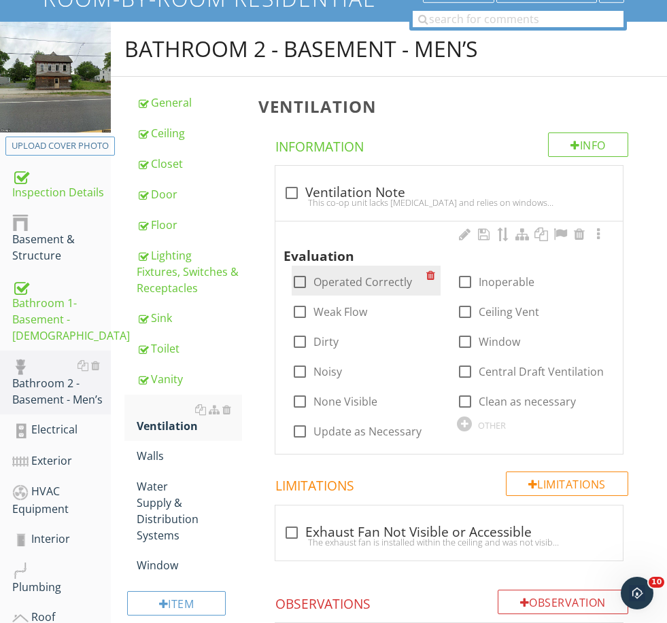
click at [342, 277] on label "Operated Correctly" at bounding box center [362, 282] width 99 height 14
checkbox input "true"
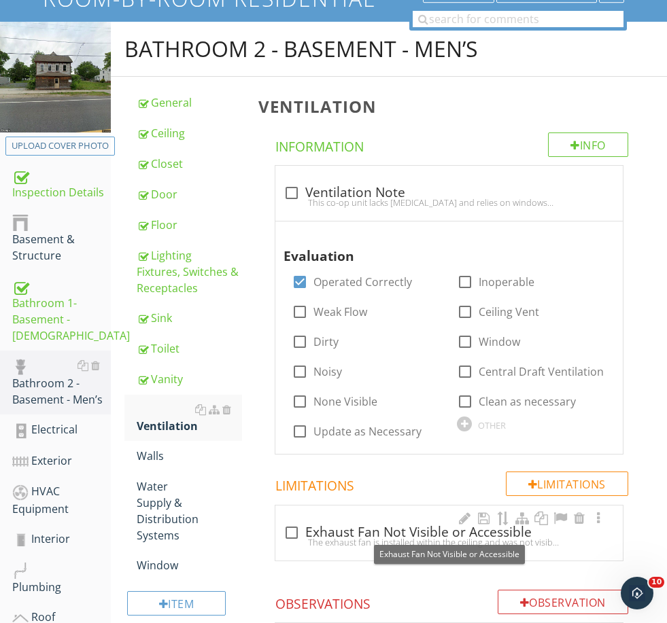
click at [333, 528] on div "check_box_outline_blank Exhaust Fan Not Visible or Accessible" at bounding box center [449, 533] width 331 height 16
checkbox input "true"
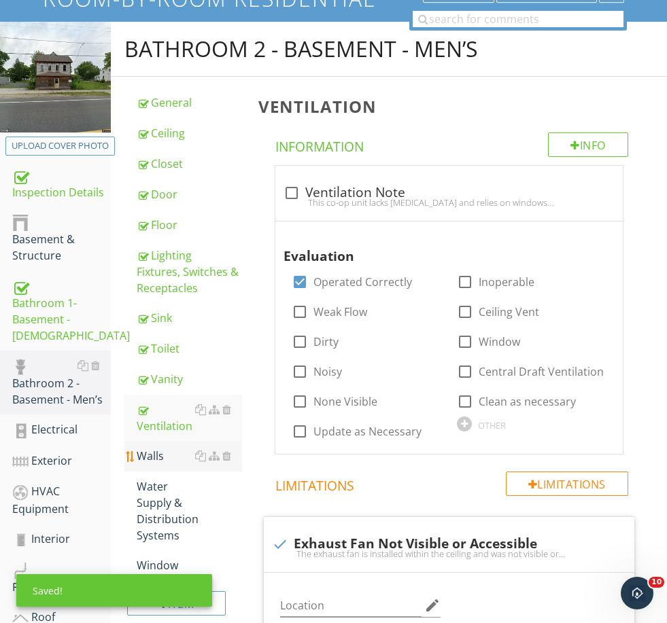
click at [156, 456] on div "Walls" at bounding box center [189, 456] width 105 height 16
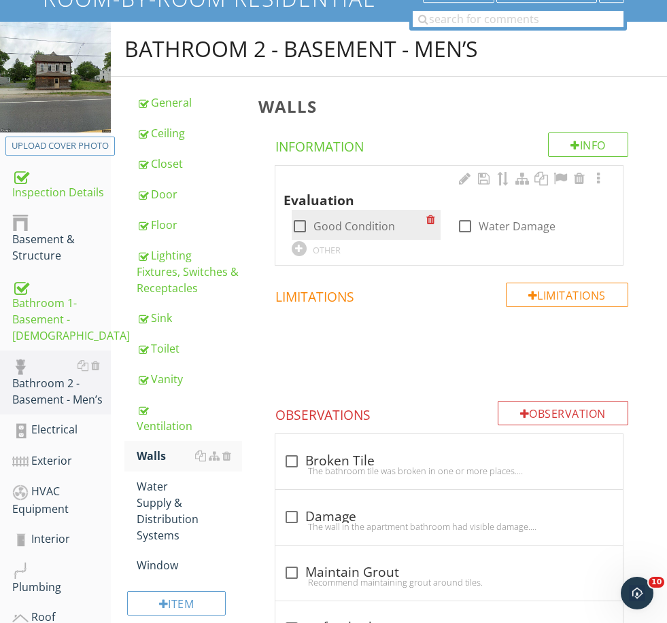
click at [319, 221] on label "Good Condition" at bounding box center [354, 227] width 82 height 14
checkbox input "true"
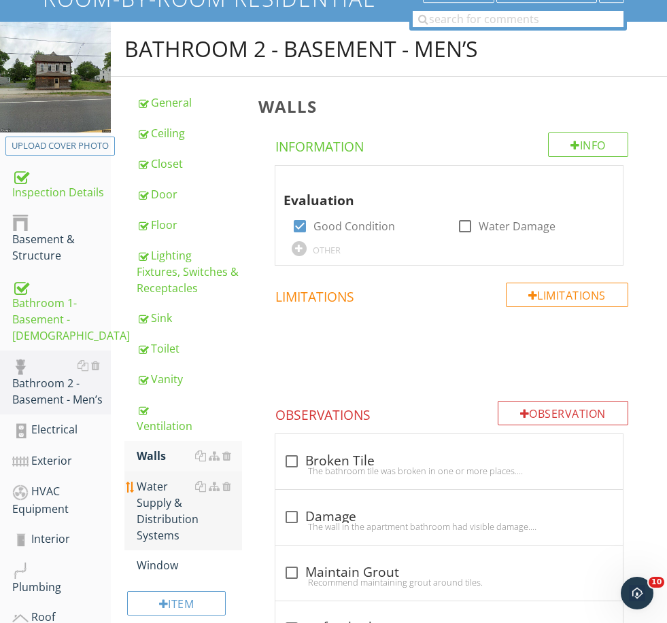
click at [152, 499] on div "Water Supply & Distribution Systems" at bounding box center [189, 511] width 105 height 65
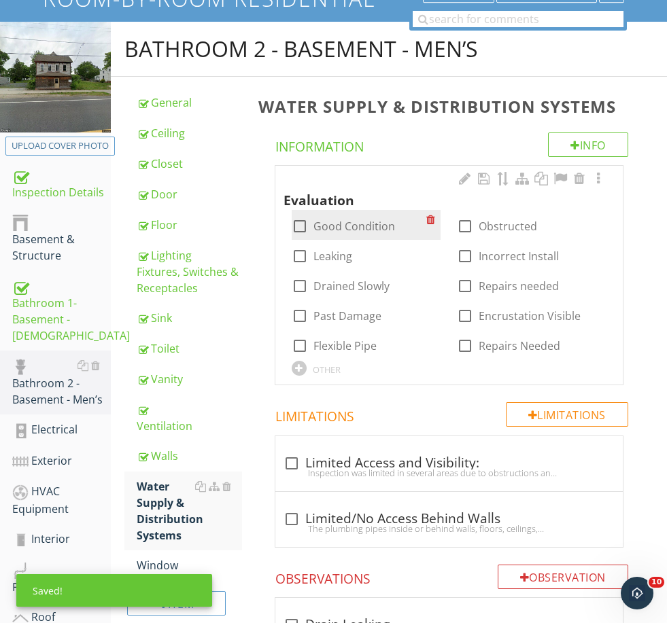
click at [308, 226] on div at bounding box center [299, 226] width 23 height 23
checkbox input "true"
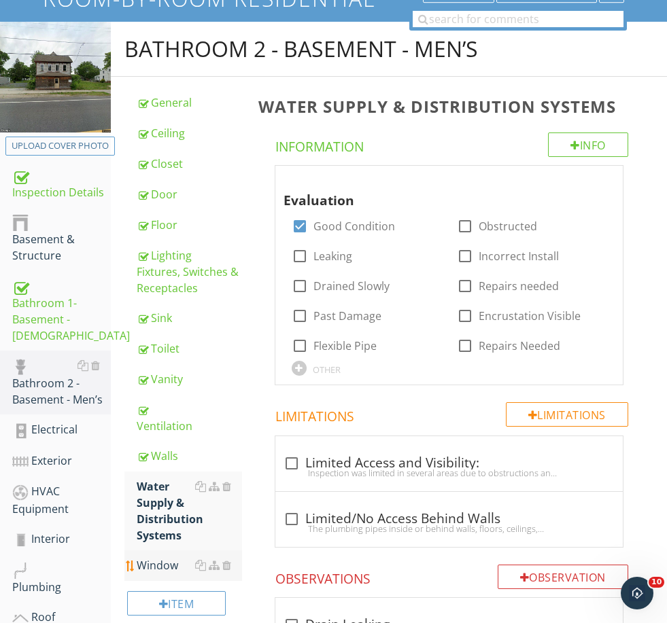
click at [184, 558] on div "Window" at bounding box center [189, 566] width 105 height 16
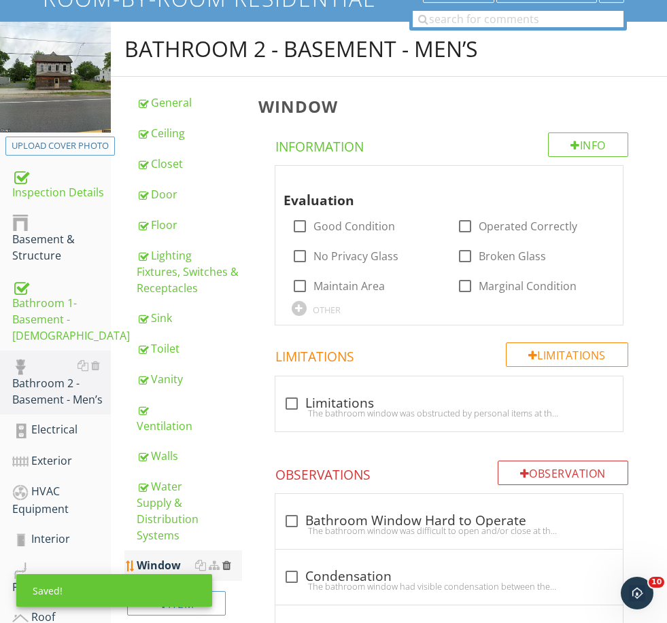
click at [228, 560] on div at bounding box center [226, 565] width 9 height 11
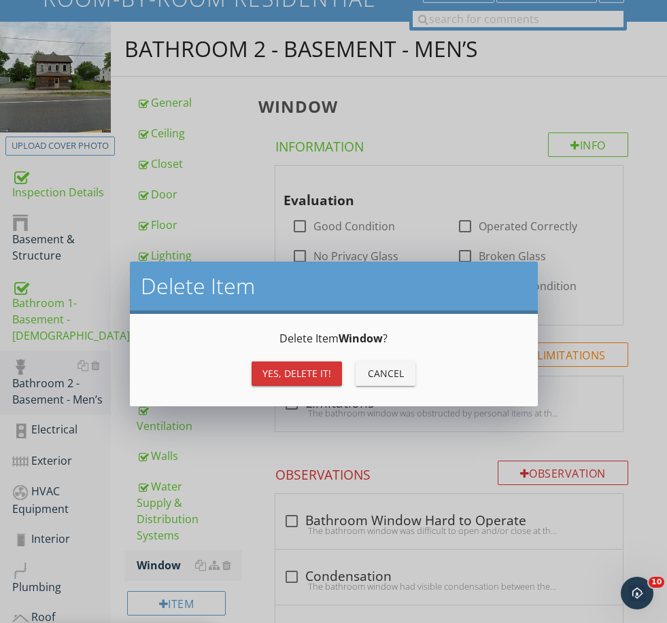
click at [318, 377] on div "Yes, Delete it!" at bounding box center [296, 373] width 69 height 14
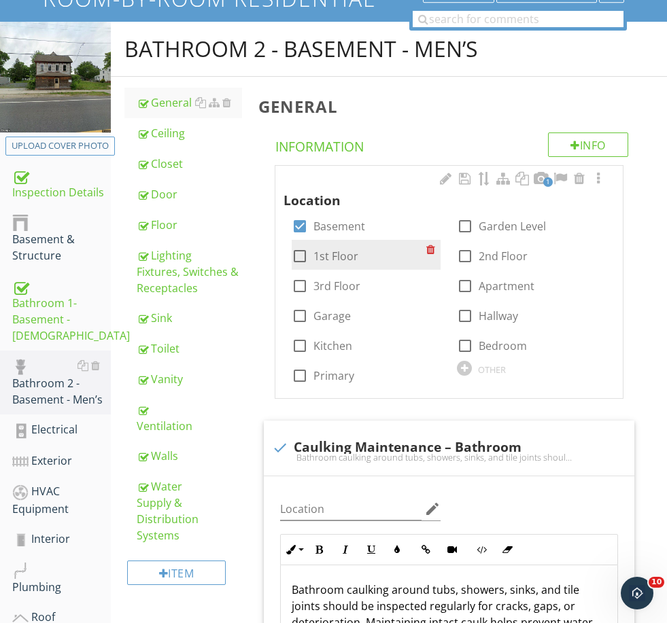
click at [352, 257] on label "1st Floor" at bounding box center [335, 257] width 45 height 14
click at [330, 254] on label "1st Floor" at bounding box center [335, 257] width 45 height 14
checkbox input "false"
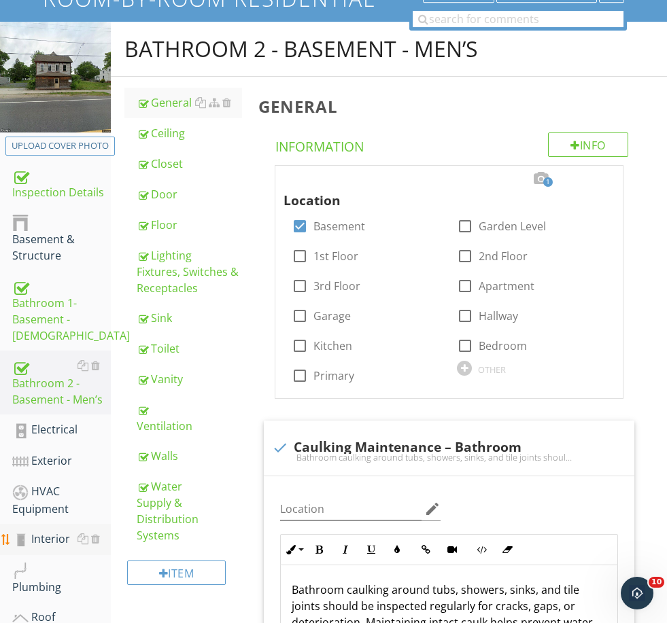
click at [71, 536] on div "Interior" at bounding box center [61, 540] width 99 height 18
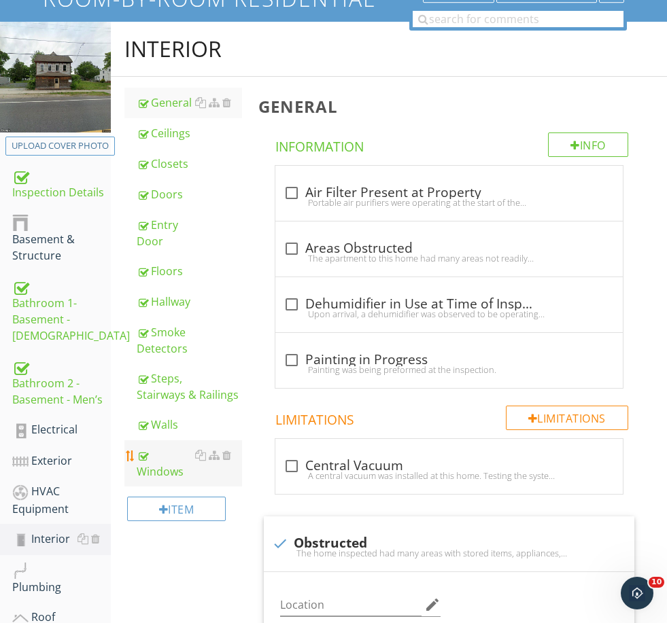
click at [167, 467] on div "Windows" at bounding box center [189, 463] width 105 height 33
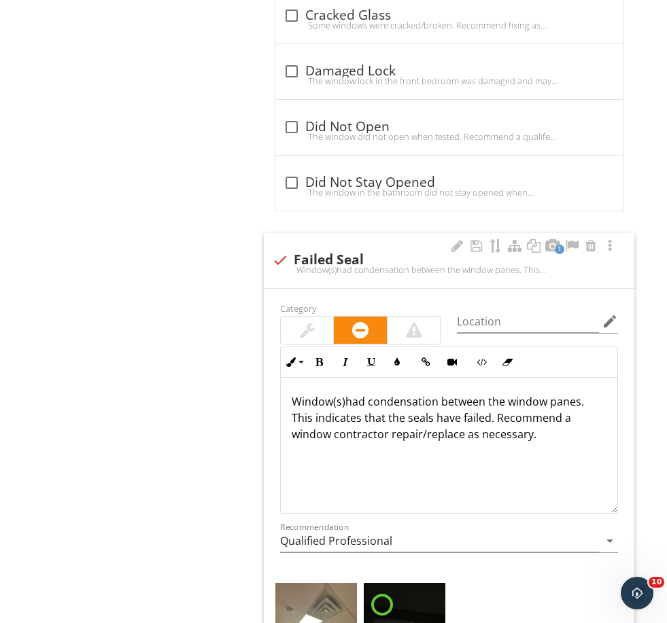
scroll to position [1213, 0]
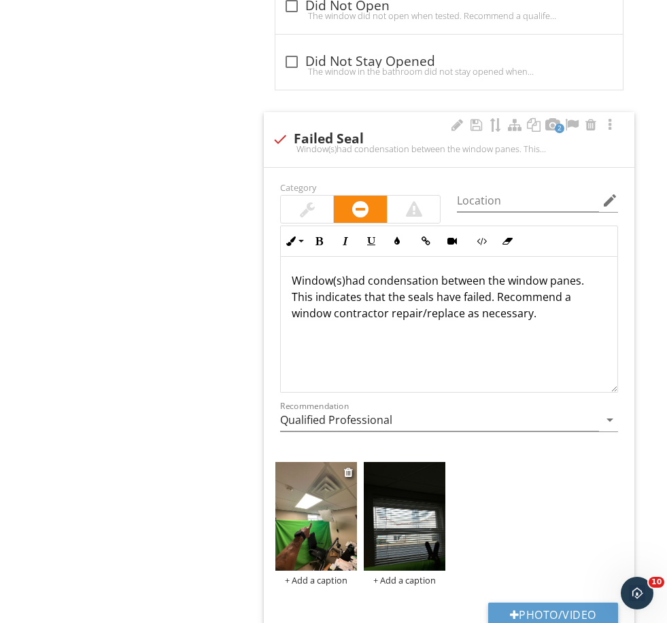
click at [305, 579] on div "+ Add a caption" at bounding box center [316, 580] width 82 height 11
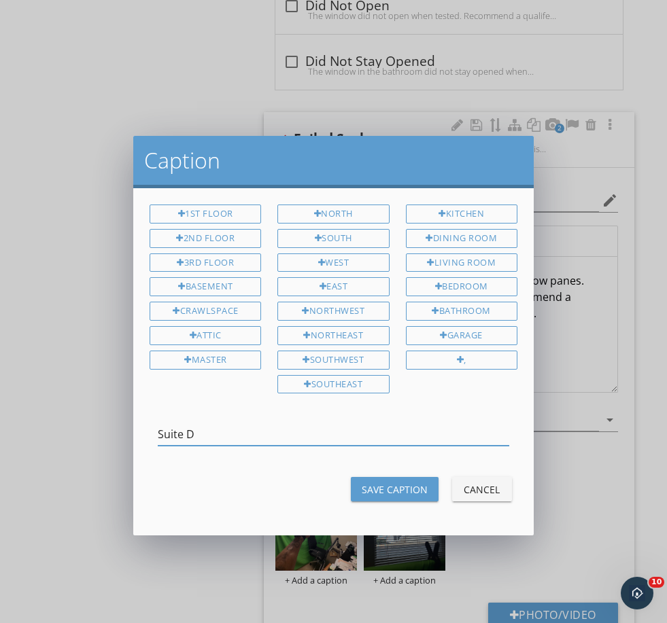
type input "Suite D"
click at [391, 483] on div "Save Caption" at bounding box center [395, 490] width 66 height 14
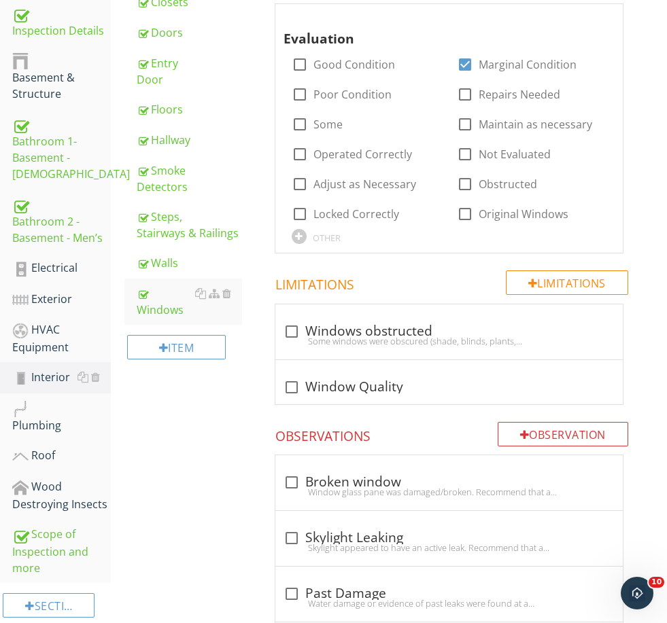
scroll to position [0, 0]
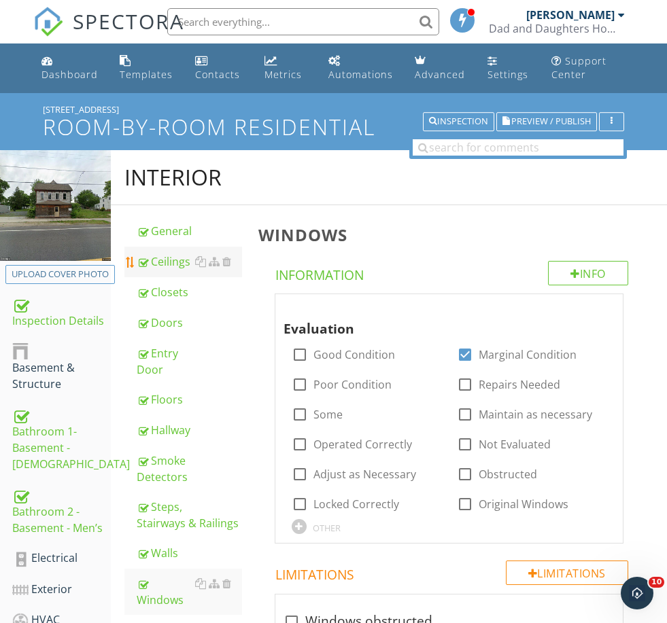
click at [169, 262] on div "Ceilings" at bounding box center [189, 262] width 105 height 16
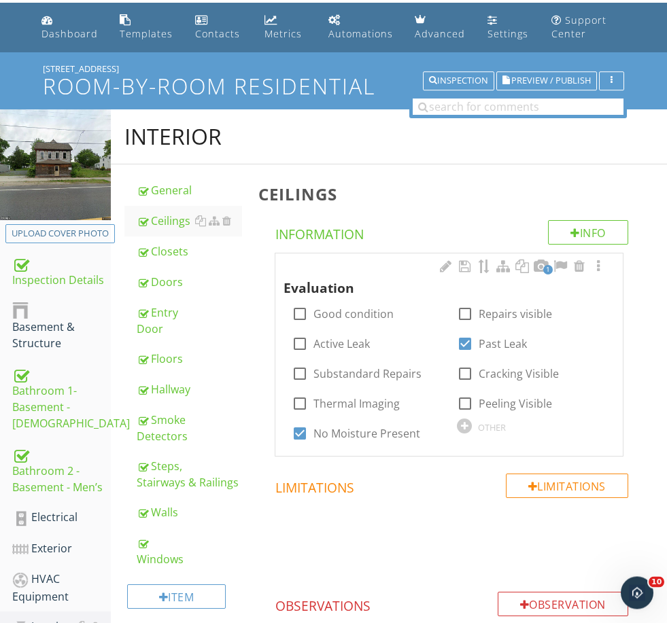
scroll to position [41, 0]
click at [543, 263] on div at bounding box center [541, 267] width 16 height 14
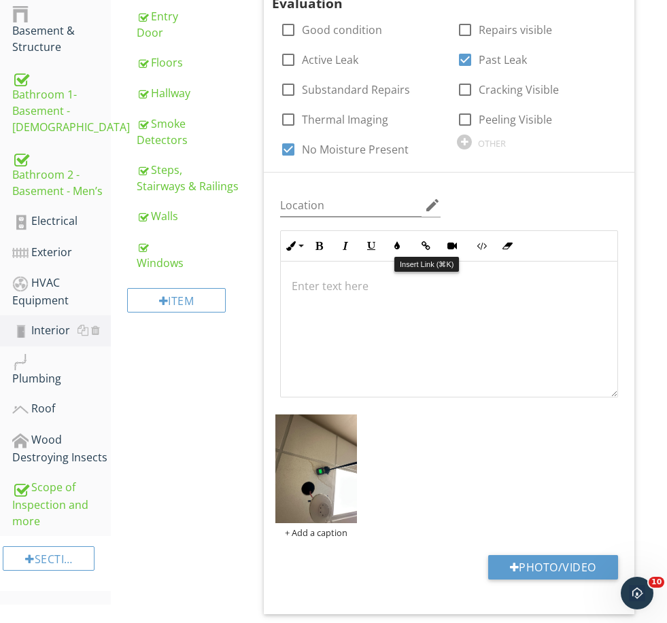
scroll to position [364, 0]
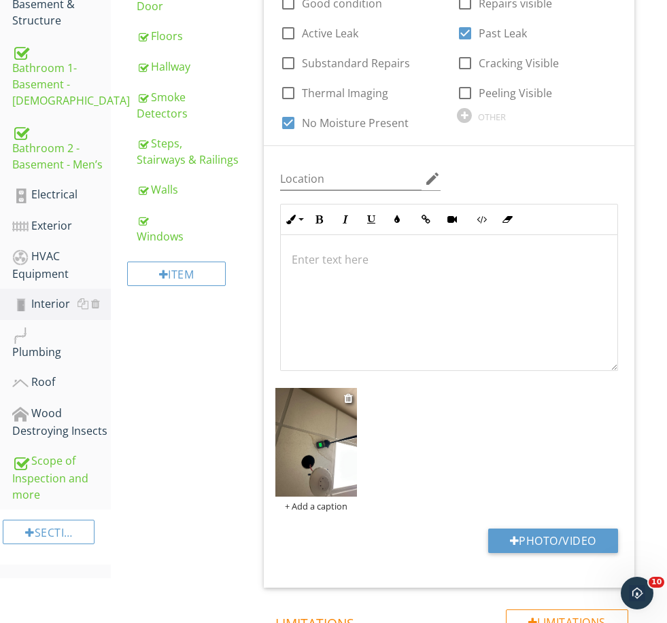
click at [322, 504] on div "+ Add a caption" at bounding box center [316, 506] width 82 height 11
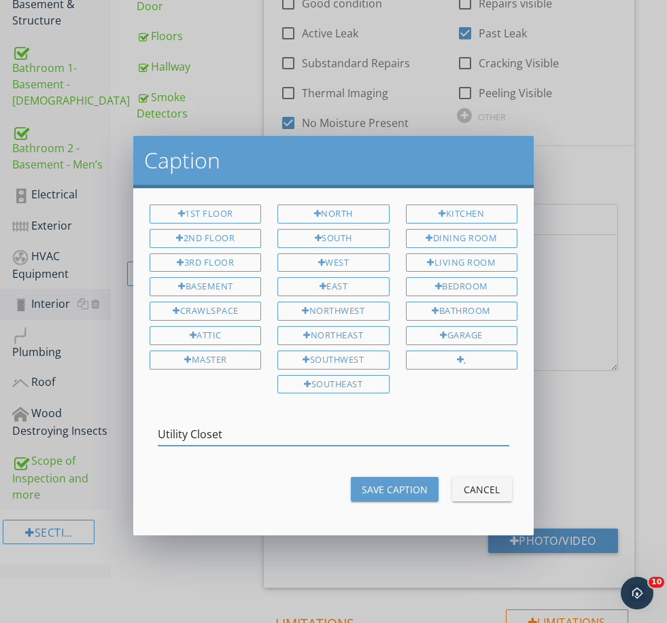
type input "Utility Closet"
click at [392, 487] on div "Save Caption" at bounding box center [395, 490] width 66 height 14
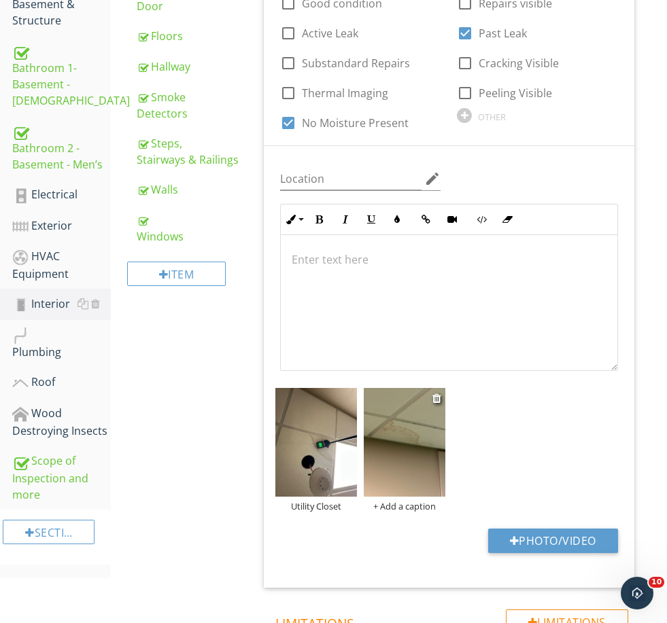
click at [389, 504] on div "+ Add a caption" at bounding box center [405, 506] width 82 height 11
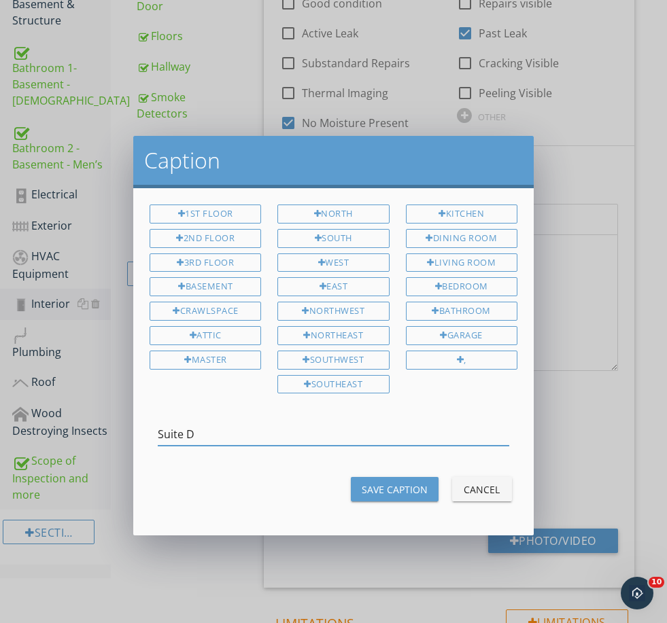
type input "Suite D"
click at [415, 487] on div "Save Caption" at bounding box center [395, 490] width 66 height 14
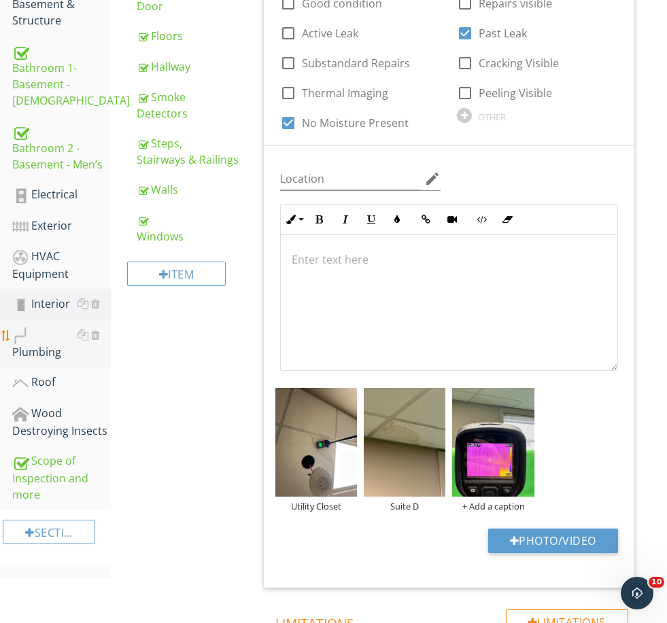
click at [61, 355] on div "Plumbing" at bounding box center [61, 344] width 99 height 34
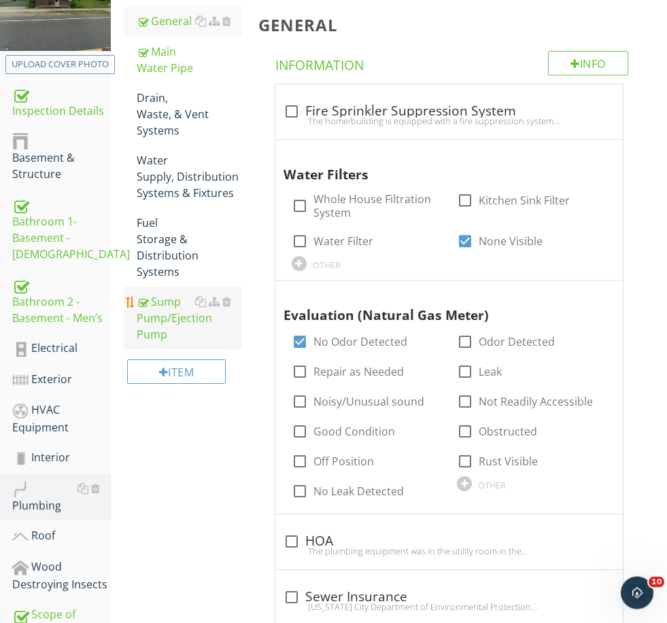
scroll to position [210, 0]
click at [154, 301] on div "Sump Pump/Ejection Pump" at bounding box center [189, 318] width 105 height 49
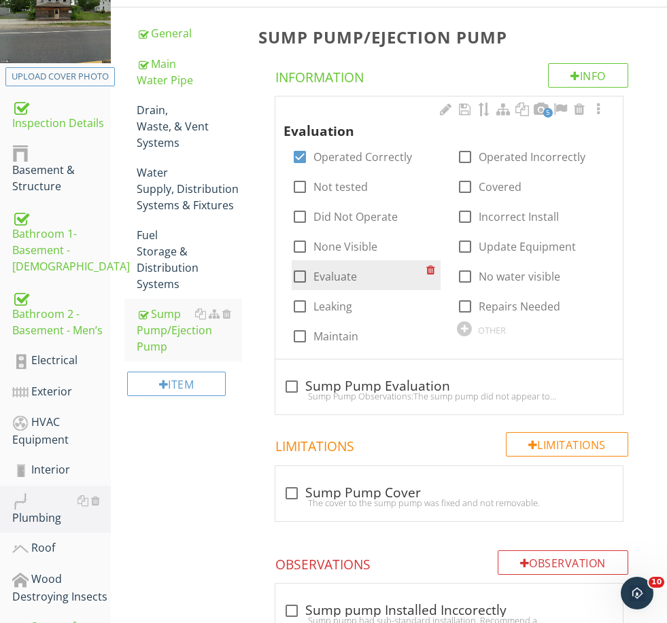
scroll to position [151, 0]
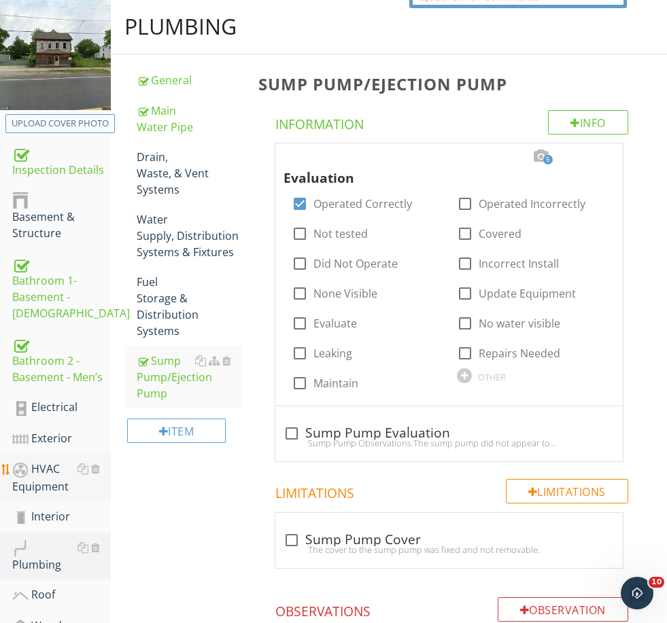
click at [46, 474] on div "HVAC Equipment" at bounding box center [61, 478] width 99 height 34
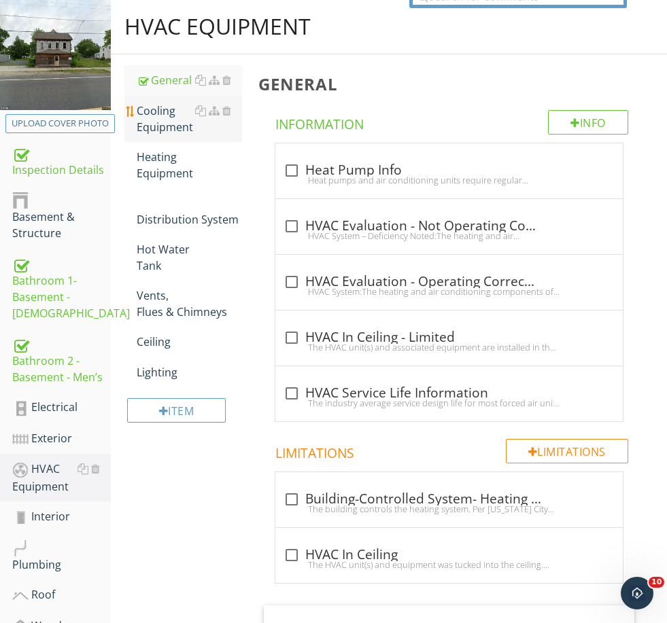
click at [169, 133] on div "Cooling Equipment" at bounding box center [189, 119] width 105 height 33
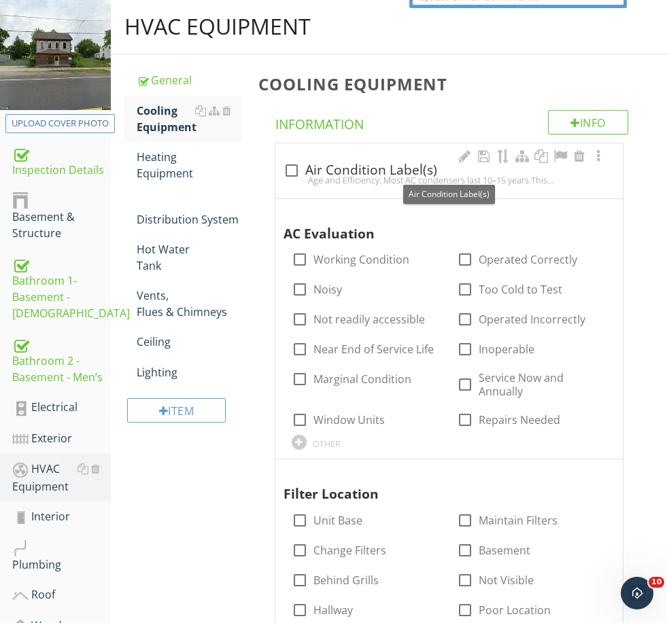
click at [388, 168] on div "check_box_outline_blank Air Condition Label(s)" at bounding box center [449, 170] width 331 height 16
checkbox input "true"
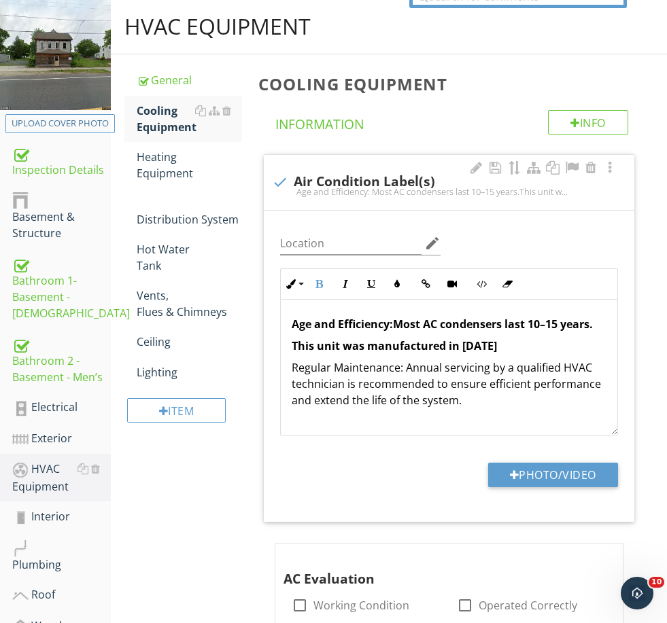
click at [496, 345] on p "This unit was manufactured in [DATE]" at bounding box center [449, 346] width 315 height 16
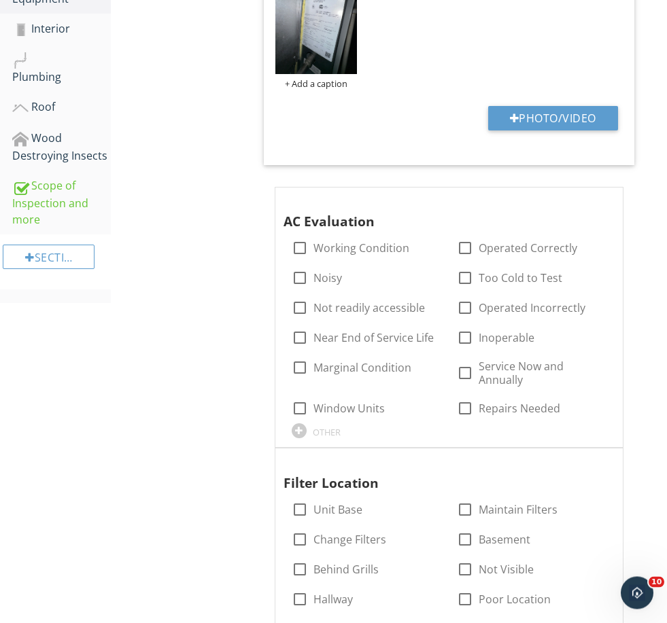
scroll to position [639, 0]
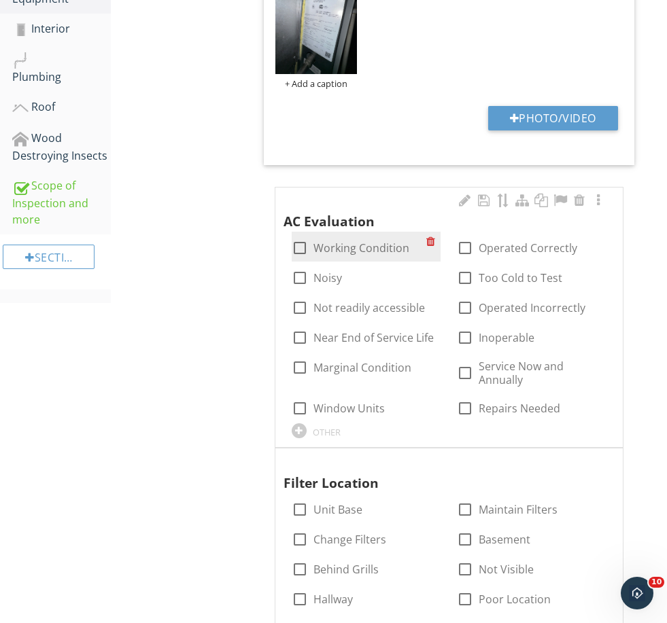
click at [336, 254] on div "check_box_outline_blank Working Condition" at bounding box center [367, 247] width 150 height 30
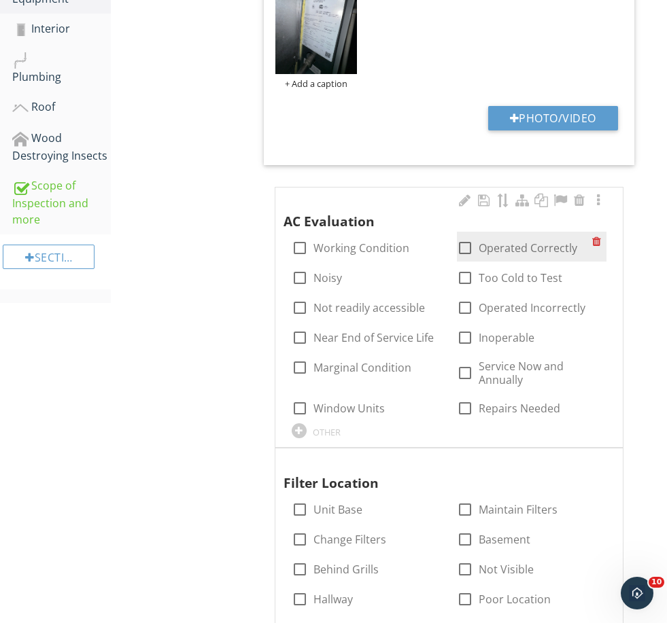
click at [515, 247] on label "Operated Correctly" at bounding box center [528, 248] width 99 height 14
checkbox input "true"
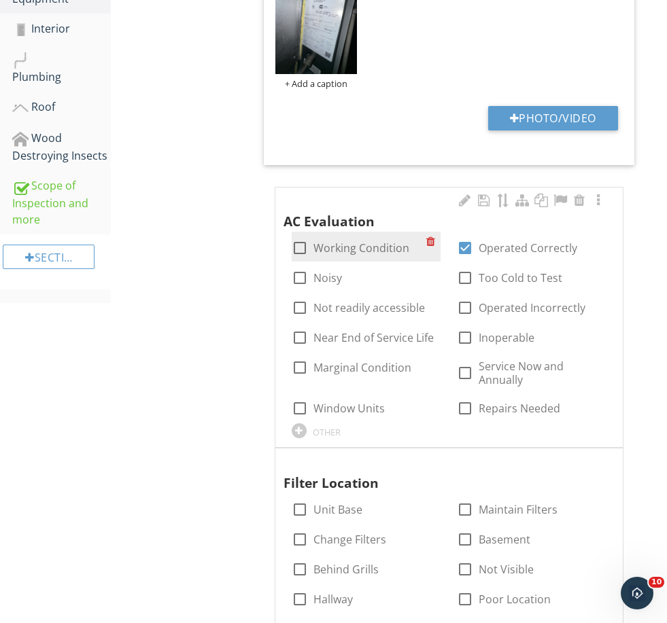
click at [396, 243] on label "Working Condition" at bounding box center [361, 248] width 96 height 14
checkbox input "true"
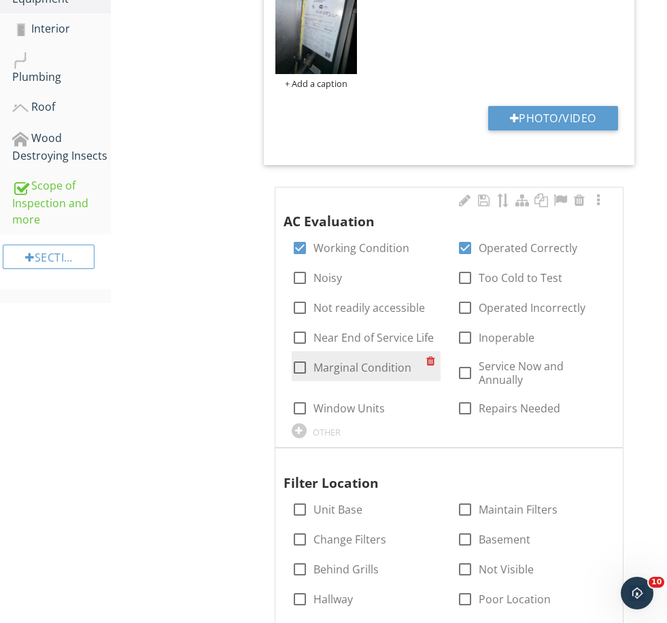
scroll to position [757, 0]
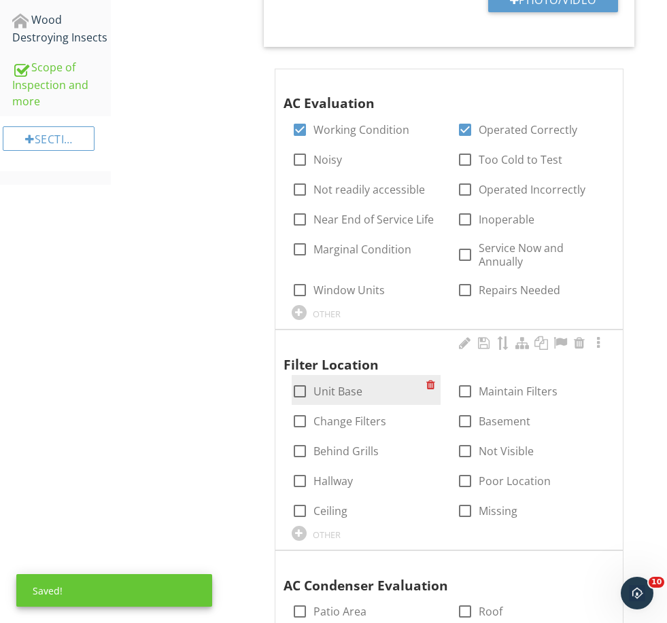
click at [345, 388] on label "Unit Base" at bounding box center [337, 392] width 49 height 14
checkbox input "true"
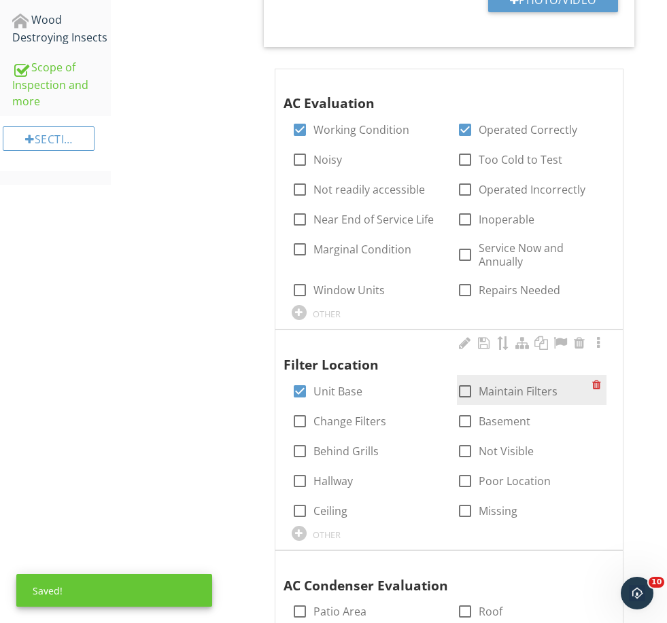
click at [502, 388] on label "Maintain Filters" at bounding box center [518, 392] width 79 height 14
checkbox input "true"
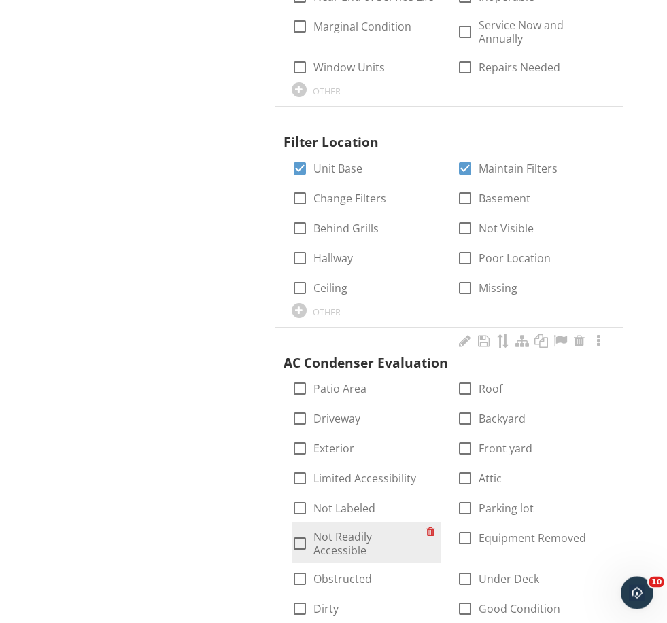
scroll to position [980, 0]
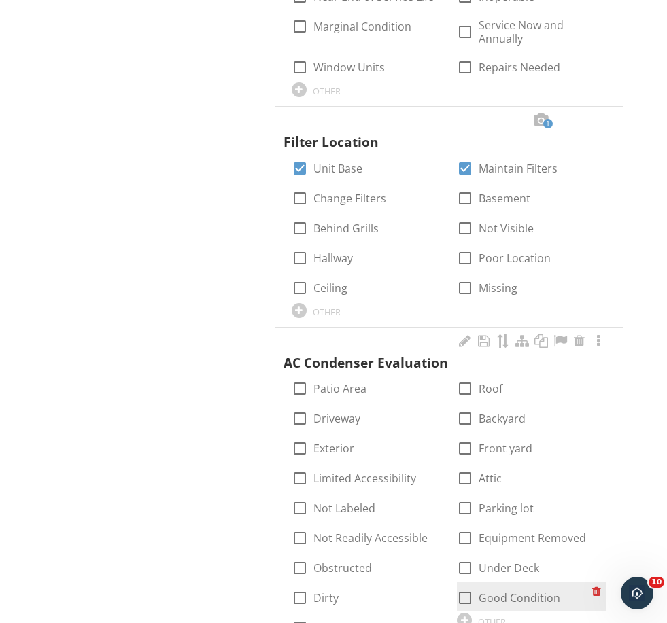
click at [501, 592] on label "Good Condition" at bounding box center [520, 599] width 82 height 14
checkbox input "true"
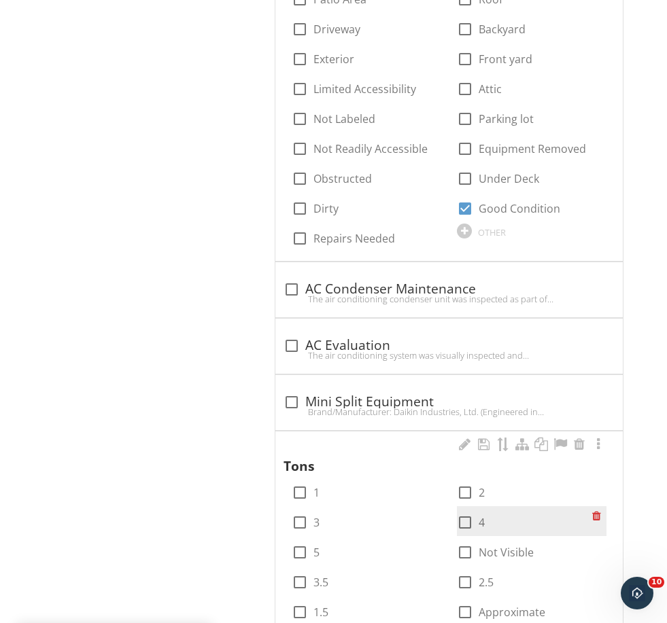
scroll to position [1371, 0]
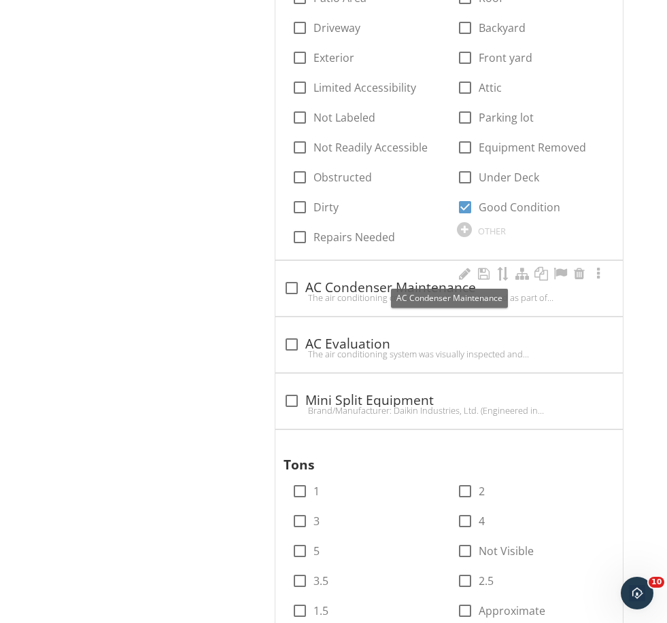
click at [350, 281] on div "check_box_outline_blank AC Condenser Maintenance" at bounding box center [449, 288] width 331 height 16
checkbox input "true"
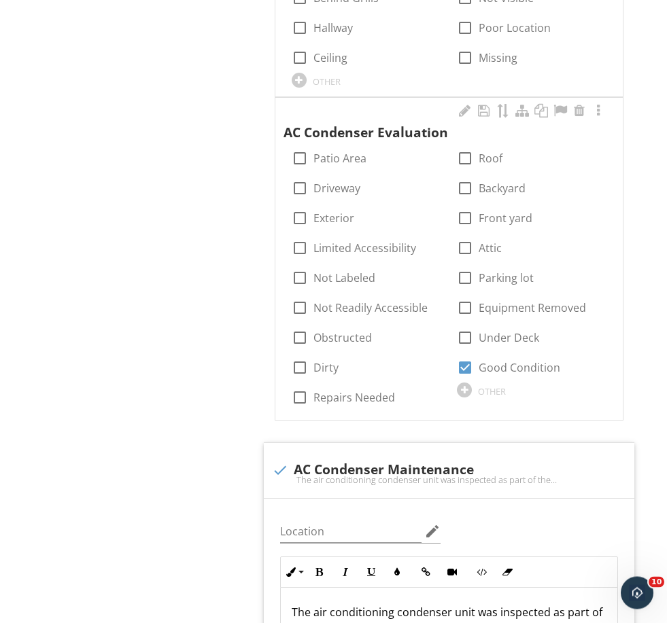
scroll to position [1211, 0]
click at [496, 182] on label "Backyard" at bounding box center [502, 189] width 47 height 14
checkbox input "true"
click at [490, 152] on label "Roof" at bounding box center [491, 159] width 24 height 14
checkbox input "true"
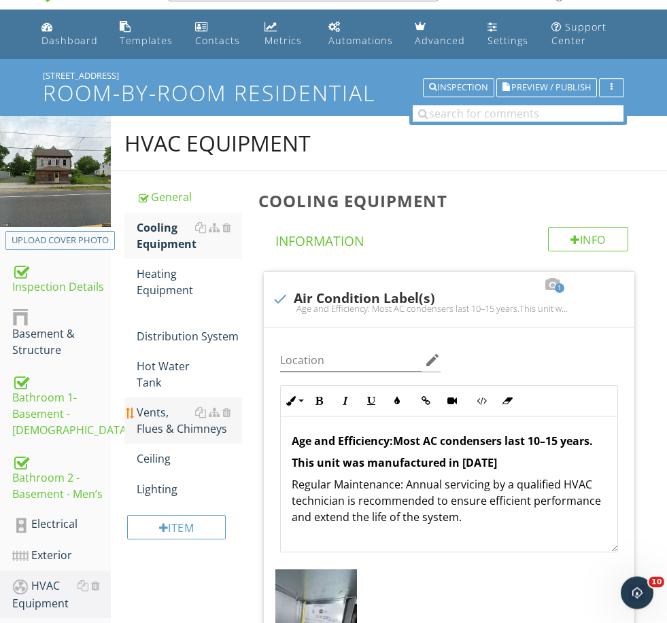
scroll to position [34, 0]
click at [165, 387] on div "Hot Water Tank" at bounding box center [189, 374] width 105 height 33
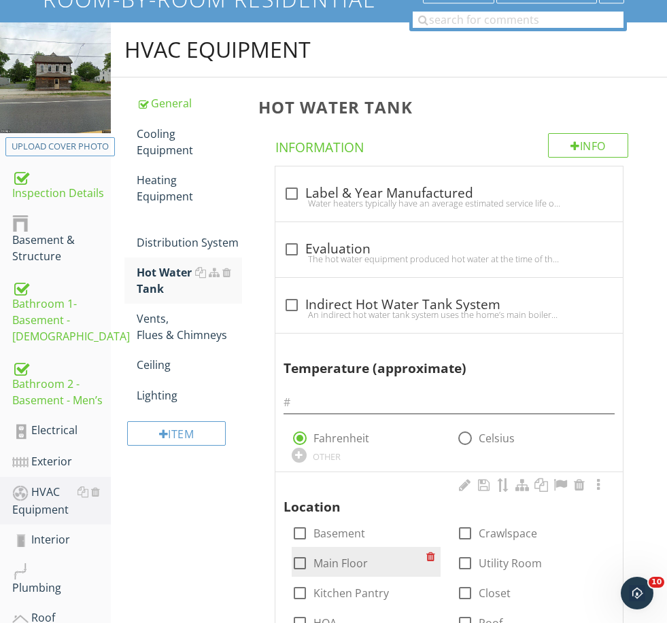
scroll to position [169, 0]
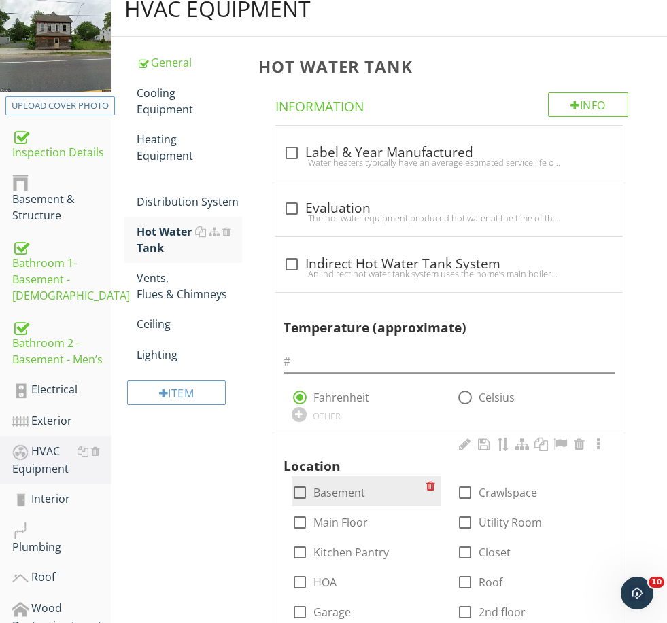
click at [336, 493] on label "Basement" at bounding box center [339, 493] width 52 height 14
checkbox input "true"
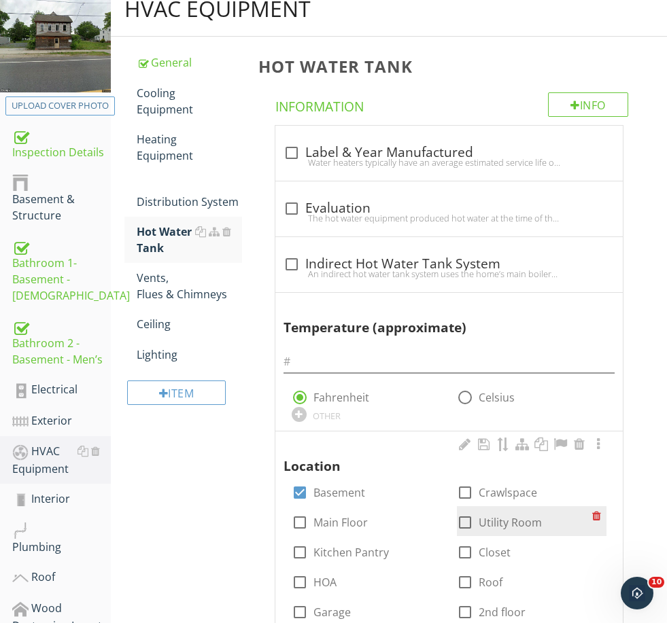
click at [505, 521] on label "Utility Room" at bounding box center [510, 523] width 63 height 14
checkbox input "true"
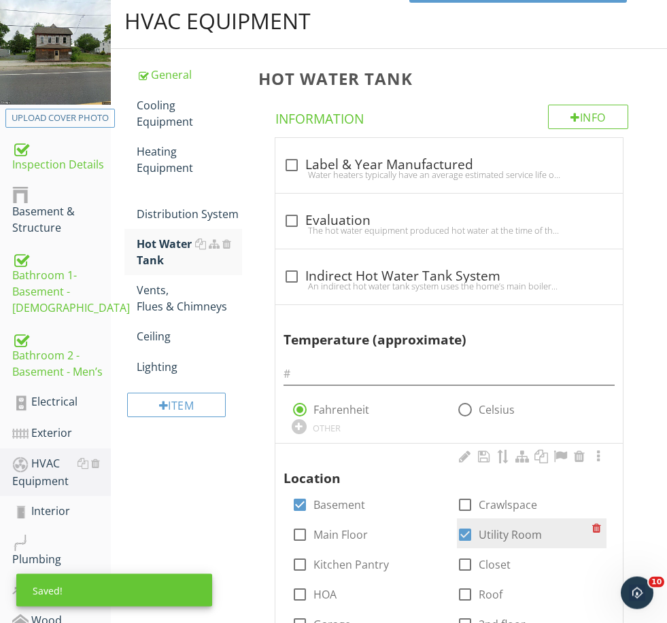
scroll to position [156, 0]
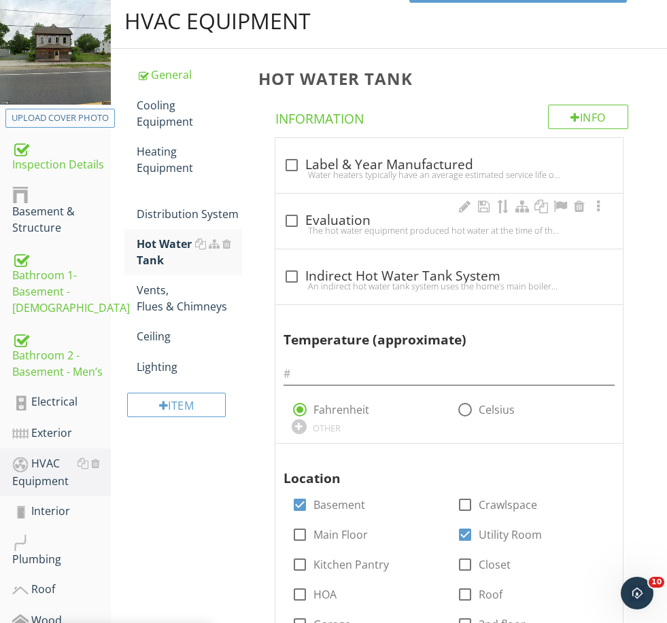
click at [354, 219] on div "check_box_outline_blank Evaluation" at bounding box center [449, 221] width 331 height 16
checkbox input "true"
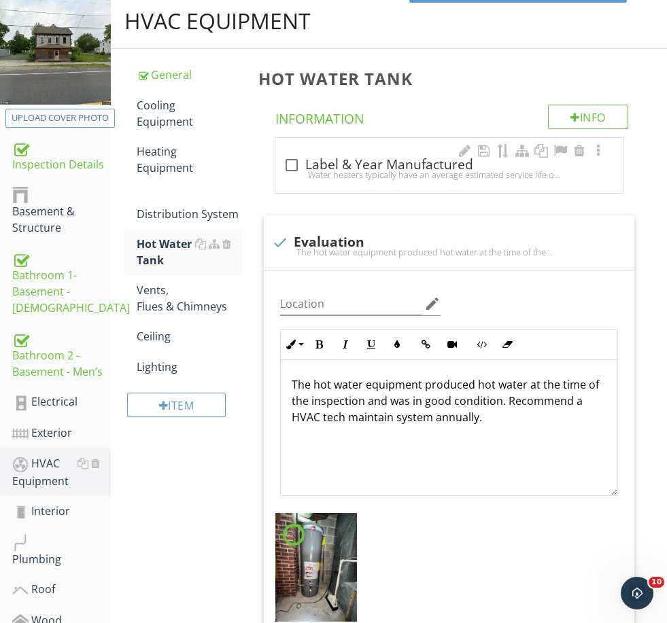
click at [380, 166] on div "check_box_outline_blank Label & Year Manufactured" at bounding box center [449, 165] width 331 height 16
checkbox input "true"
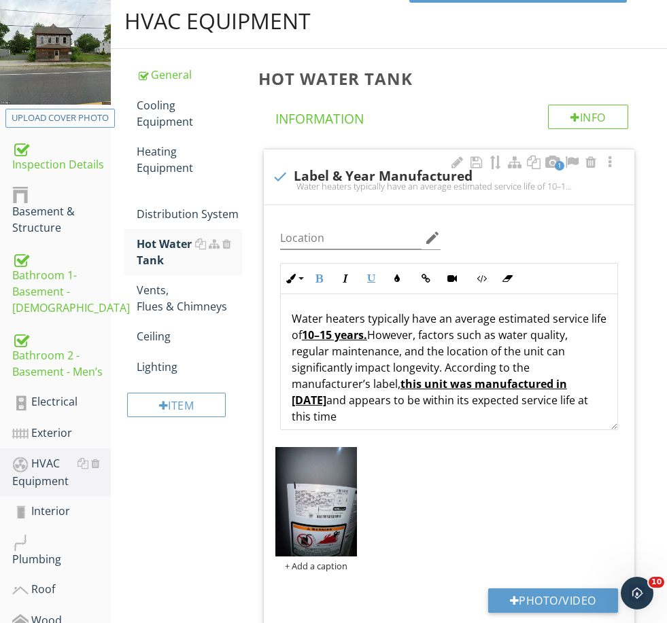
click at [515, 382] on p "Water heaters typically have an average estimated service life of 10–15 years. …" at bounding box center [449, 368] width 315 height 114
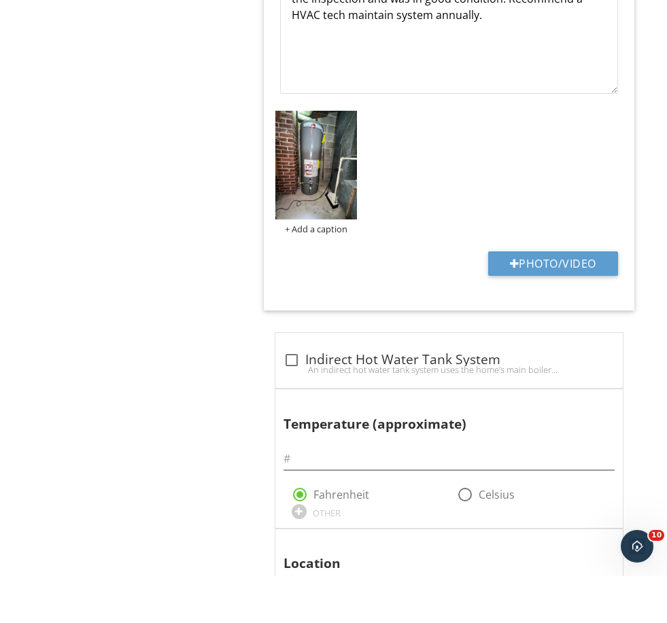
scroll to position [999, 0]
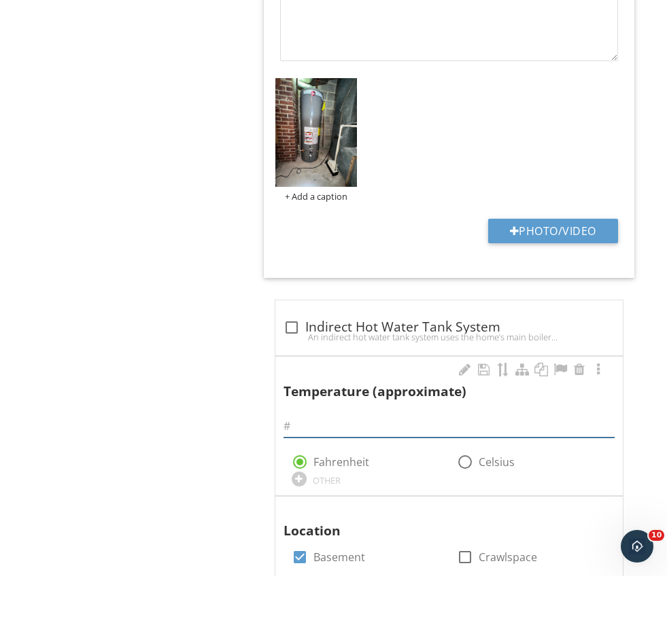
click at [310, 462] on input "text" at bounding box center [449, 473] width 331 height 22
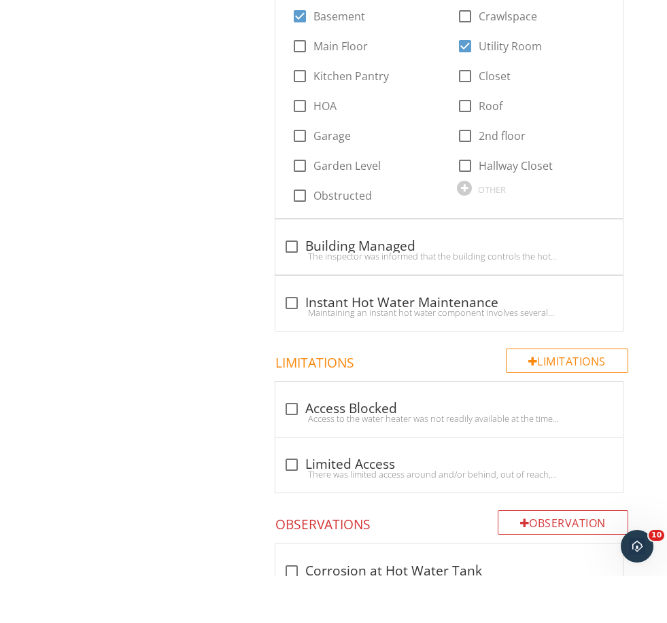
scroll to position [1756, 0]
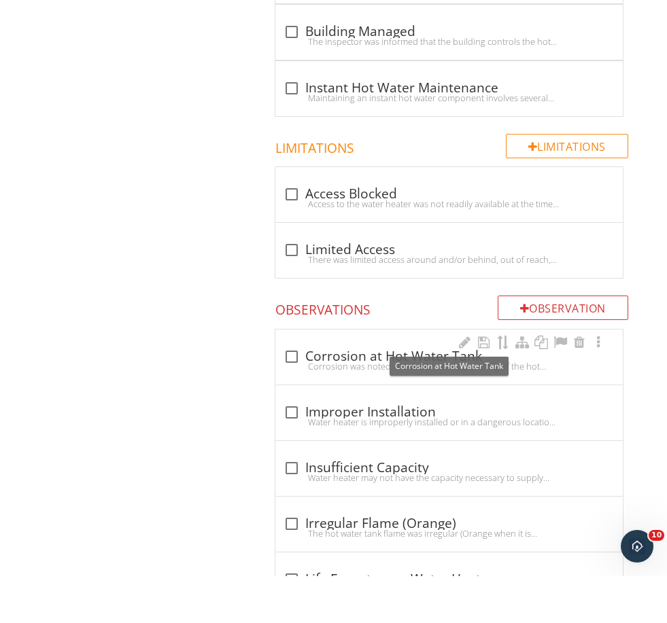
type input "123"
click at [355, 396] on div "check_box_outline_blank Corrosion at Hot Water Tank" at bounding box center [449, 404] width 331 height 16
checkbox input "true"
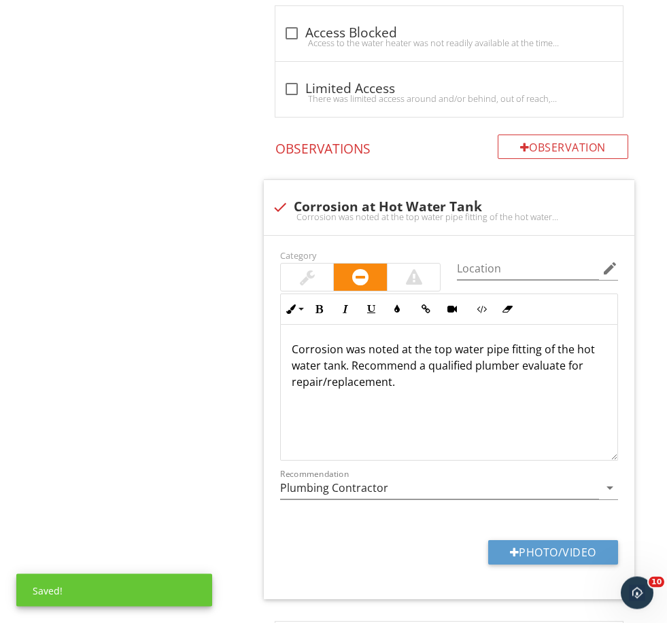
scroll to position [1964, 0]
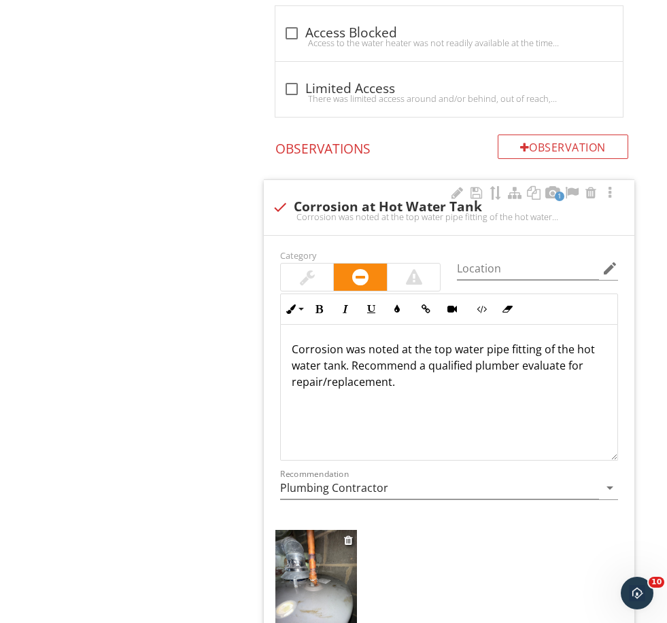
click at [318, 572] on img at bounding box center [316, 584] width 82 height 109
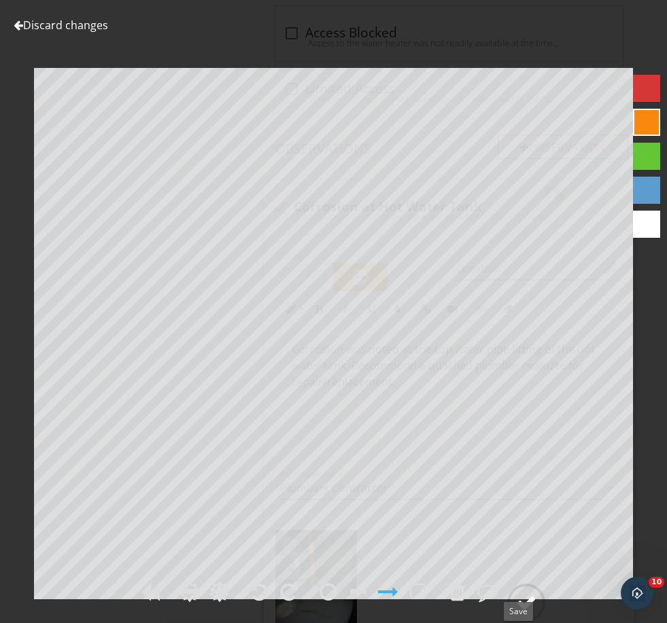
click at [534, 613] on div at bounding box center [526, 603] width 20 height 20
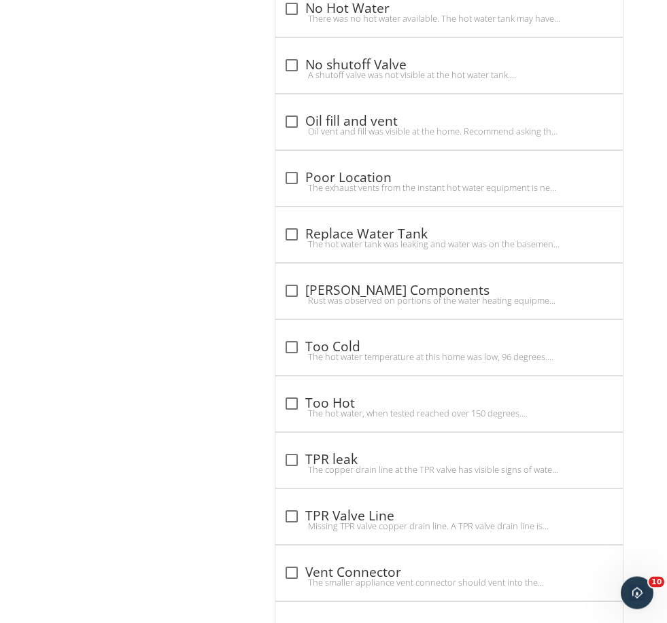
scroll to position [4037, 0]
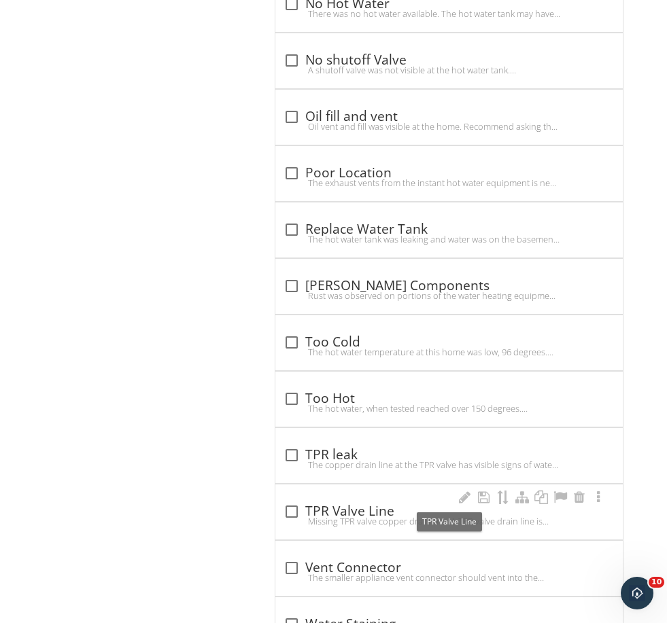
click at [339, 509] on div "check_box_outline_blank TPR Valve Line" at bounding box center [449, 512] width 331 height 16
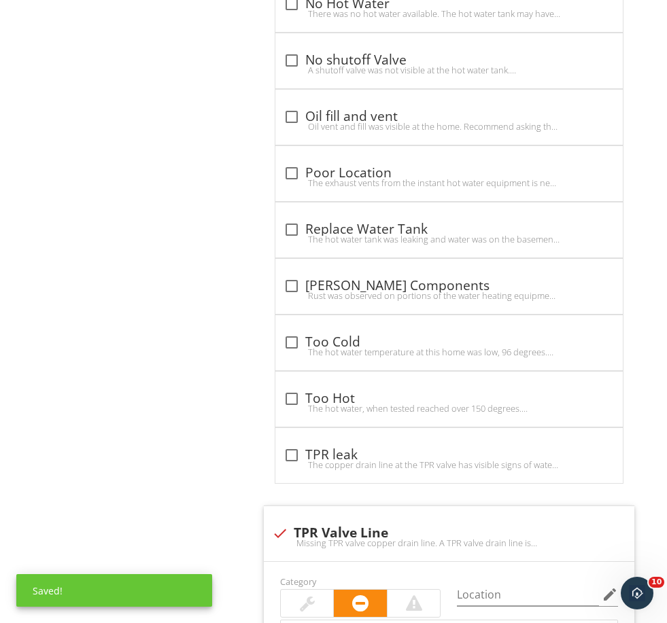
scroll to position [4156, 0]
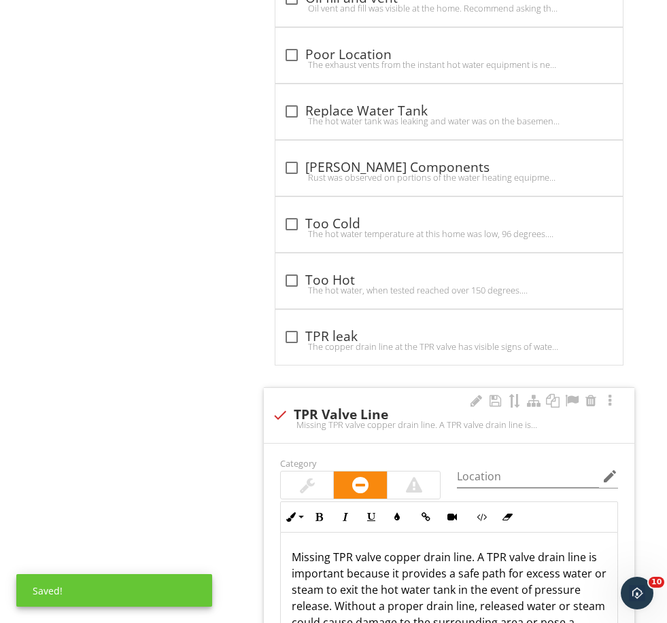
click at [315, 407] on div "check TPR Valve Line" at bounding box center [449, 415] width 354 height 16
checkbox input "true"
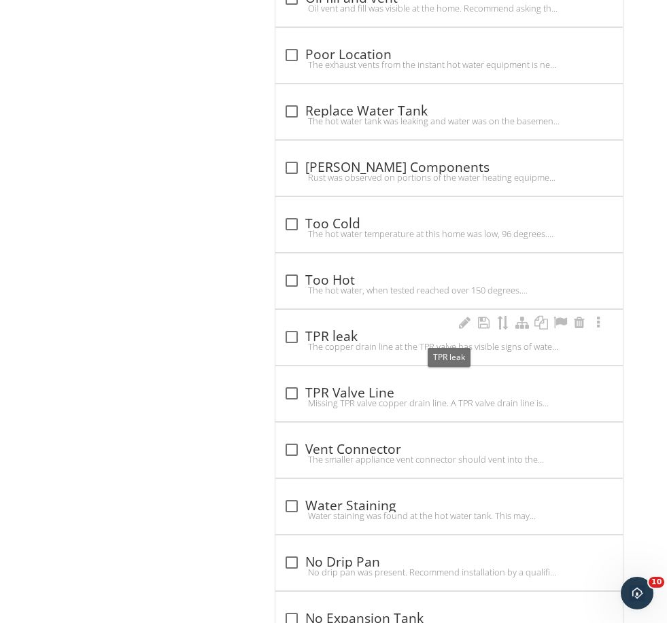
click at [335, 329] on div "check_box_outline_blank TPR leak" at bounding box center [449, 337] width 331 height 16
checkbox input "true"
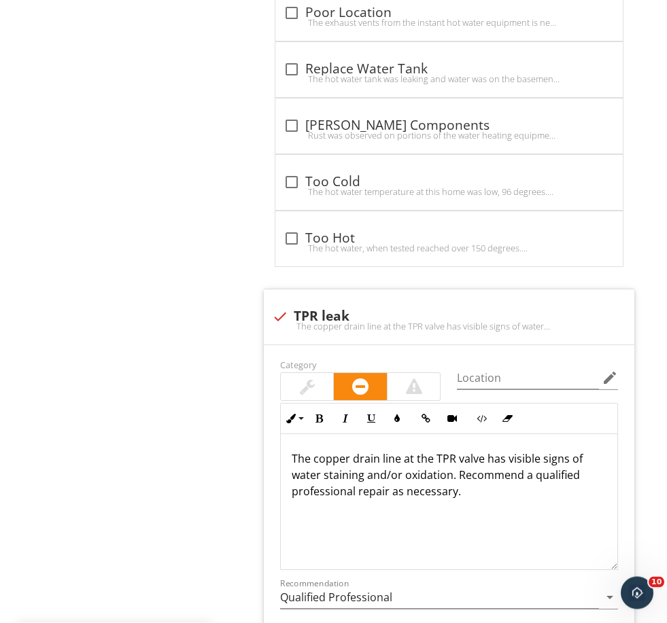
scroll to position [4198, 0]
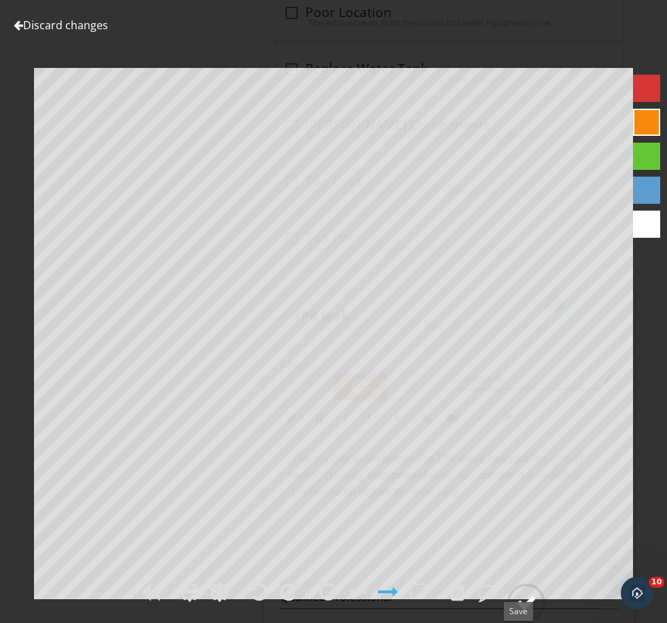
click at [531, 613] on div at bounding box center [526, 603] width 20 height 20
